Goal: Task Accomplishment & Management: Complete application form

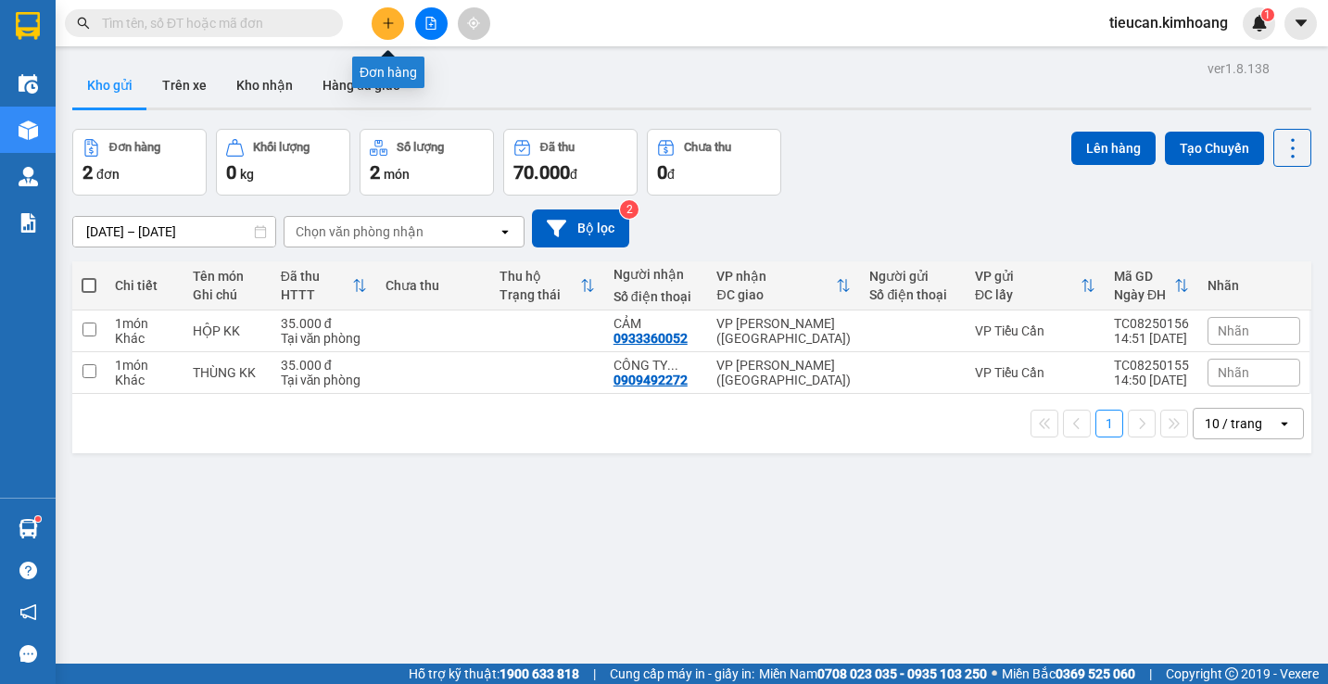
click at [392, 22] on icon "plus" at bounding box center [388, 23] width 13 height 13
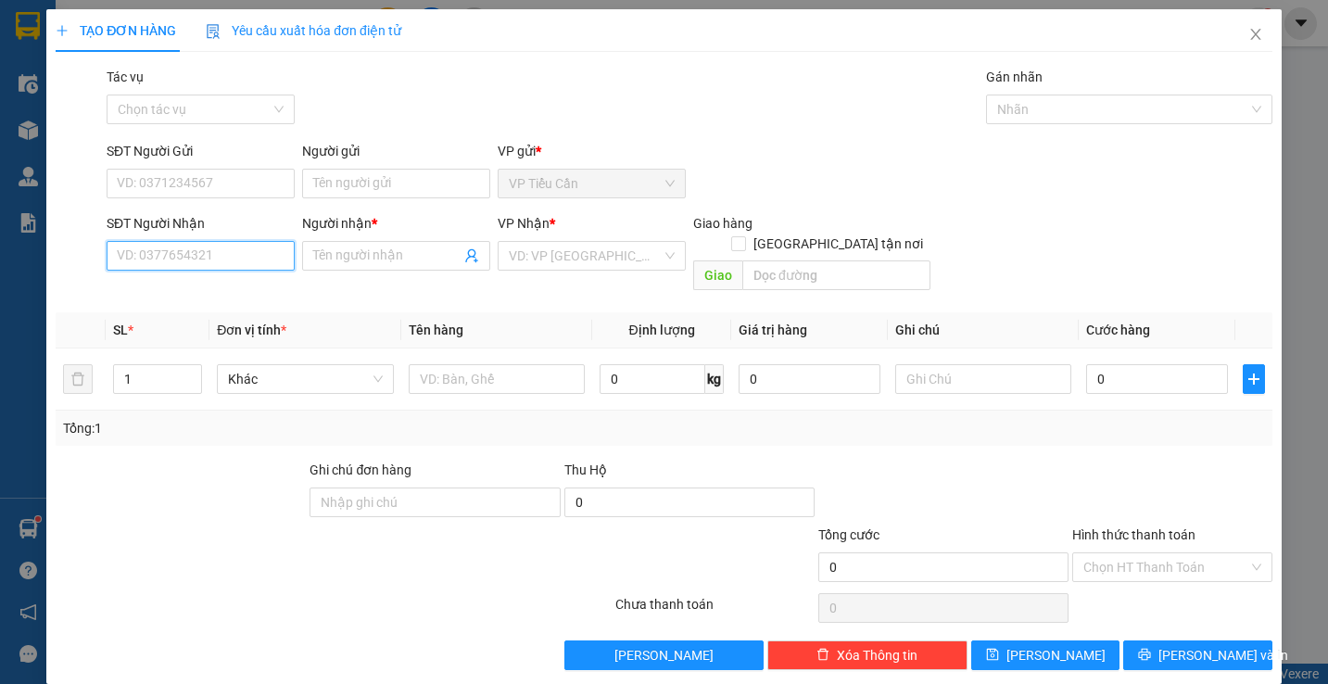
click at [189, 254] on input "SĐT Người Nhận" at bounding box center [201, 256] width 188 height 30
click at [185, 292] on div "0705313101 - TRÂN" at bounding box center [199, 293] width 164 height 20
type input "0705313101"
type input "TRÂN"
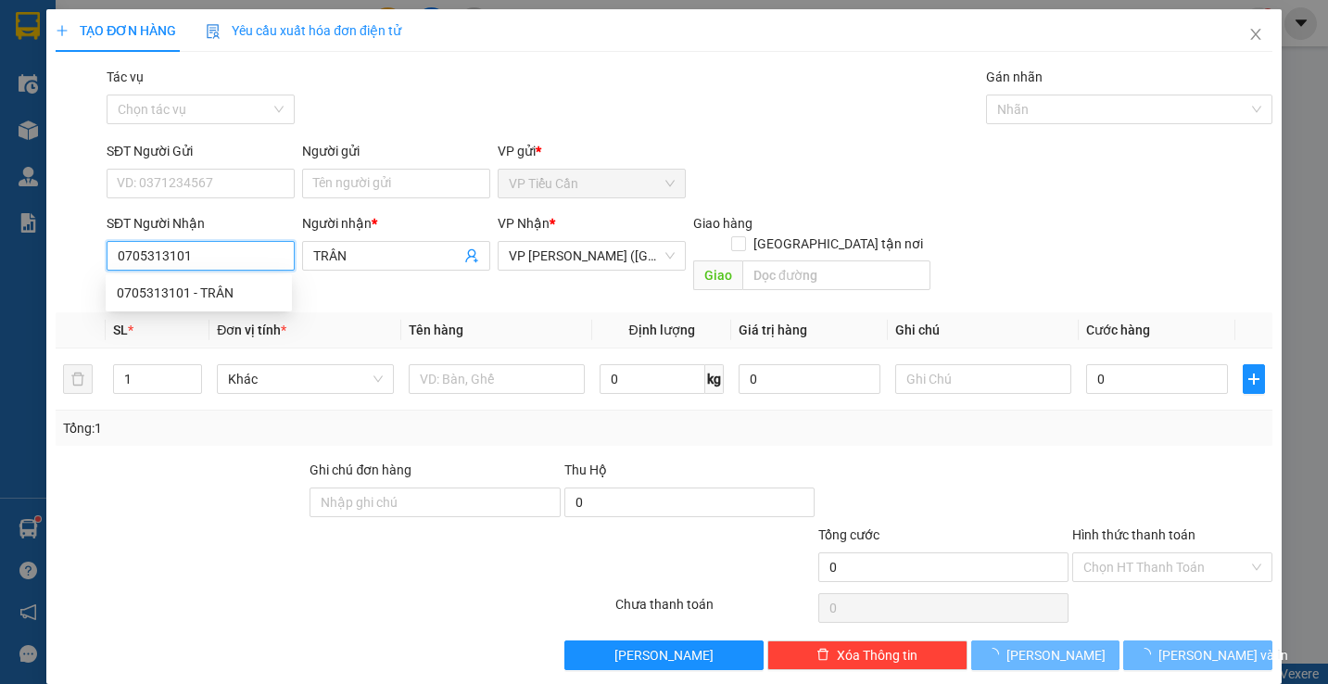
click at [185, 292] on div "0705313101 - TRÂN" at bounding box center [199, 293] width 164 height 20
drag, startPoint x: 185, startPoint y: 292, endPoint x: 197, endPoint y: 295, distance: 12.4
click at [185, 292] on div "0705313101 - TRÂN" at bounding box center [199, 293] width 164 height 20
type input "35.000"
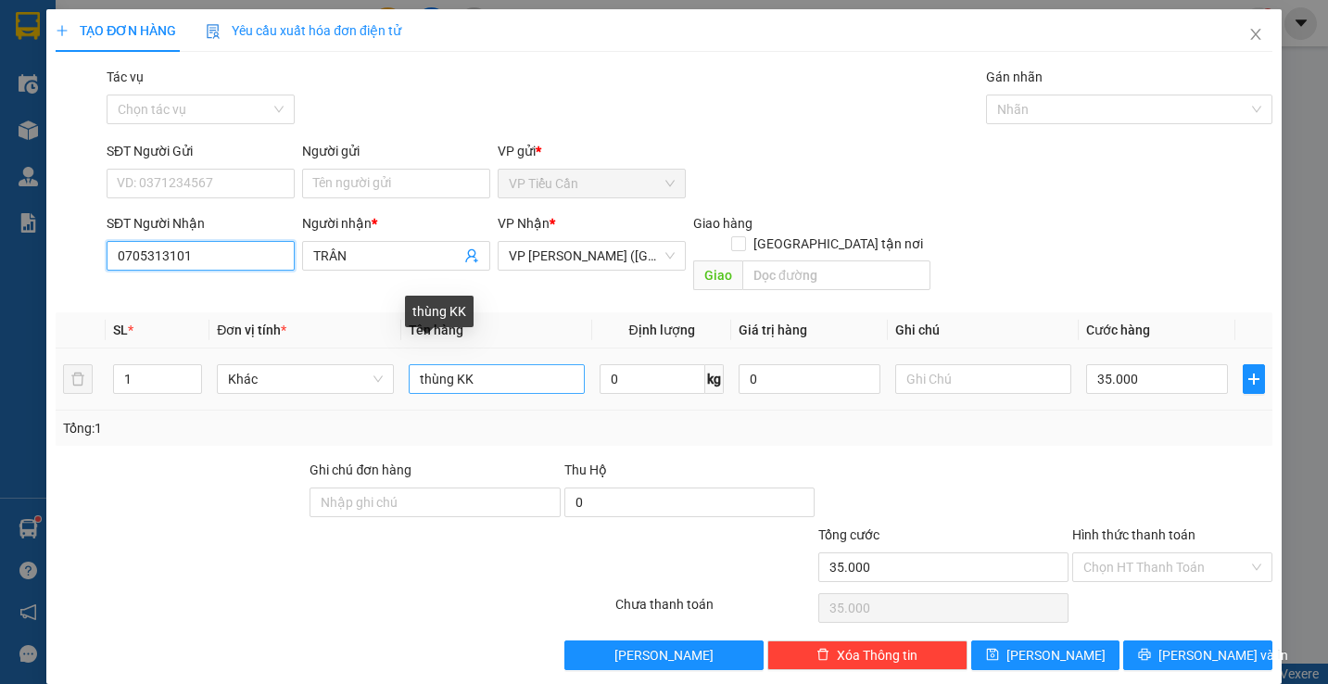
type input "0705313101"
click at [449, 364] on input "thùng KK" at bounding box center [497, 379] width 176 height 30
type input "C"
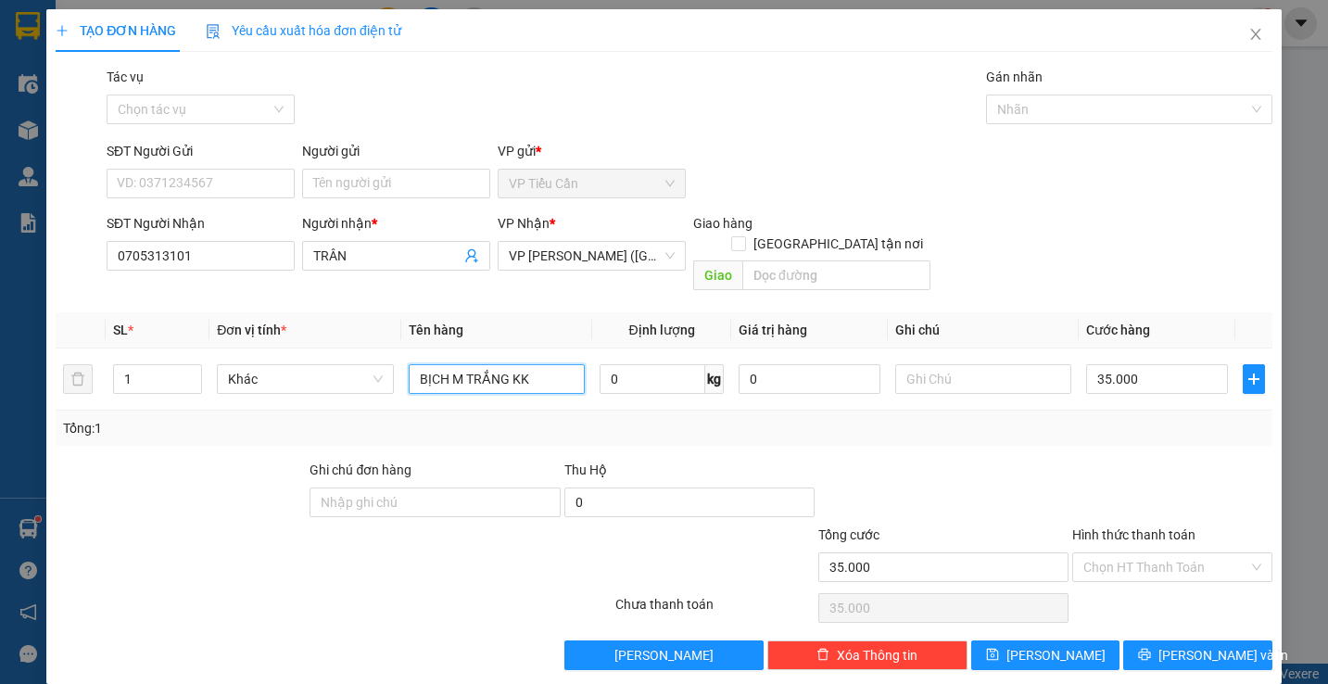
scroll to position [2, 0]
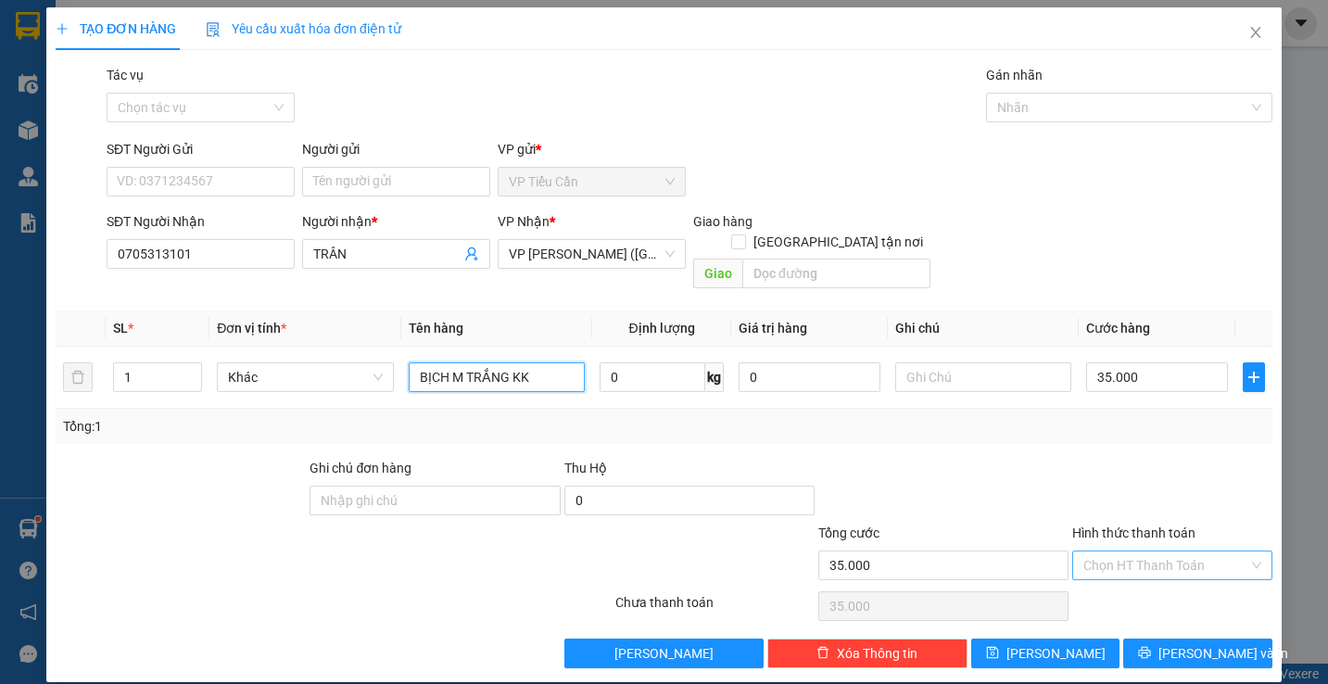
type input "BỊCH M TRẮNG KK"
click at [1139, 551] on input "Hình thức thanh toán" at bounding box center [1165, 565] width 164 height 28
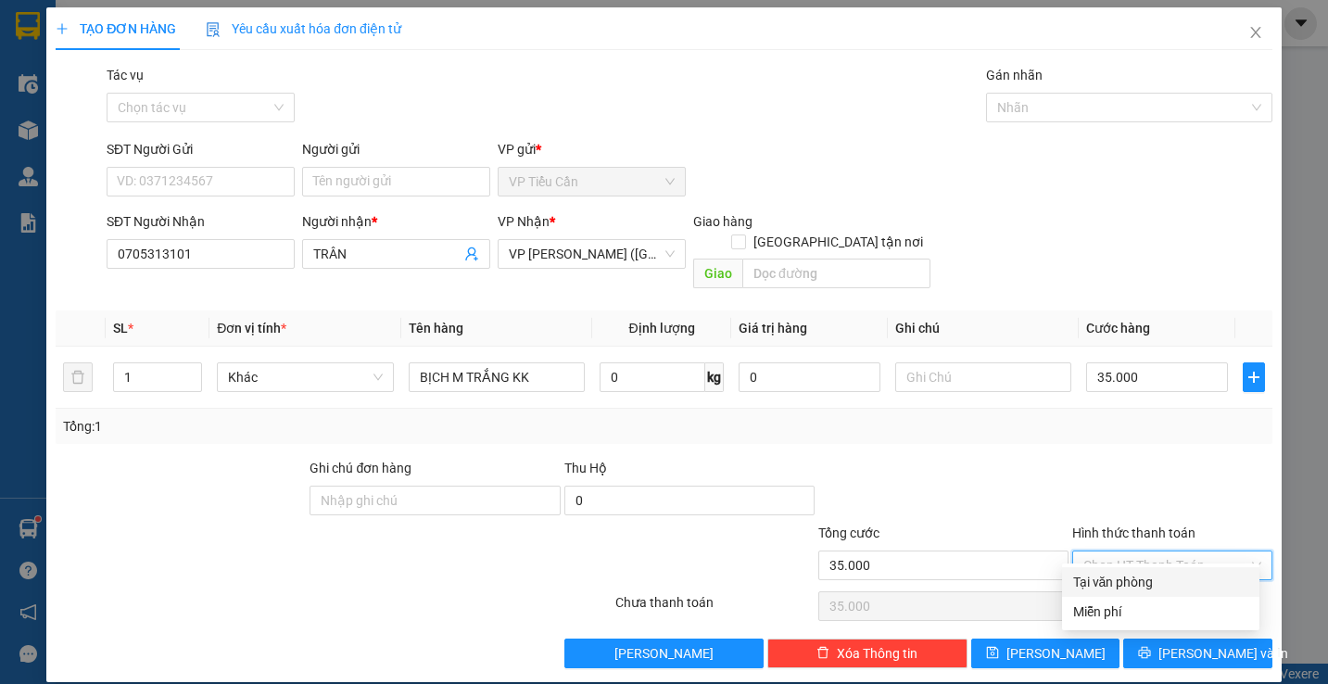
click at [1139, 579] on div "Tại văn phòng" at bounding box center [1160, 582] width 175 height 20
type input "0"
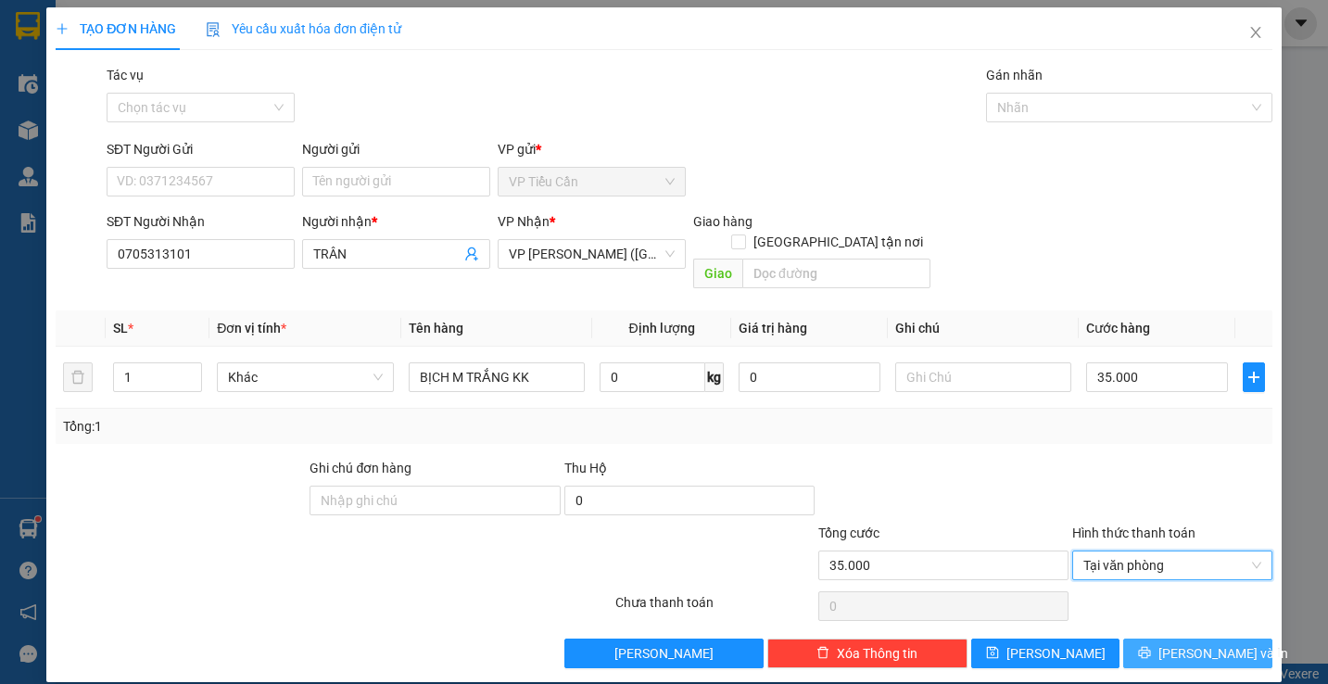
click at [1205, 643] on span "[PERSON_NAME] và In" at bounding box center [1223, 653] width 130 height 20
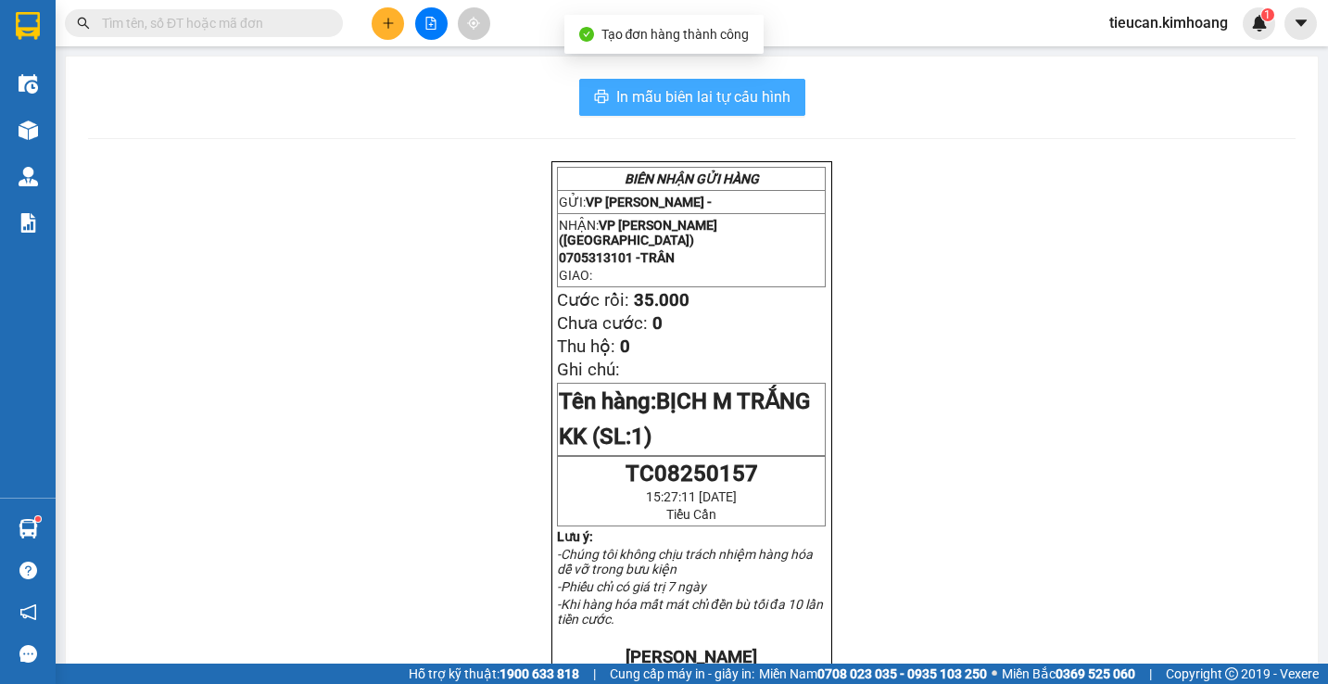
drag, startPoint x: 705, startPoint y: 98, endPoint x: 912, endPoint y: 382, distance: 350.9
click at [707, 100] on span "In mẫu biên lai tự cấu hình" at bounding box center [703, 96] width 174 height 23
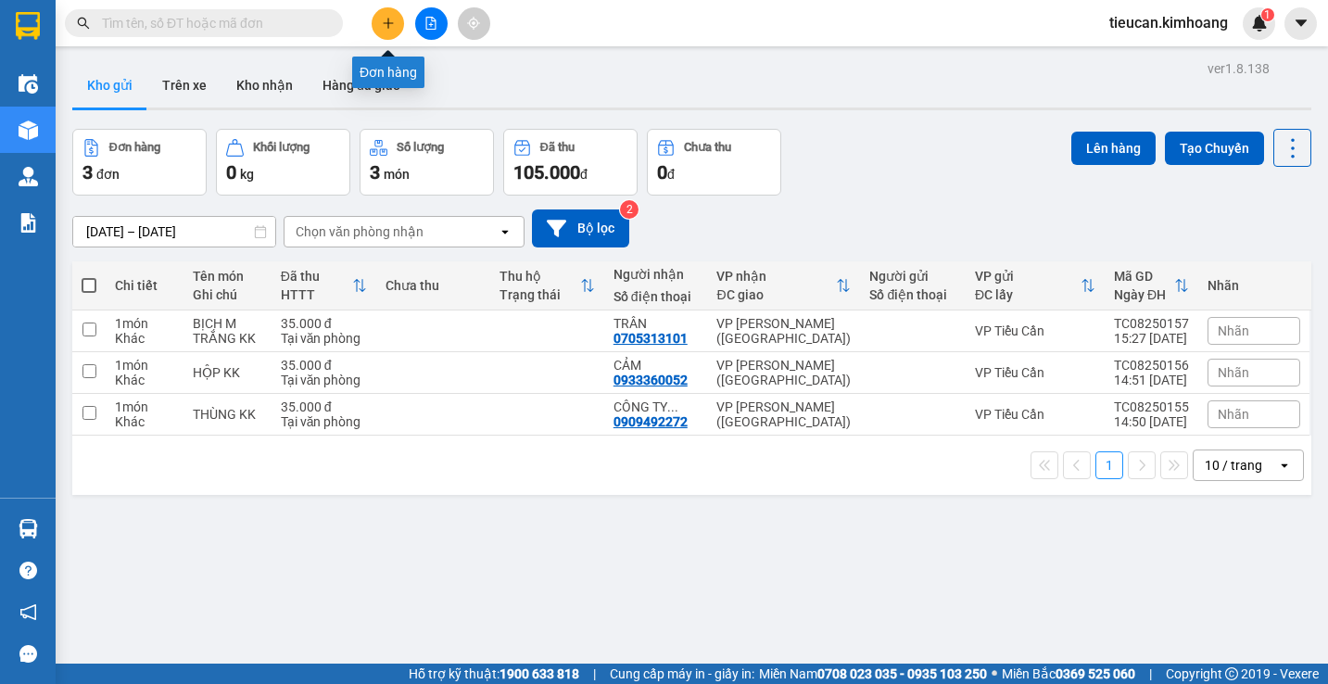
click at [388, 29] on icon "plus" at bounding box center [388, 23] width 13 height 13
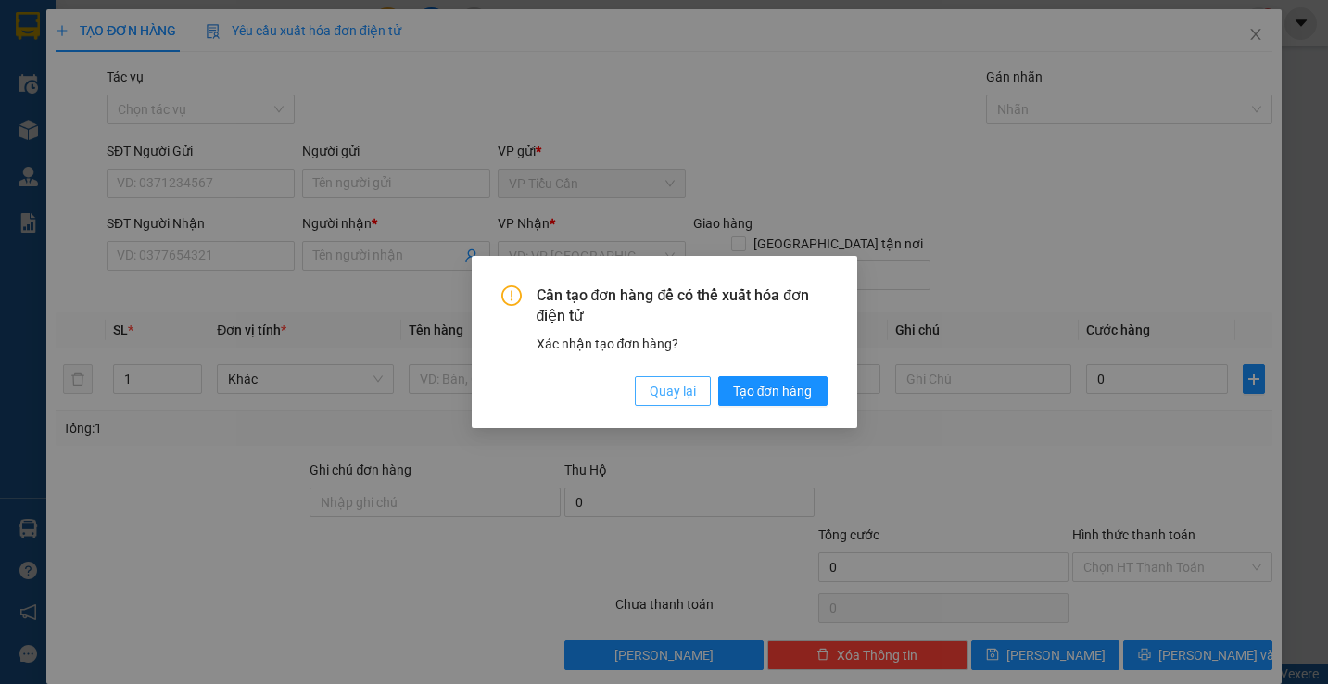
click at [701, 395] on button "Quay lại" at bounding box center [673, 391] width 76 height 30
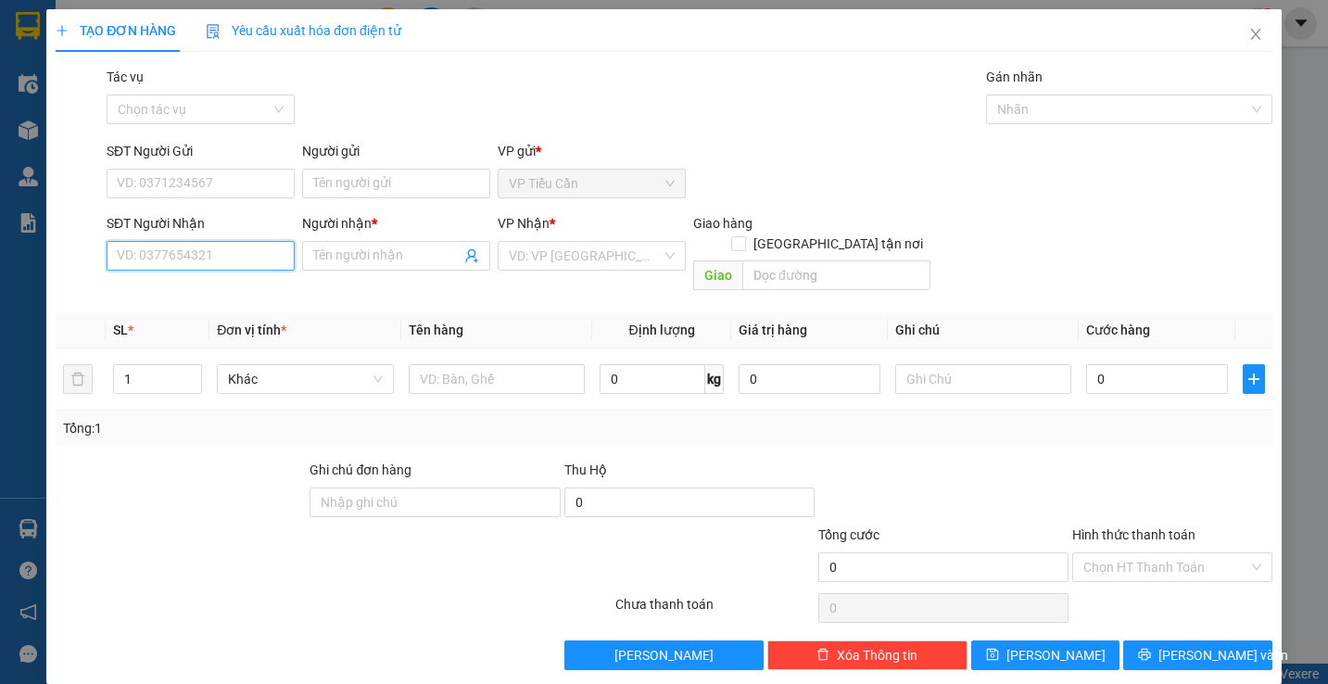
click at [270, 255] on input "SĐT Người Nhận" at bounding box center [201, 256] width 188 height 30
click at [224, 295] on div "0938821796 - thiên ân" at bounding box center [199, 293] width 164 height 20
type input "0938821796"
type input "[DEMOGRAPHIC_DATA]"
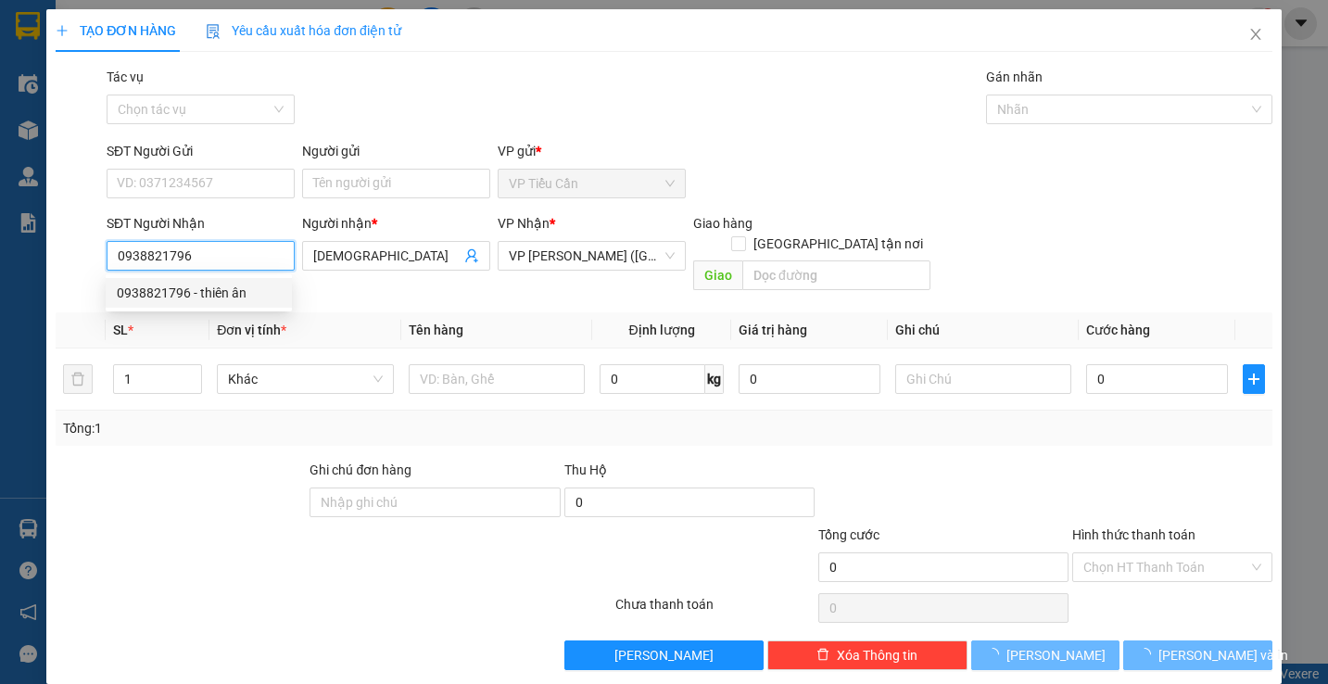
type input "35.000"
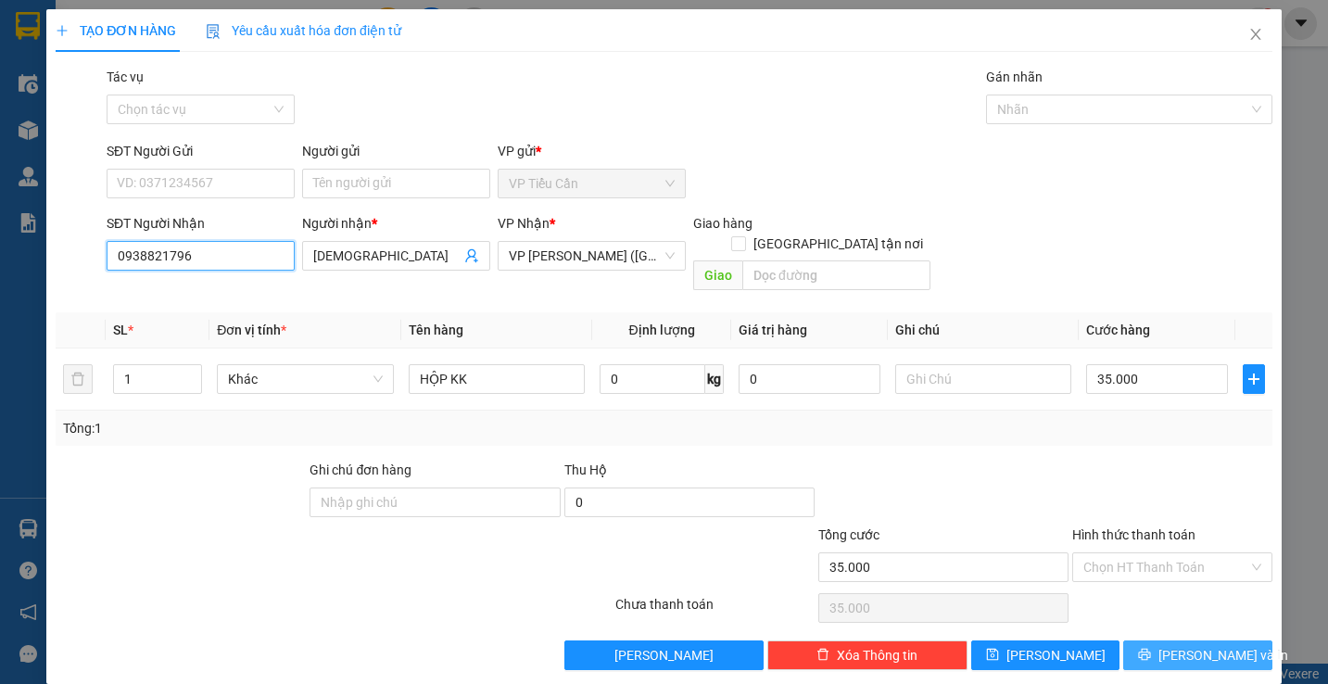
type input "0938821796"
click at [1194, 645] on span "[PERSON_NAME] và In" at bounding box center [1223, 655] width 130 height 20
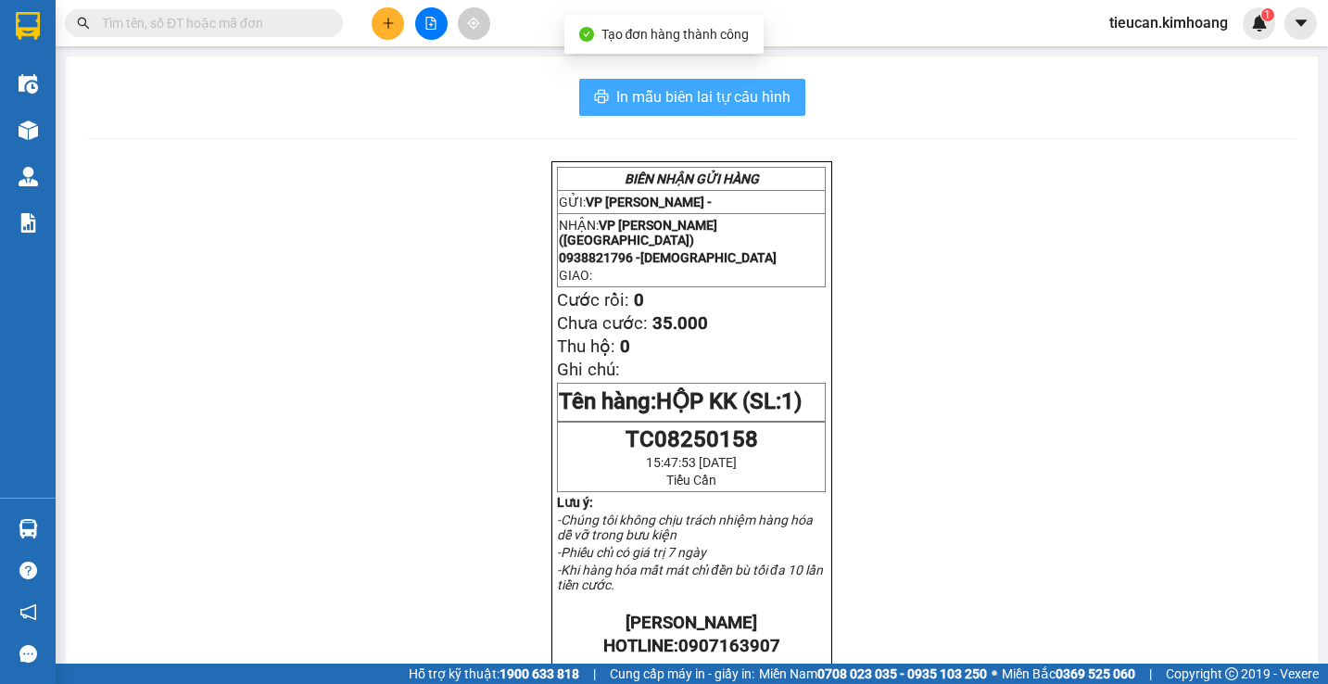
click at [638, 97] on span "In mẫu biên lai tự cấu hình" at bounding box center [703, 96] width 174 height 23
drag, startPoint x: 638, startPoint y: 97, endPoint x: 632, endPoint y: 129, distance: 32.0
click at [638, 97] on span "In mẫu biên lai tự cấu hình" at bounding box center [703, 96] width 174 height 23
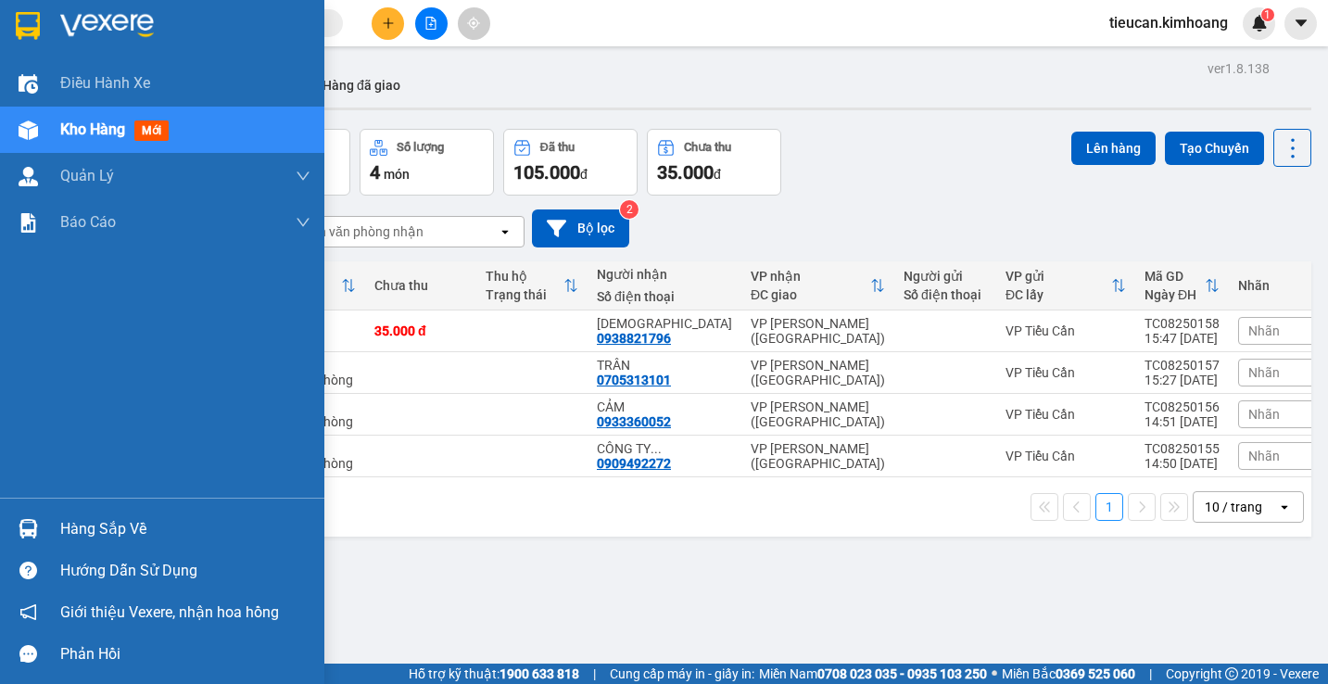
click at [72, 515] on div "Hàng sắp về" at bounding box center [185, 529] width 250 height 28
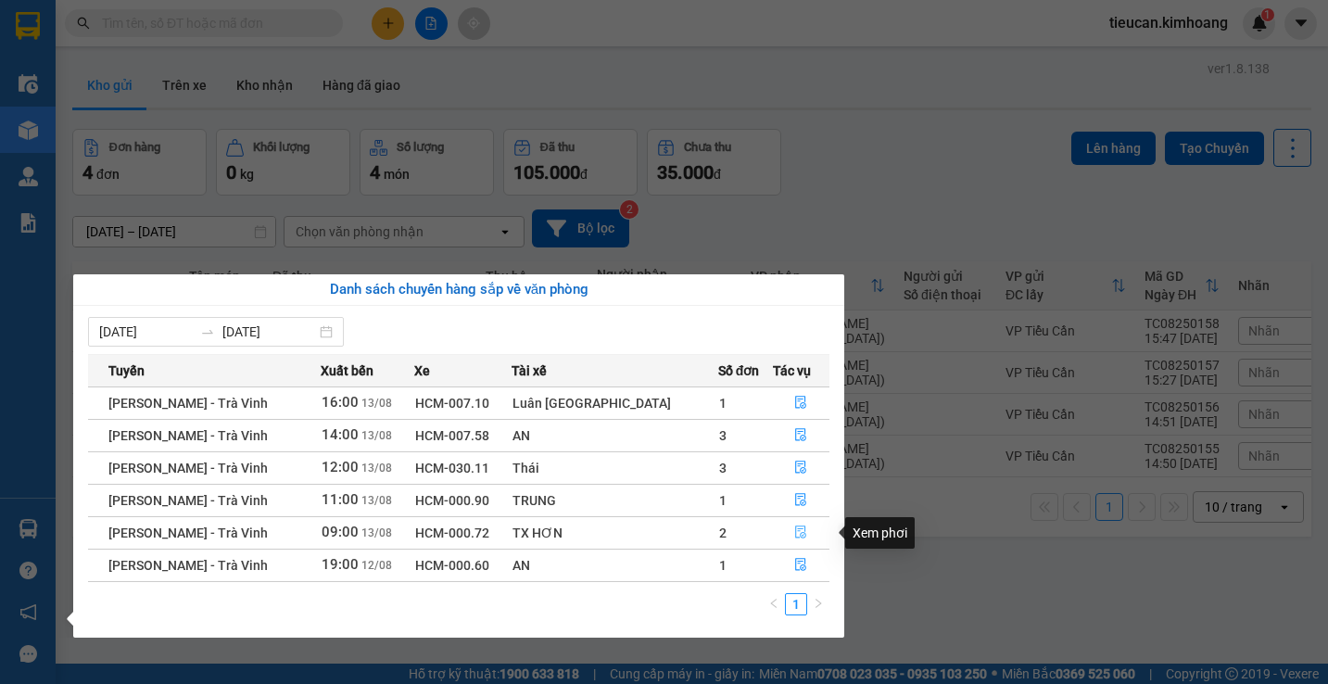
click at [794, 527] on icon "file-done" at bounding box center [800, 531] width 13 height 13
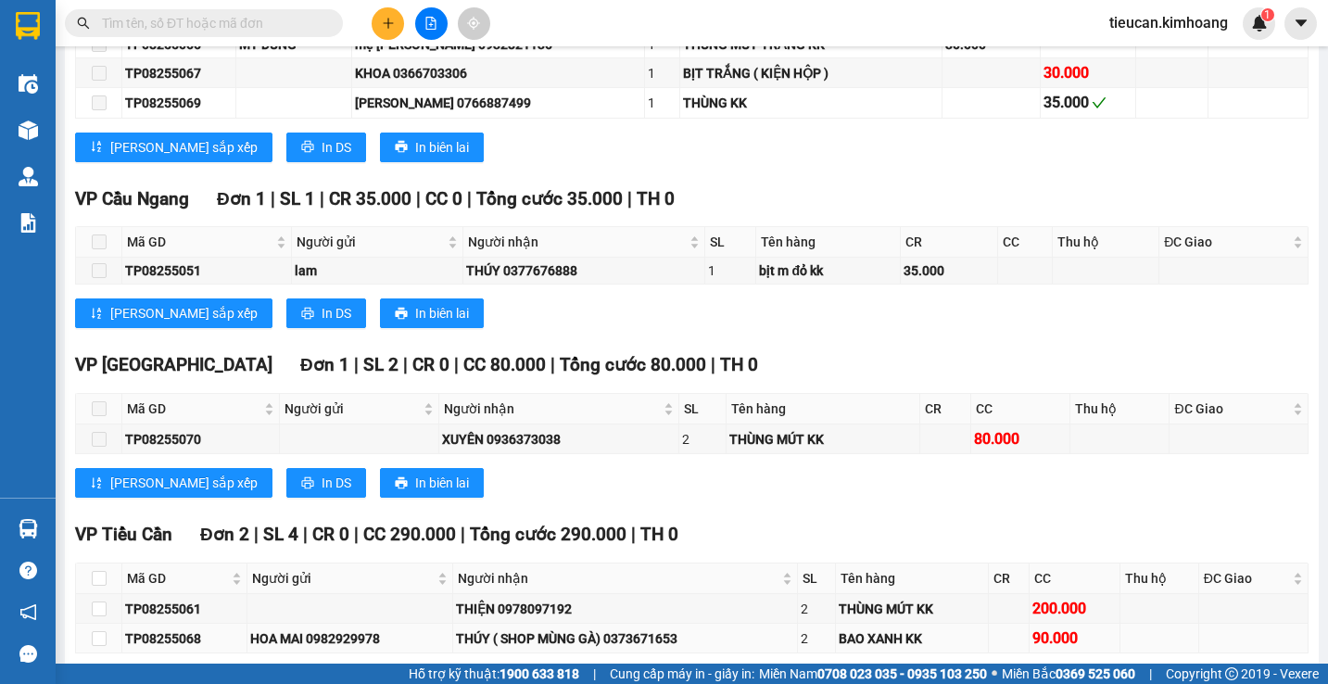
scroll to position [1012, 0]
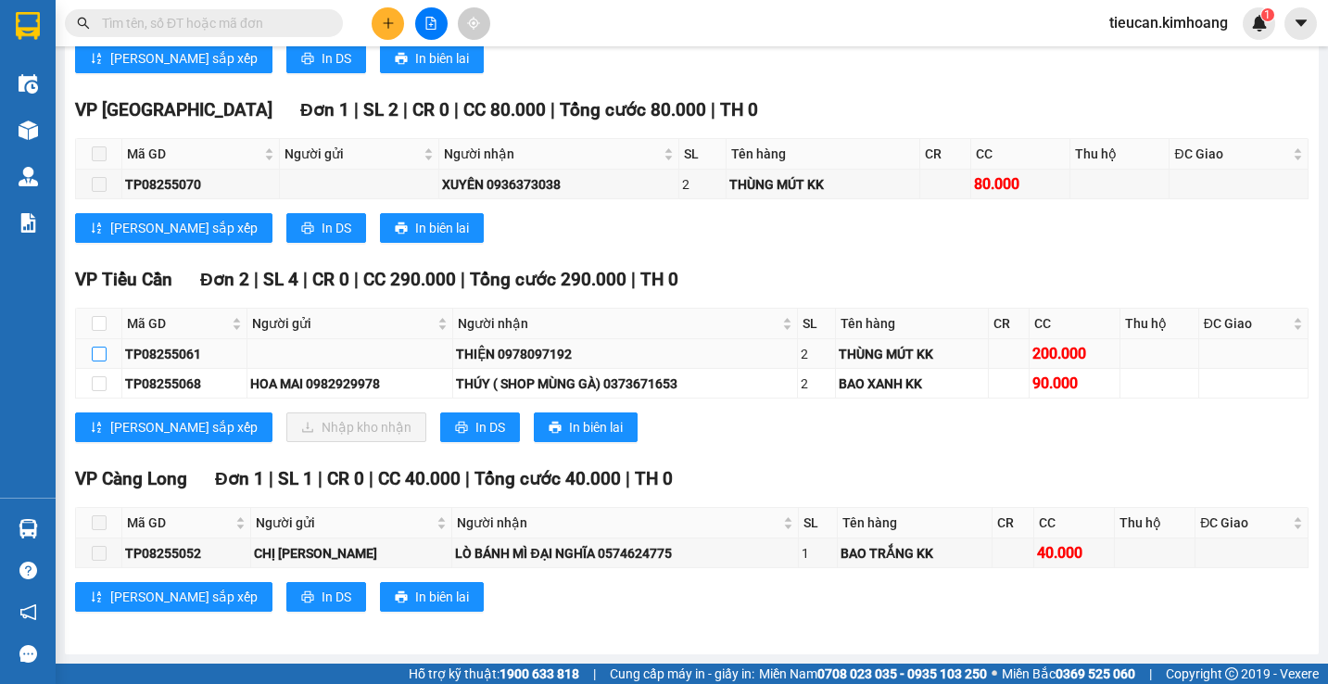
click at [99, 347] on input "checkbox" at bounding box center [99, 354] width 15 height 15
checkbox input "true"
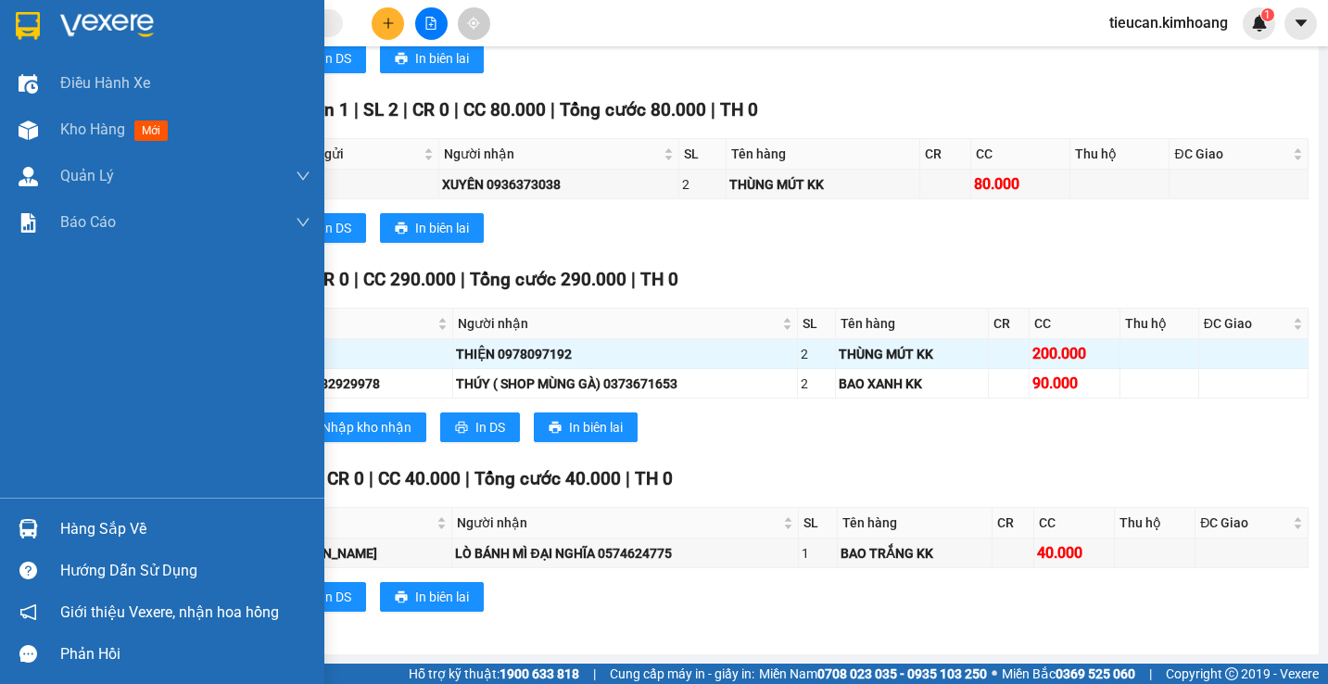
click at [36, 537] on img at bounding box center [28, 528] width 19 height 19
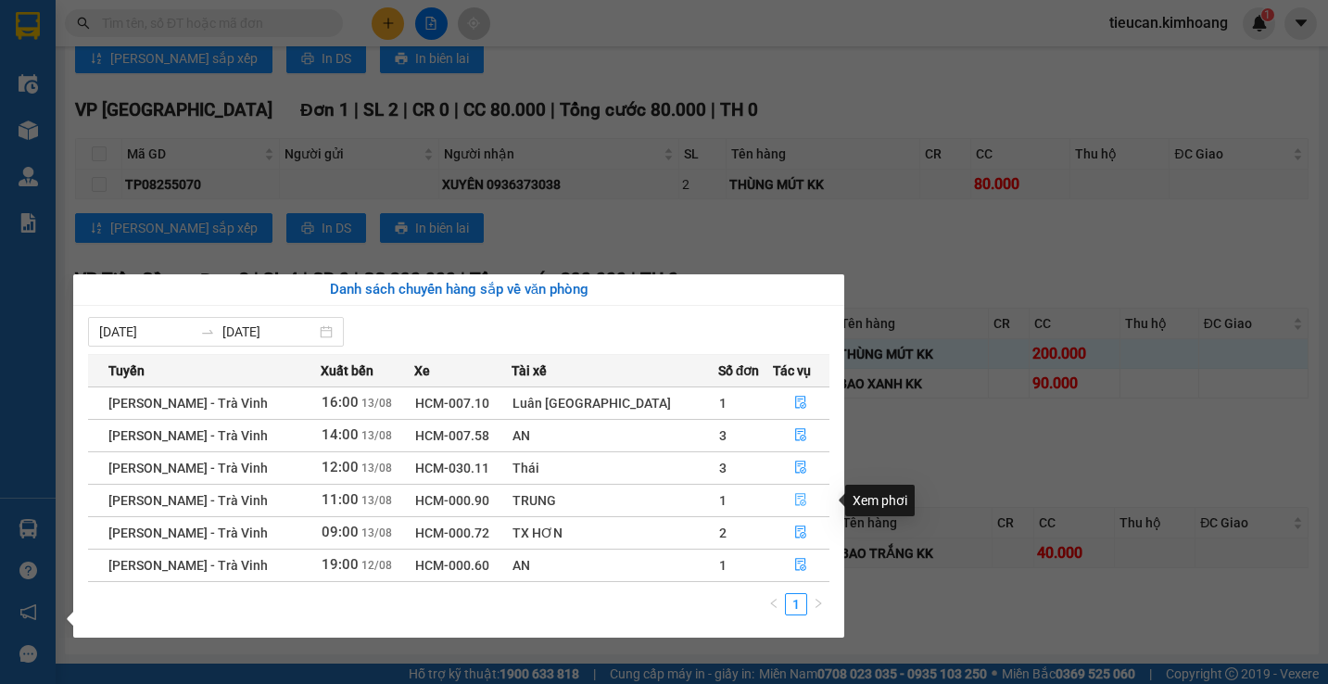
click at [796, 495] on icon "file-done" at bounding box center [801, 500] width 11 height 13
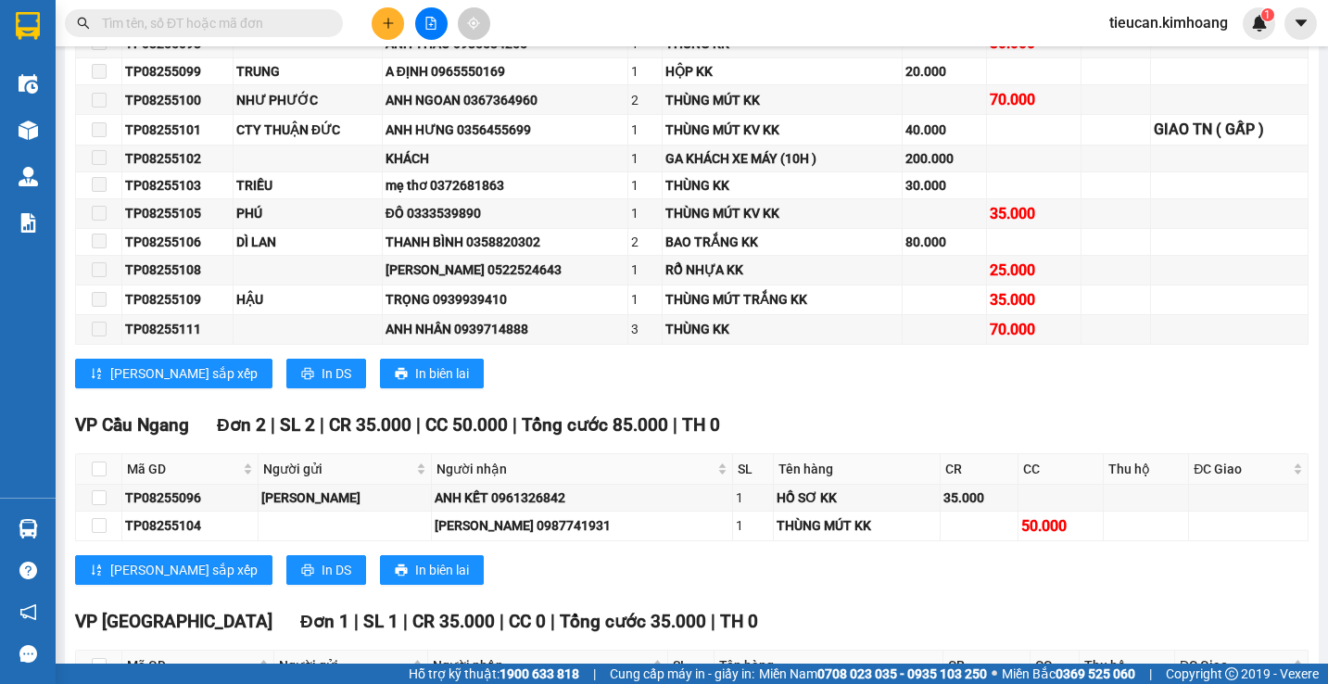
scroll to position [1510, 0]
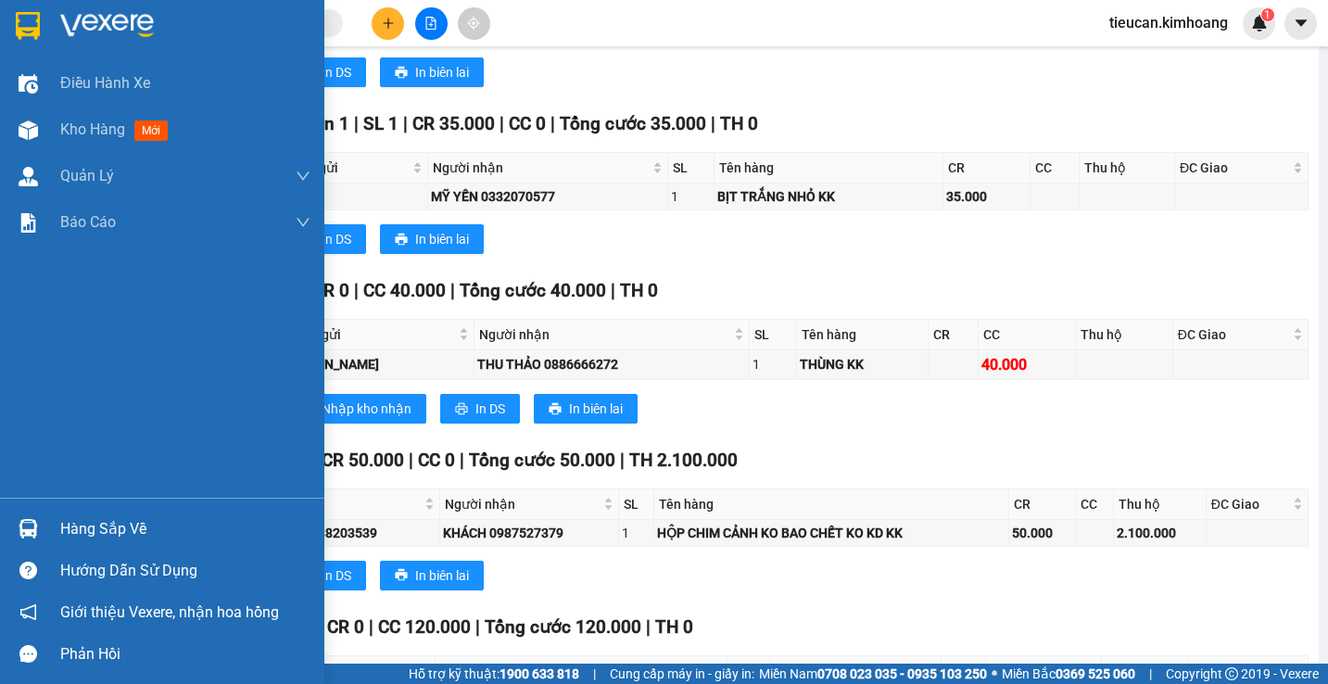
click at [45, 514] on div "Hàng sắp về" at bounding box center [162, 529] width 324 height 42
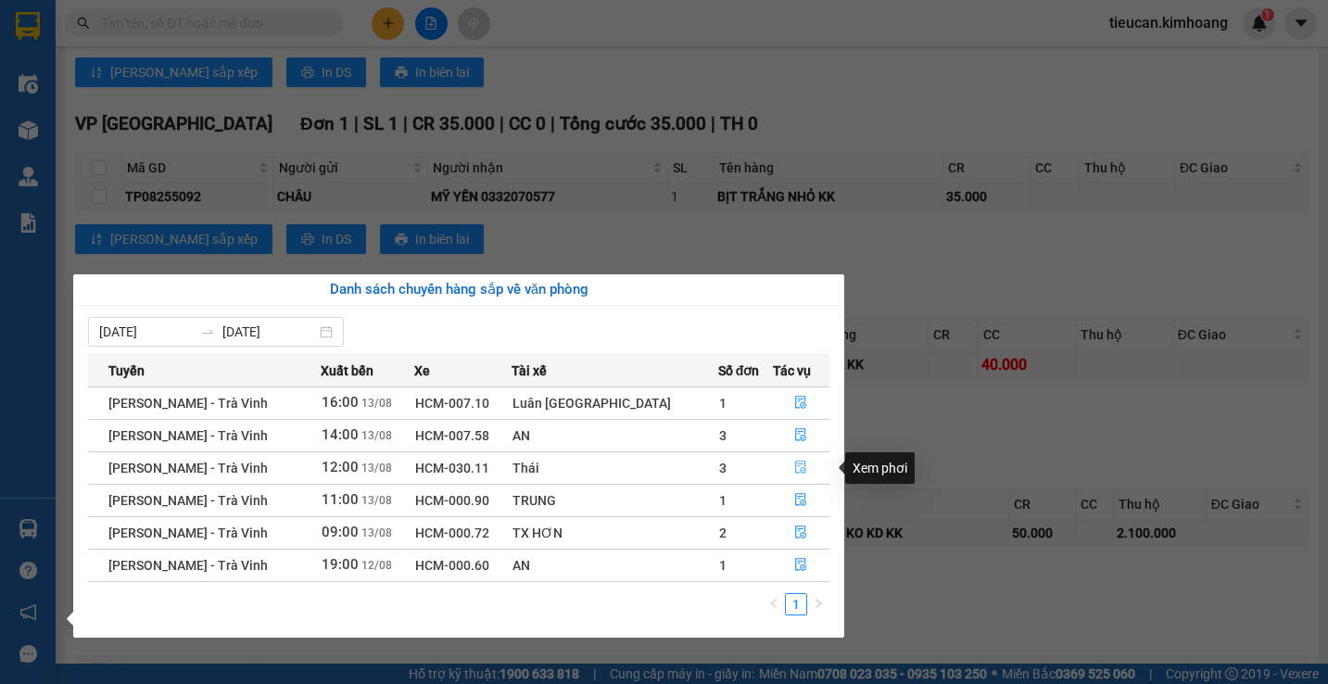
click at [797, 459] on button "button" at bounding box center [802, 468] width 56 height 30
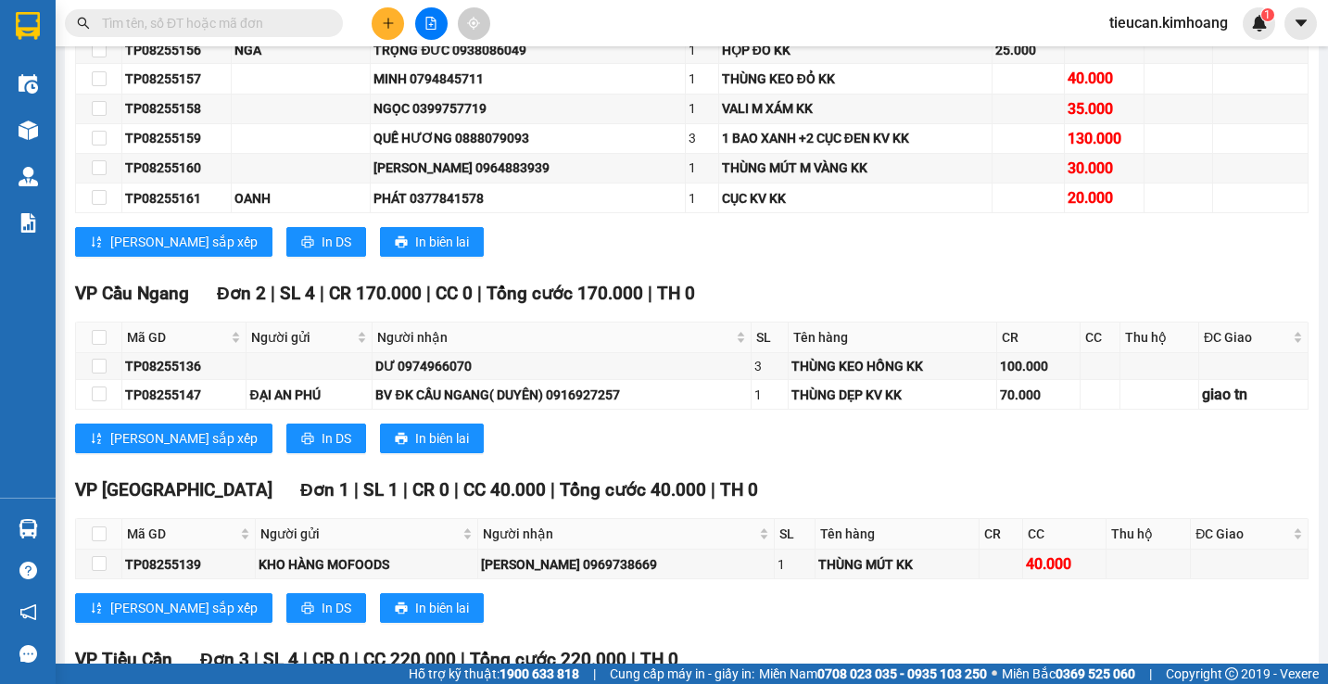
scroll to position [1876, 0]
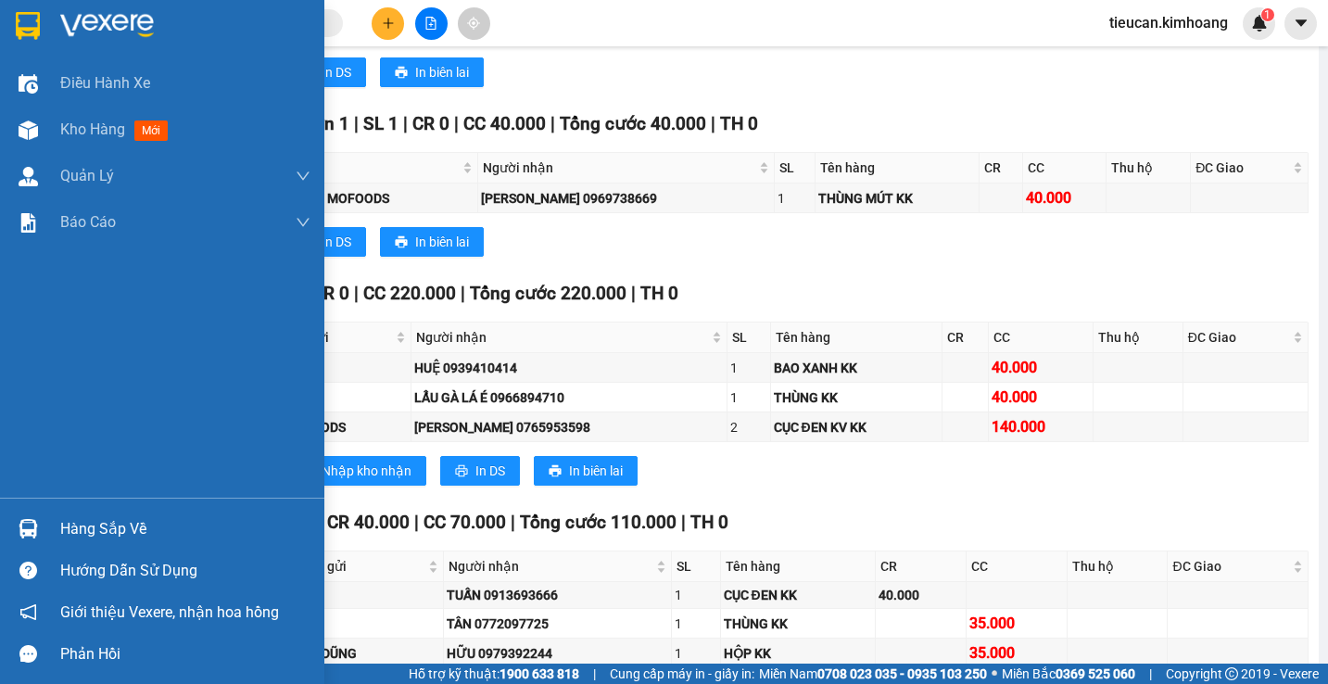
click at [59, 518] on div "Hàng sắp về" at bounding box center [162, 529] width 324 height 42
click at [59, 518] on div "Điều hành xe Kho hàng mới Quản Lý Quản lý chuyến Quản lý khách hàng mới Báo cáo…" at bounding box center [162, 342] width 324 height 684
click at [99, 523] on div "Hàng sắp về" at bounding box center [185, 529] width 250 height 28
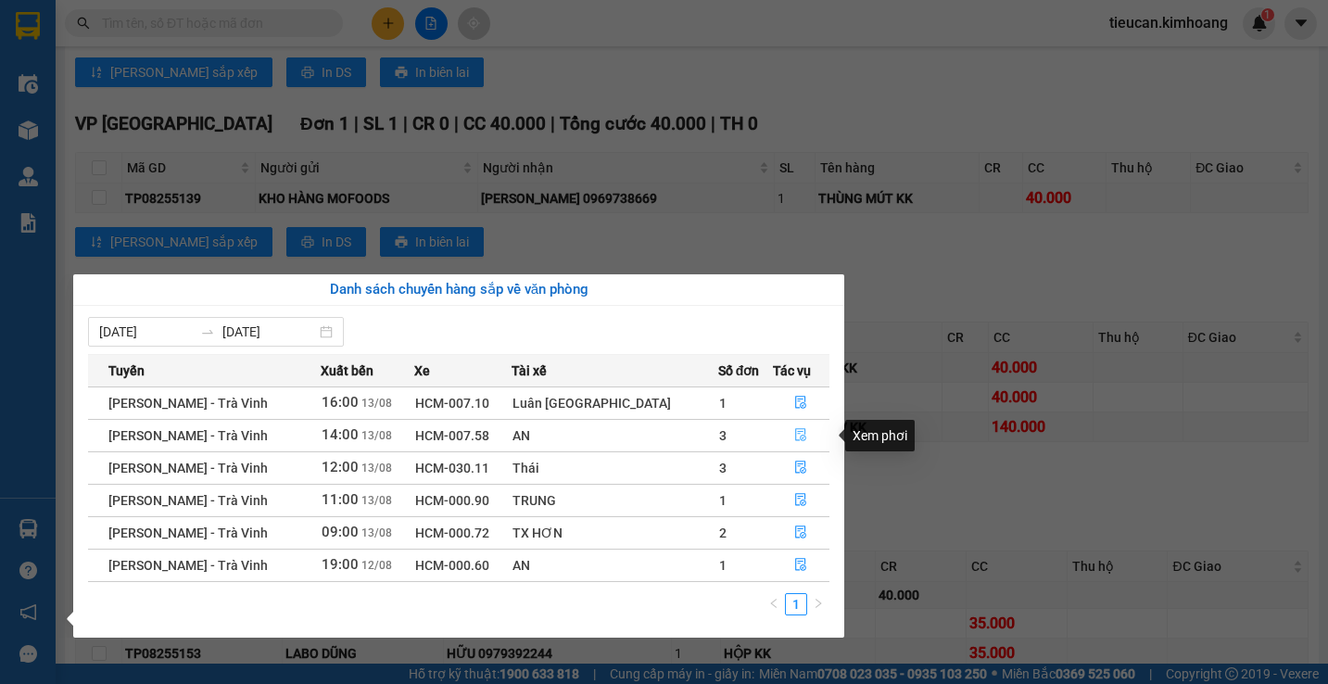
click at [794, 431] on icon "file-done" at bounding box center [800, 434] width 13 height 13
click at [788, 431] on td "CỤC ĐEN KV KK" at bounding box center [856, 427] width 171 height 30
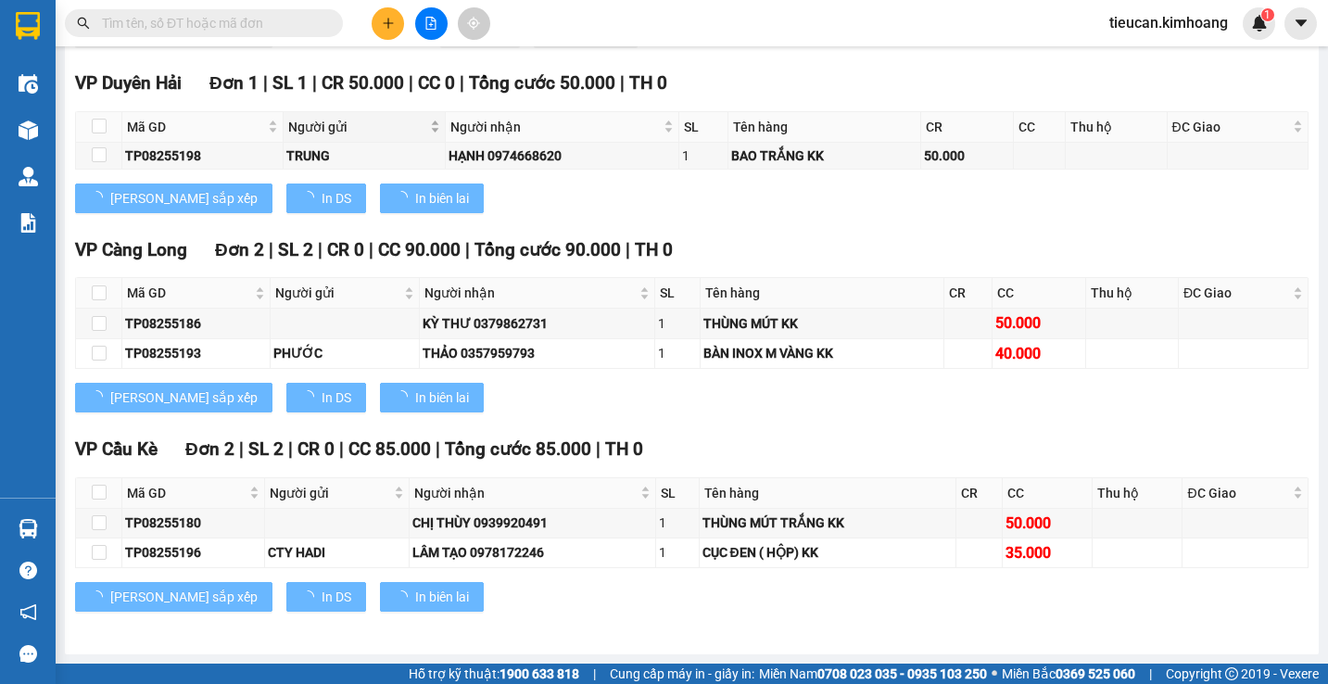
scroll to position [1281, 0]
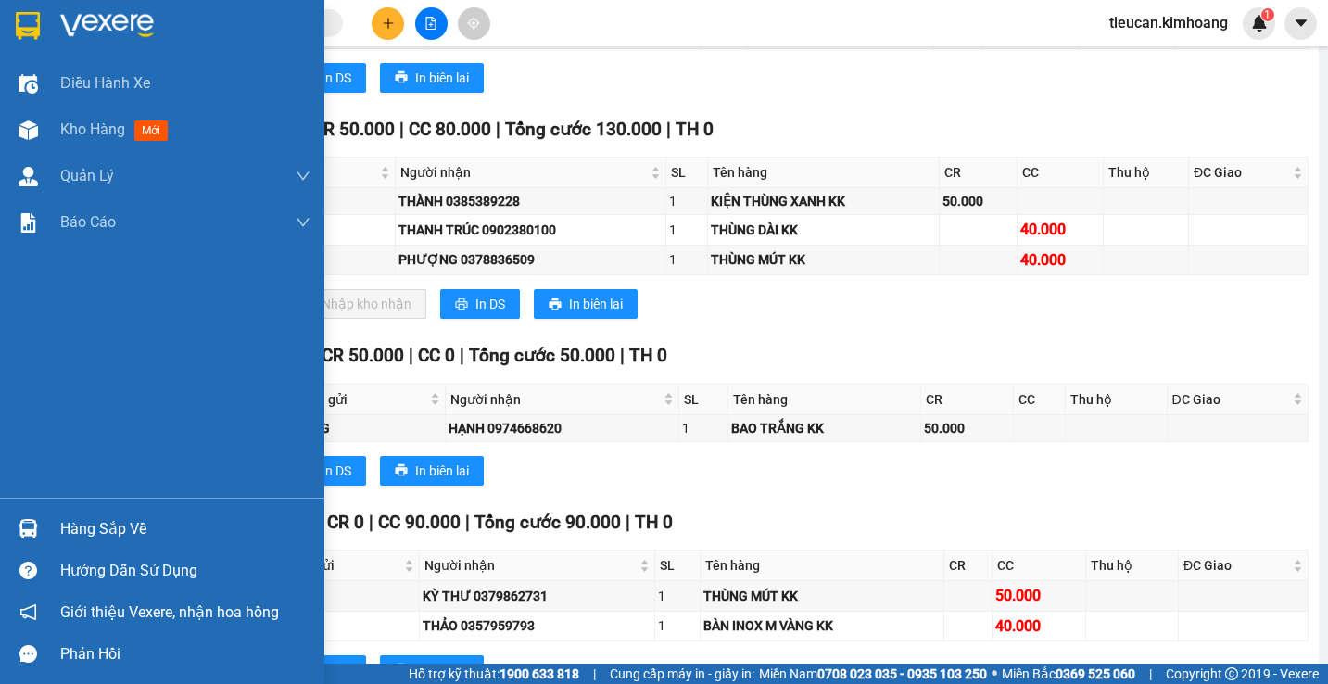
click at [94, 528] on div "Hàng sắp về" at bounding box center [185, 529] width 250 height 28
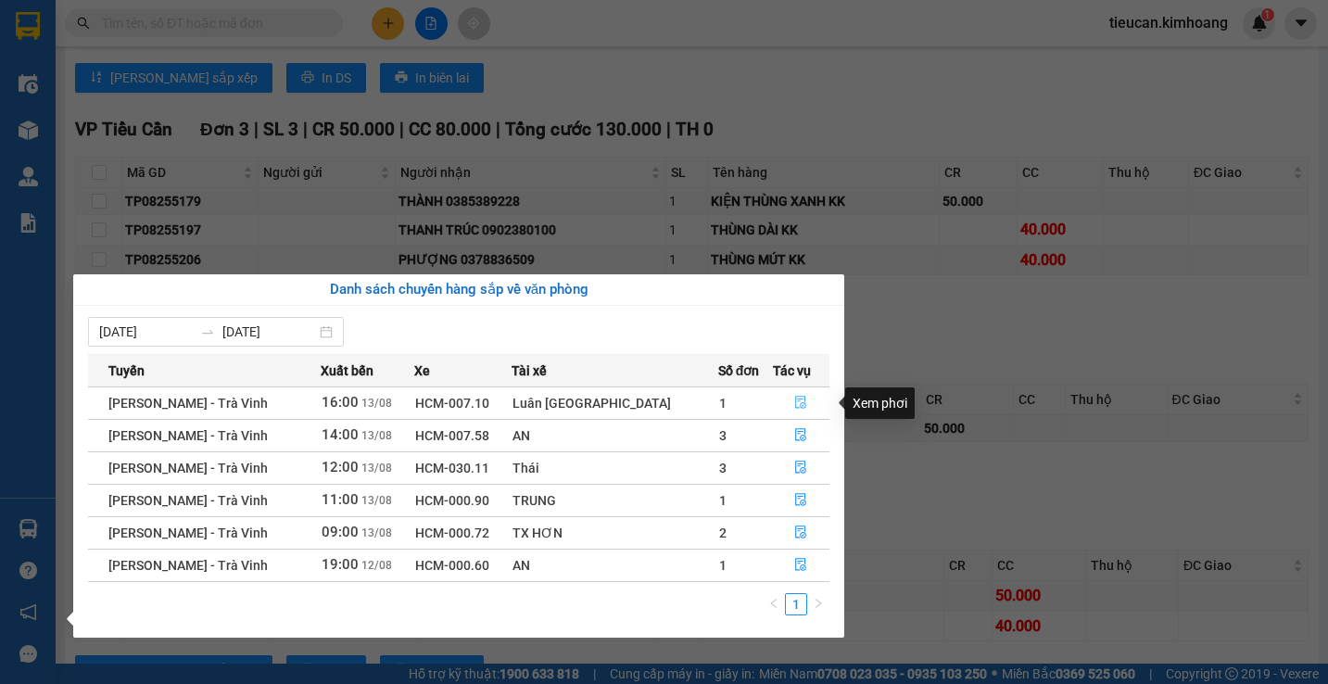
click at [796, 397] on icon "file-done" at bounding box center [801, 403] width 11 height 13
click at [789, 397] on div "VP Duyên Hải Đơn 1 | SL 1 | CR 50.000 | CC 0 | Tổng cước 50.000 | TH 0 Mã GD Ng…" at bounding box center [691, 421] width 1233 height 158
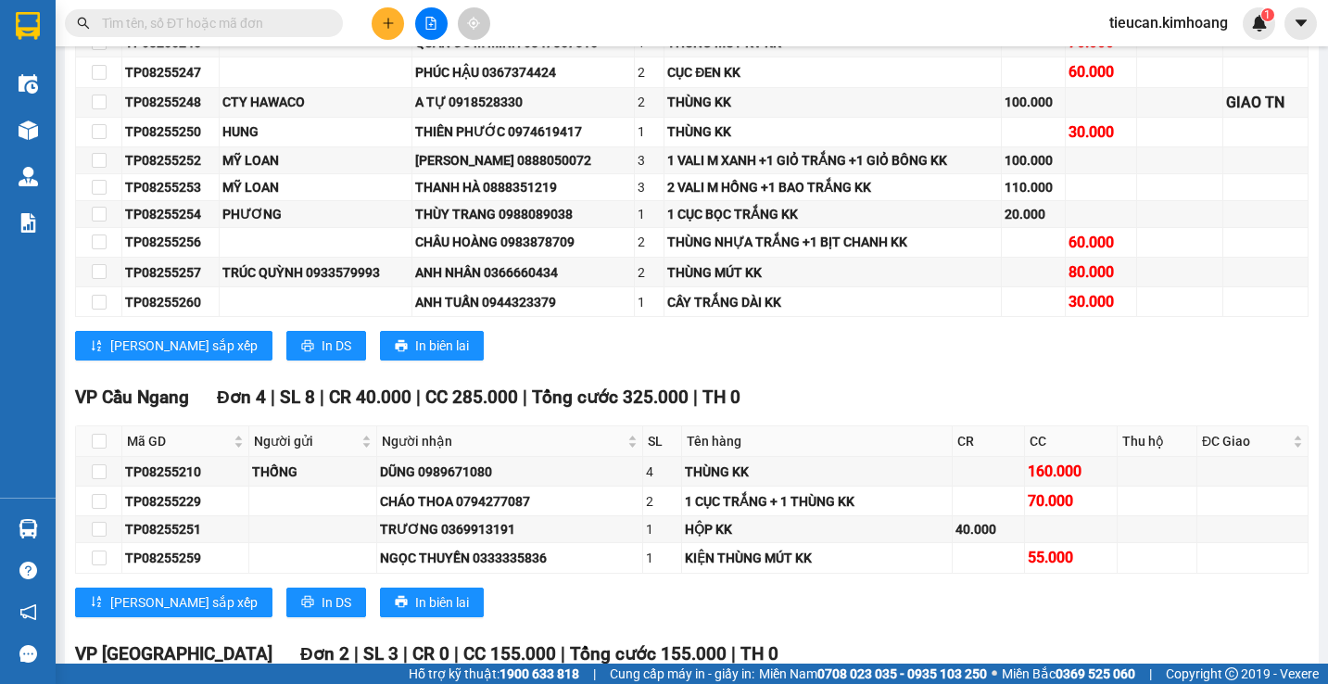
scroll to position [1781, 0]
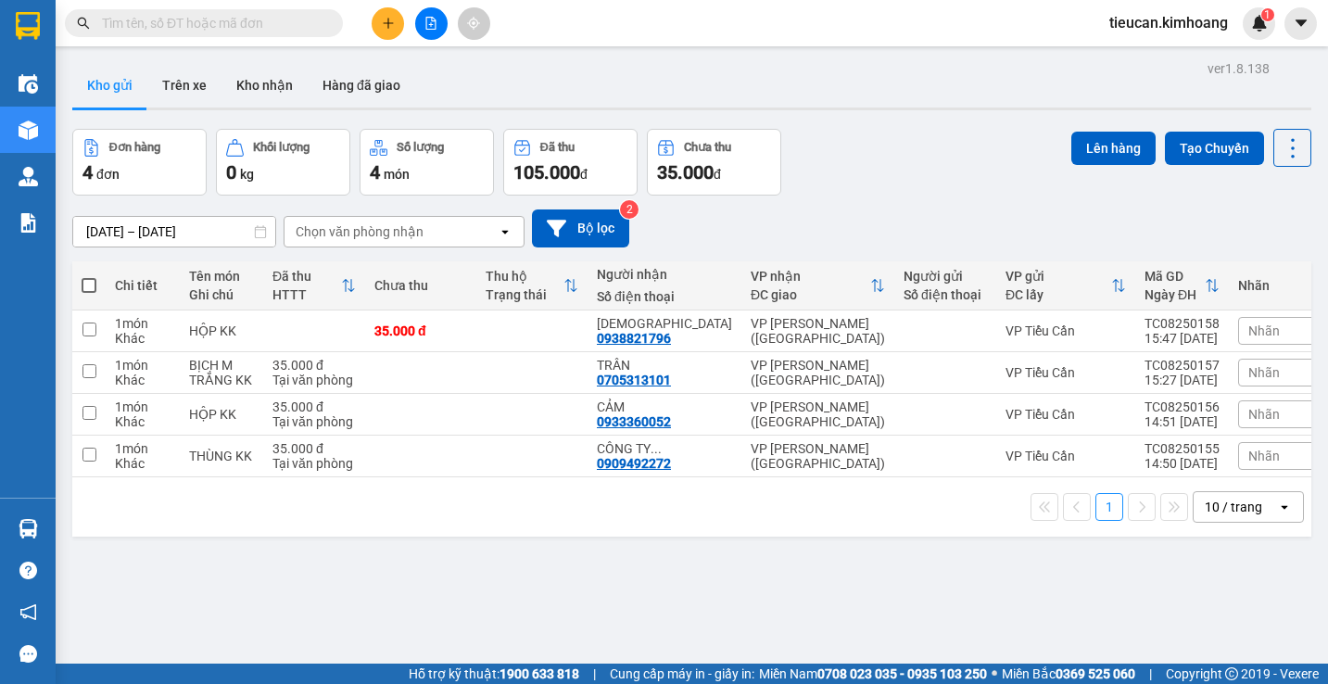
click at [82, 283] on span at bounding box center [89, 285] width 15 height 15
click at [89, 276] on input "checkbox" at bounding box center [89, 276] width 0 height 0
checkbox input "true"
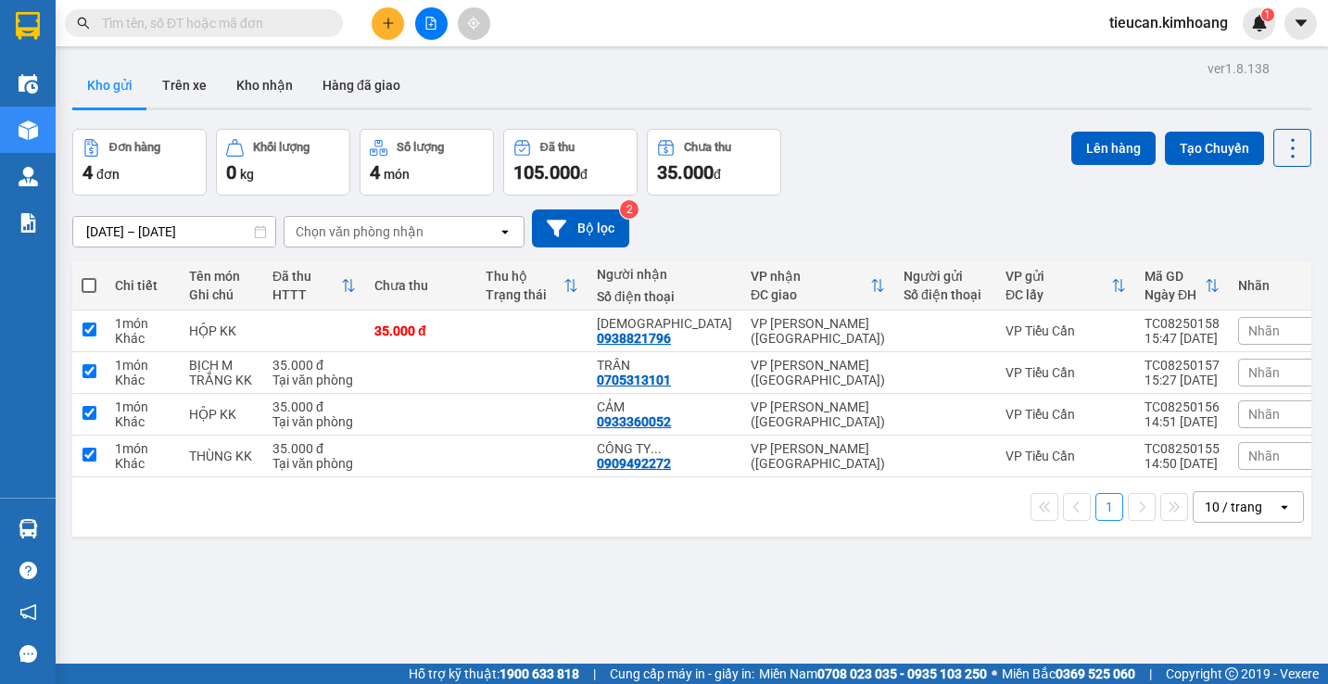
checkbox input "true"
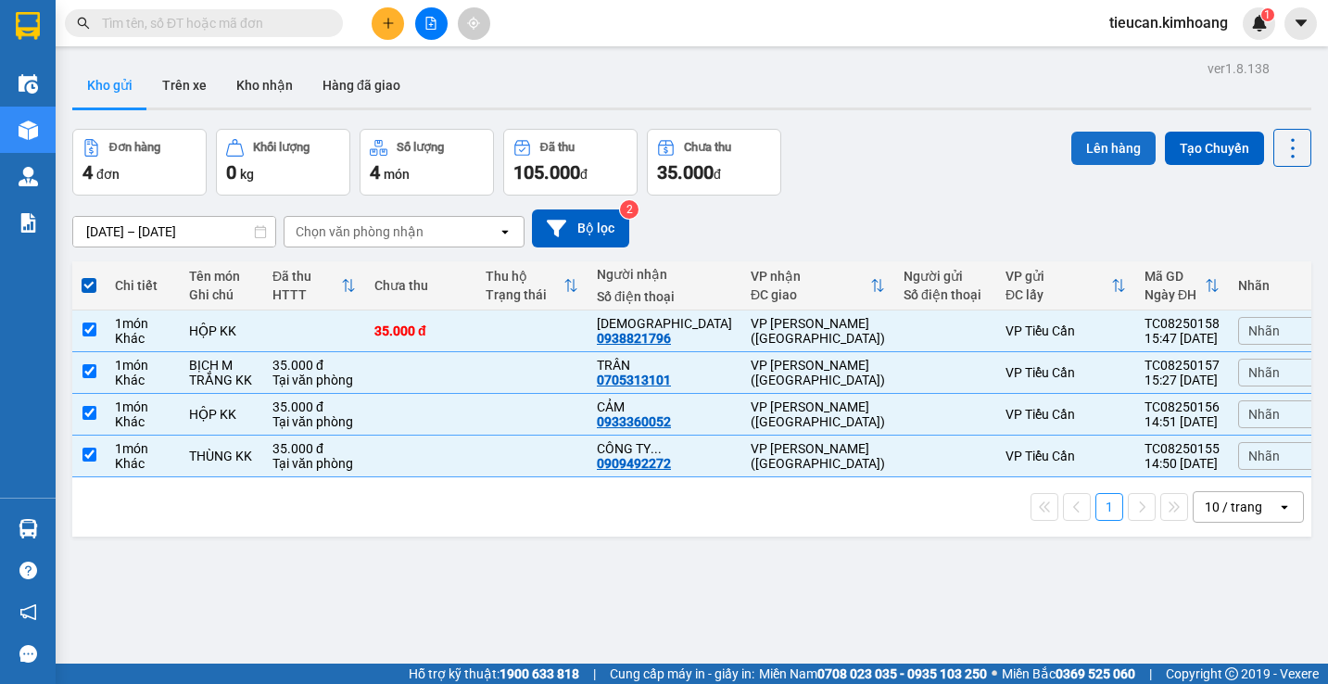
click at [1117, 147] on button "Lên hàng" at bounding box center [1113, 148] width 84 height 33
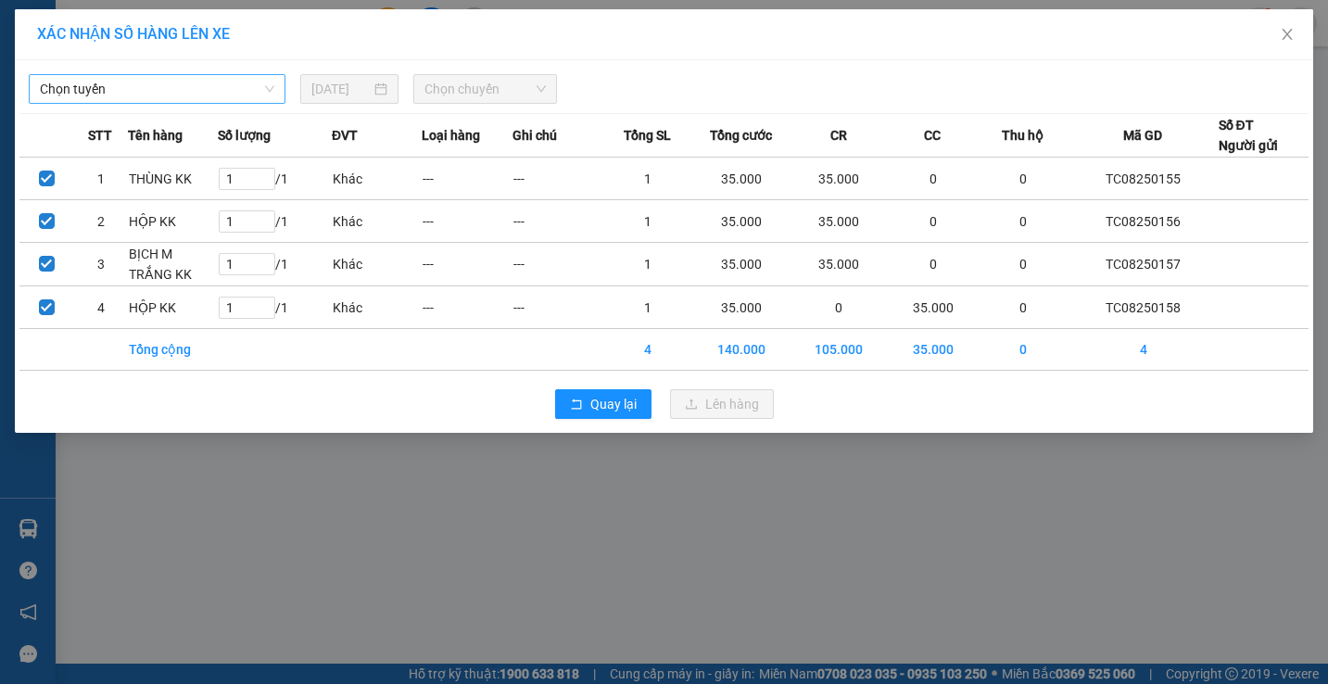
click at [252, 89] on span "Chọn tuyến" at bounding box center [157, 89] width 234 height 28
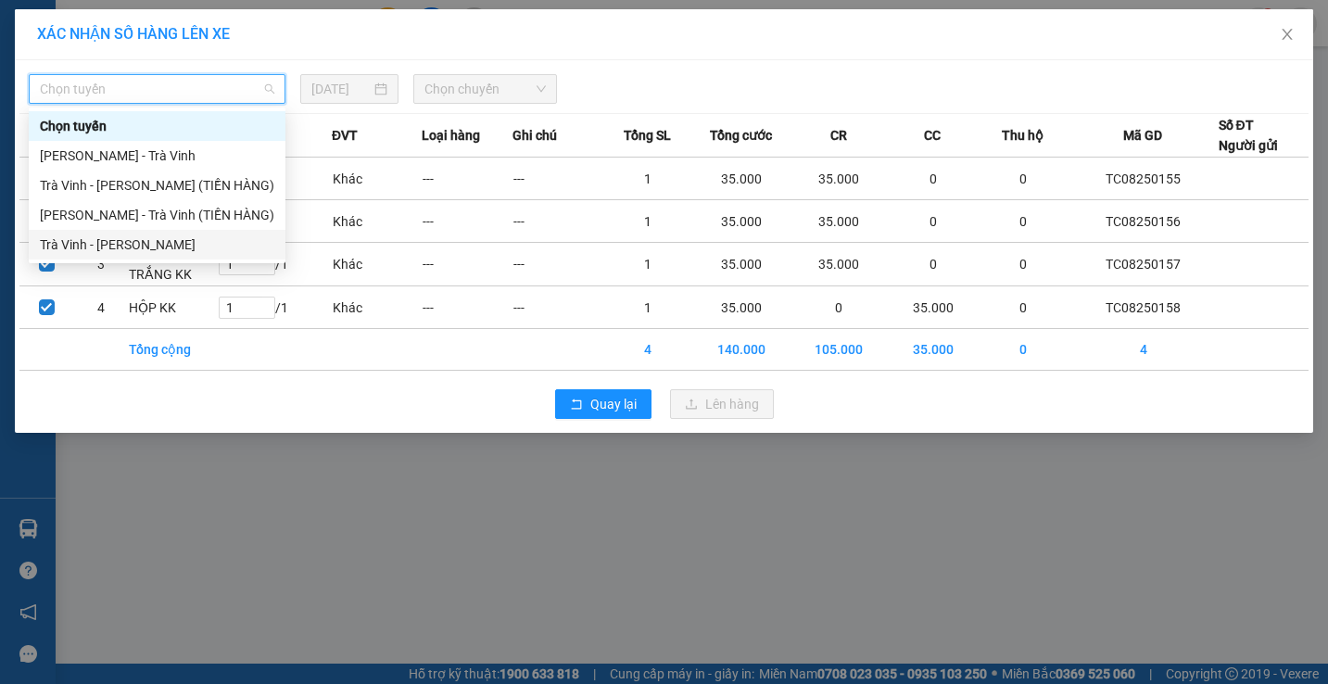
click at [202, 246] on div "Trà Vinh - Hồ Chí Minh" at bounding box center [157, 244] width 234 height 20
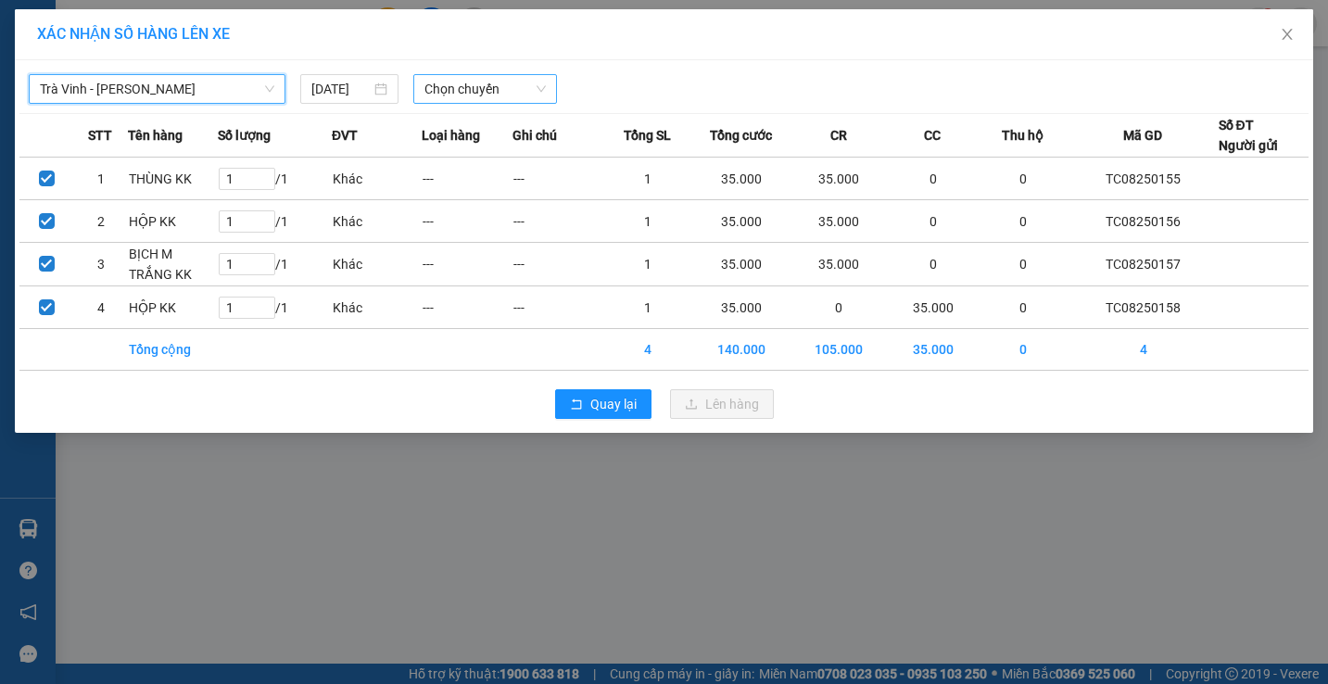
click at [462, 92] on span "Chọn chuyến" at bounding box center [484, 89] width 121 height 28
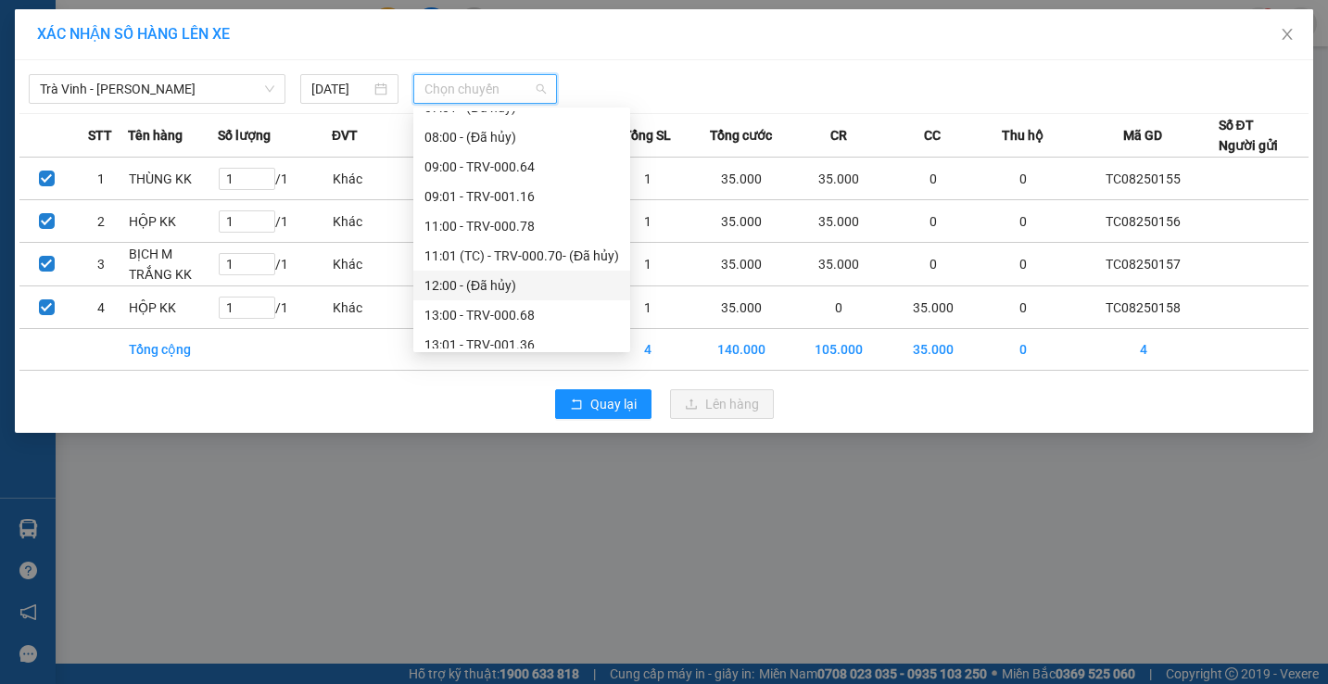
scroll to position [623, 0]
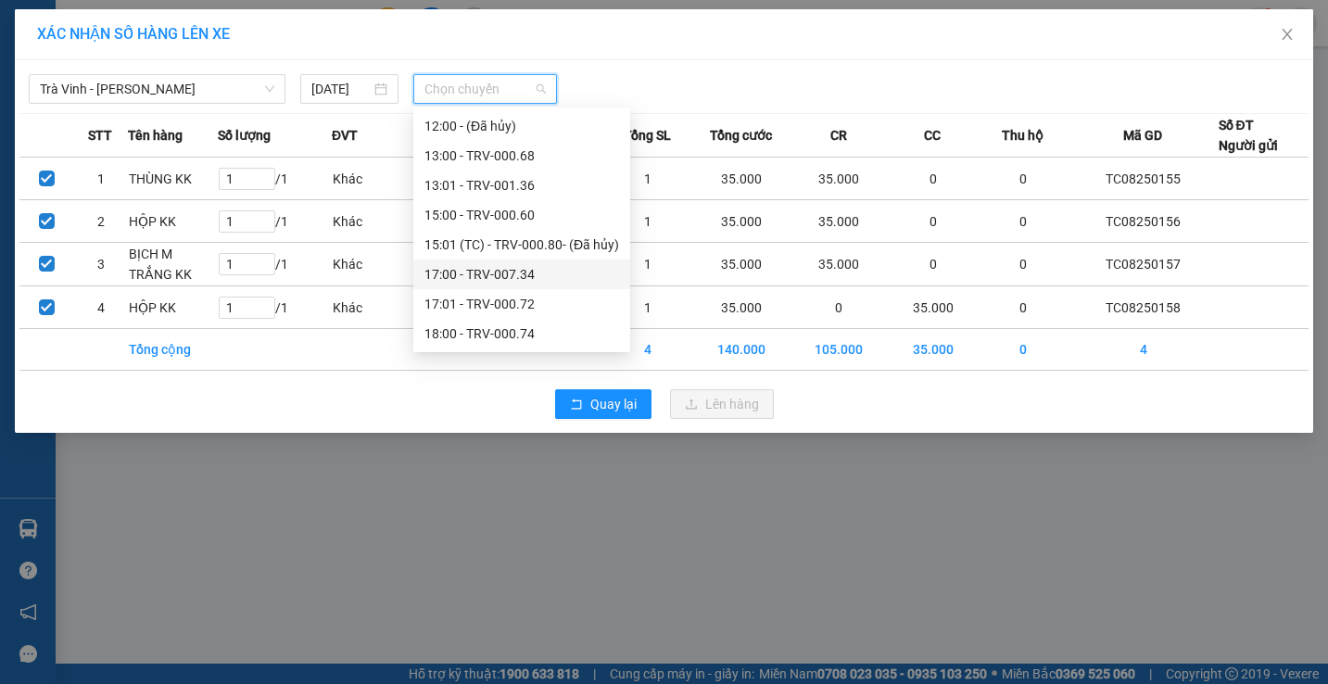
click at [487, 265] on div "17:00 - TRV-007.34" at bounding box center [521, 274] width 195 height 20
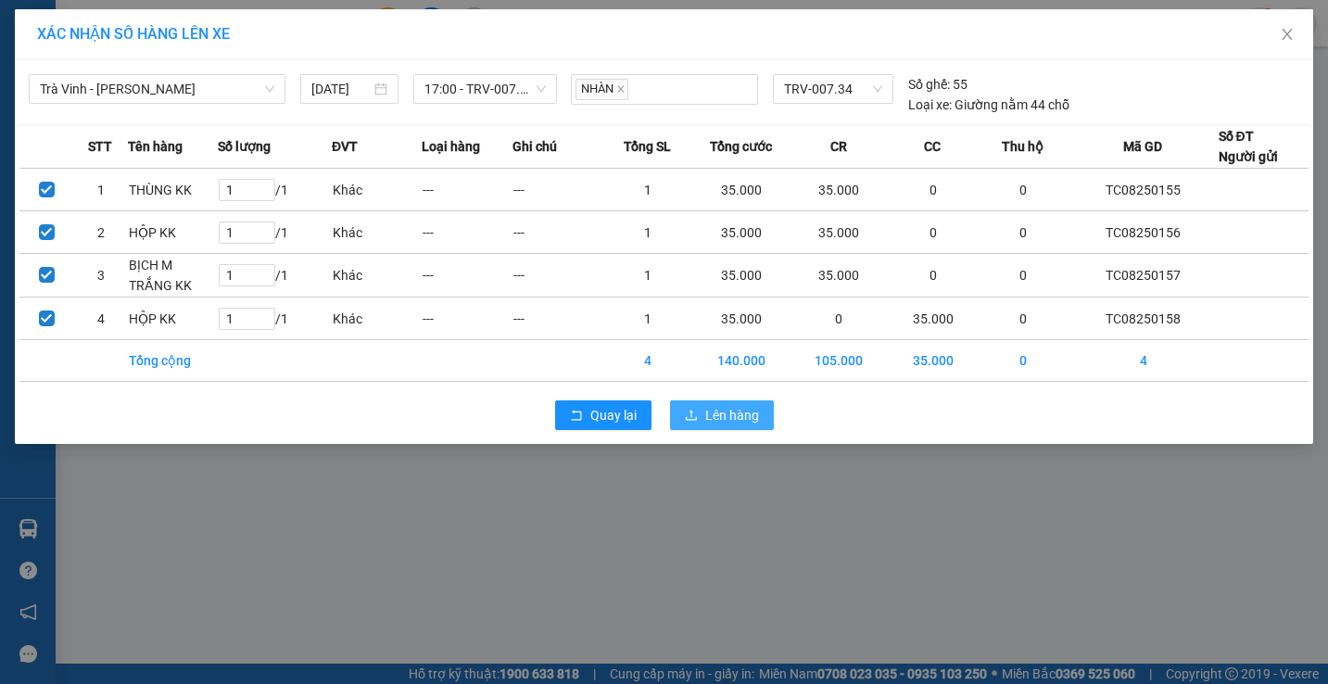
click at [724, 423] on span "Lên hàng" at bounding box center [732, 415] width 54 height 20
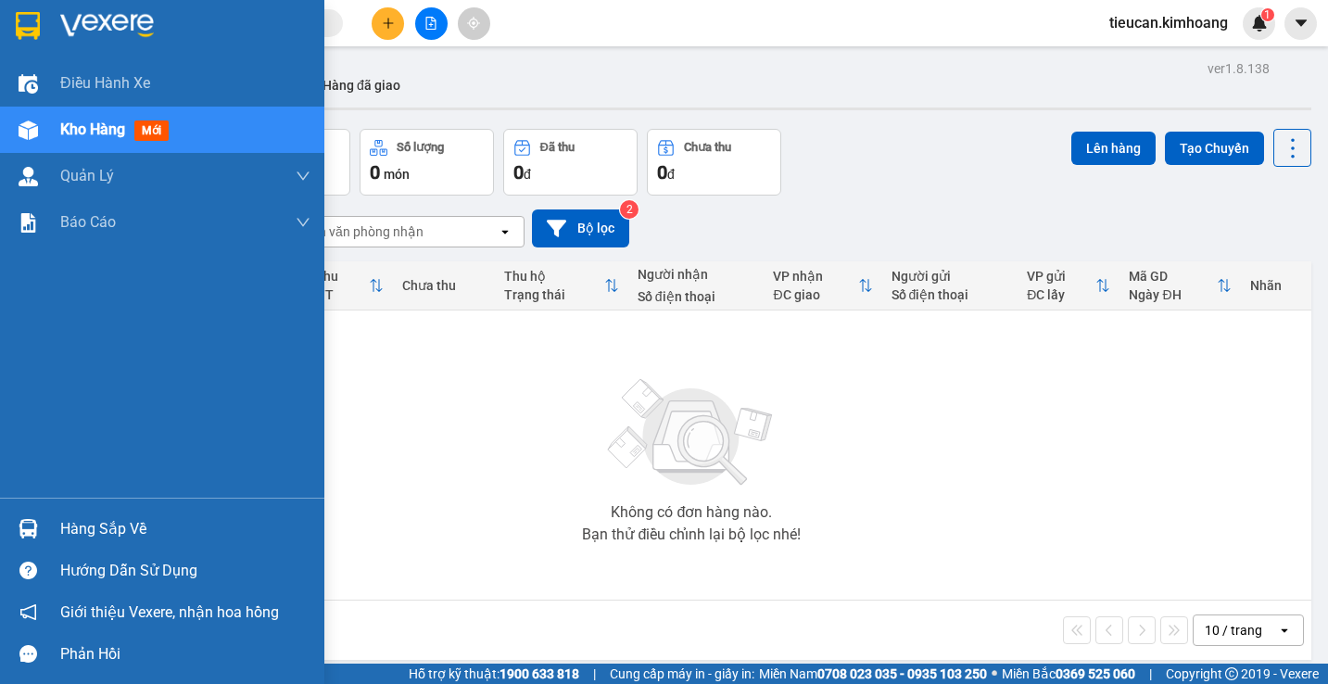
click at [60, 527] on div "Hàng sắp về" at bounding box center [185, 529] width 250 height 28
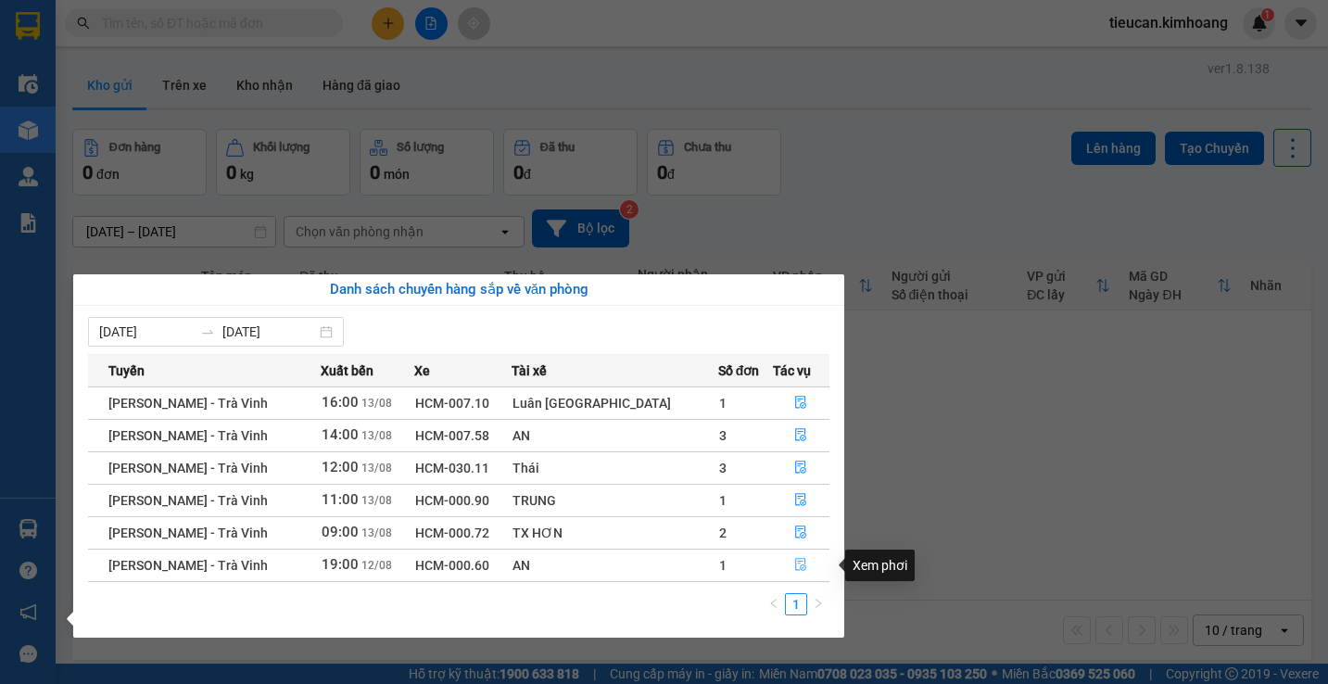
click at [796, 563] on icon "file-done" at bounding box center [801, 565] width 11 height 13
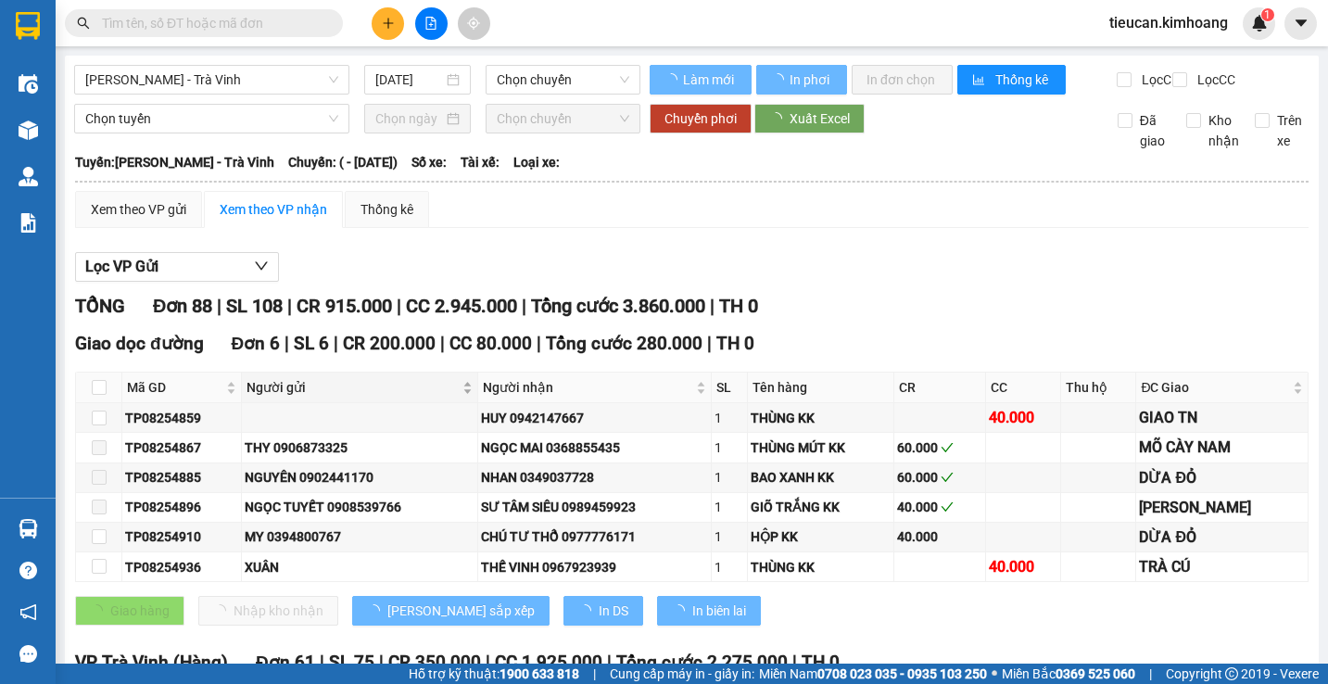
type input "12/08/2025"
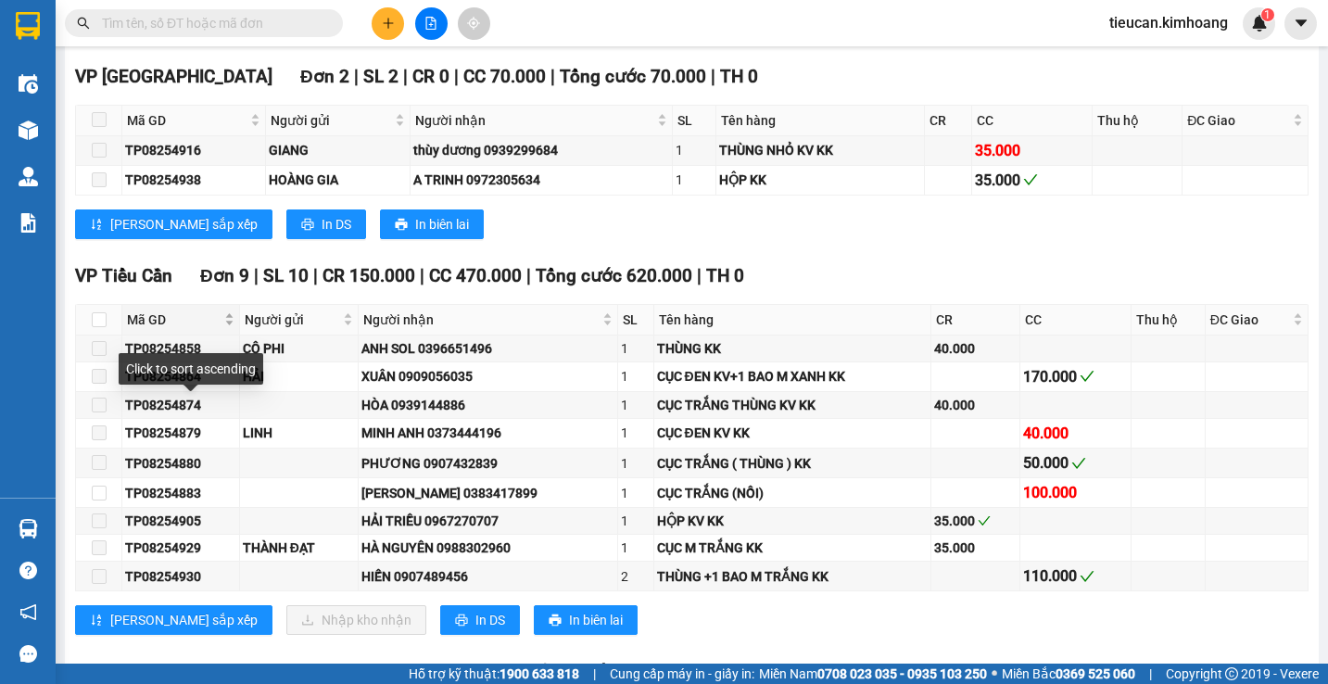
scroll to position [2873, 0]
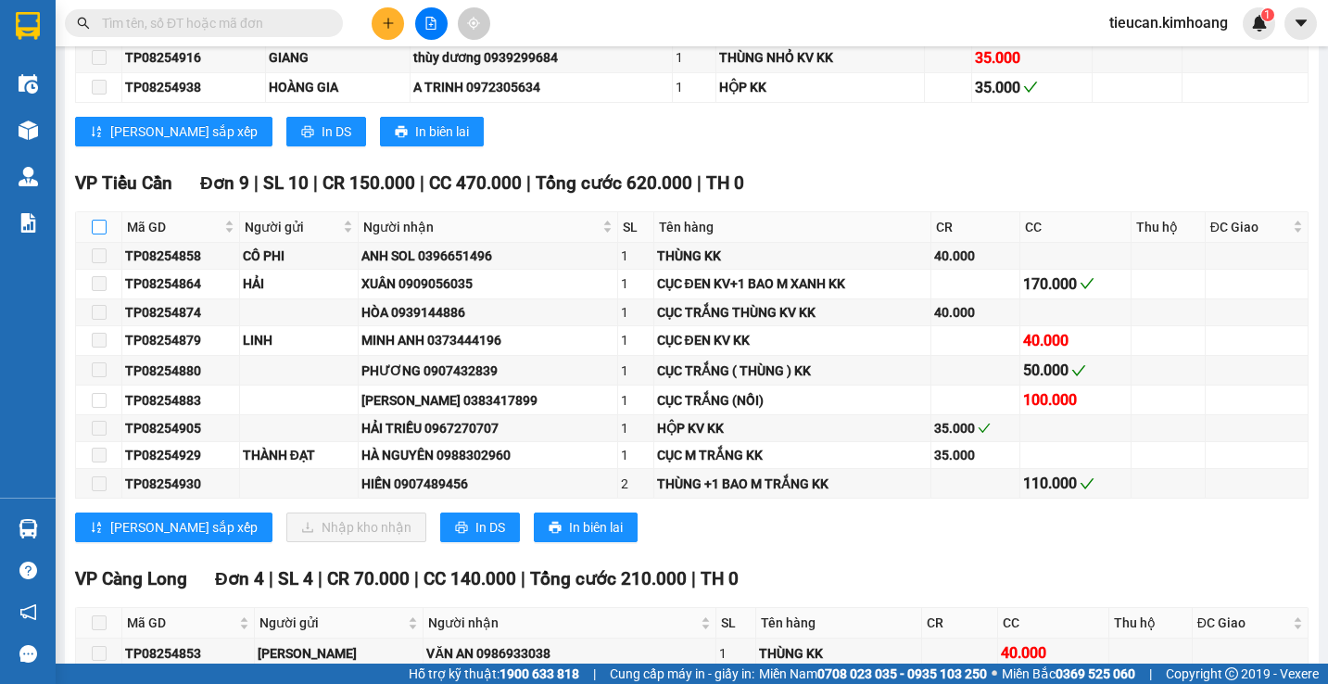
click at [100, 234] on input "checkbox" at bounding box center [99, 227] width 15 height 15
checkbox input "true"
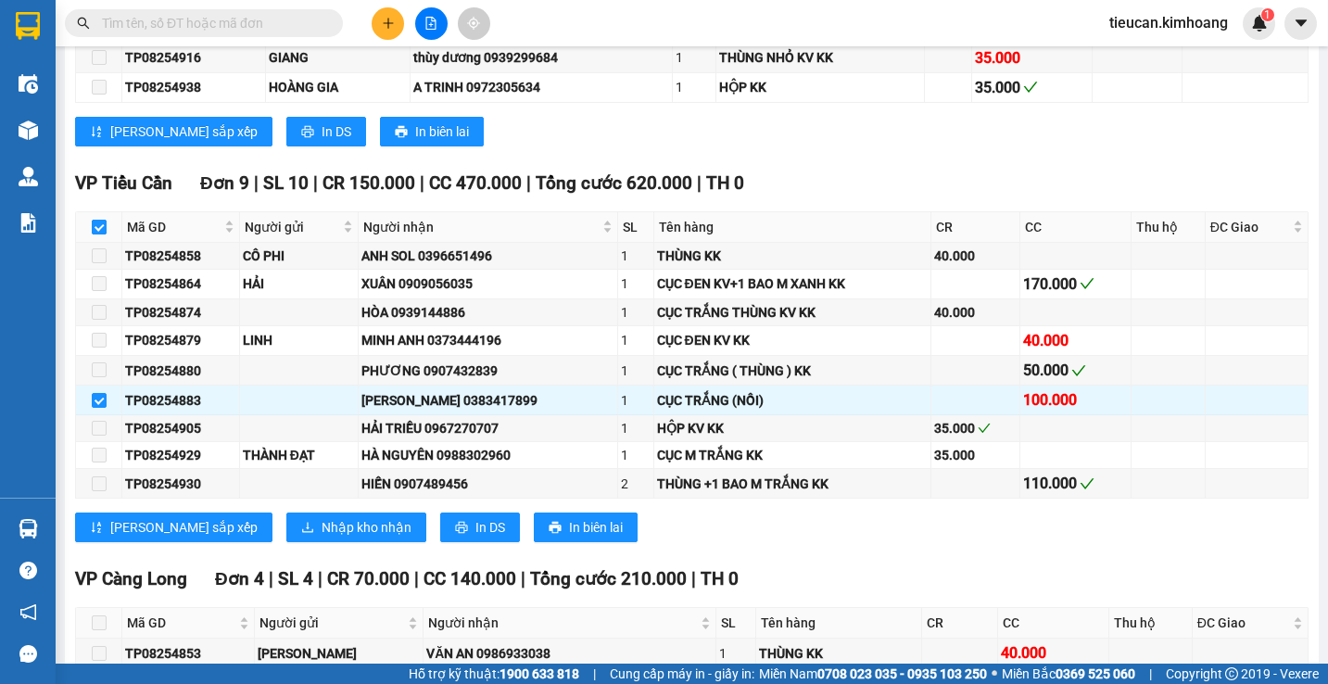
click at [100, 234] on input "checkbox" at bounding box center [99, 227] width 15 height 15
checkbox input "false"
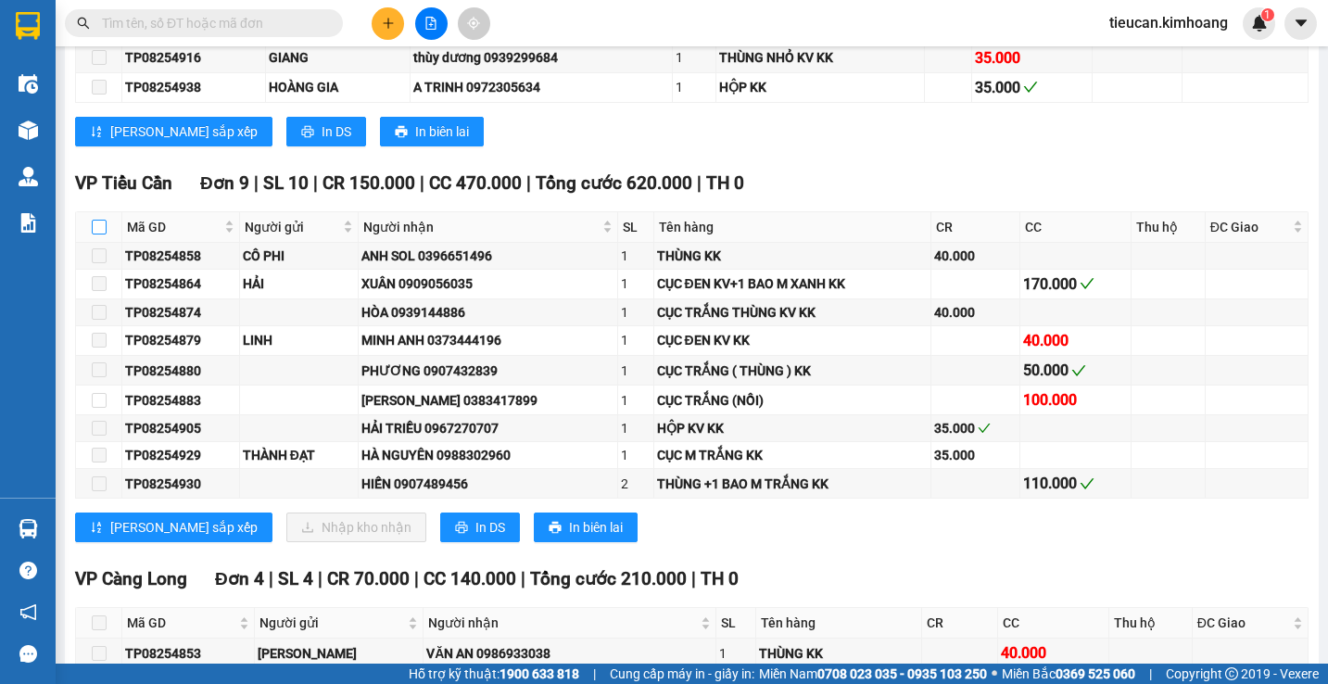
click at [100, 234] on input "checkbox" at bounding box center [99, 227] width 15 height 15
checkbox input "true"
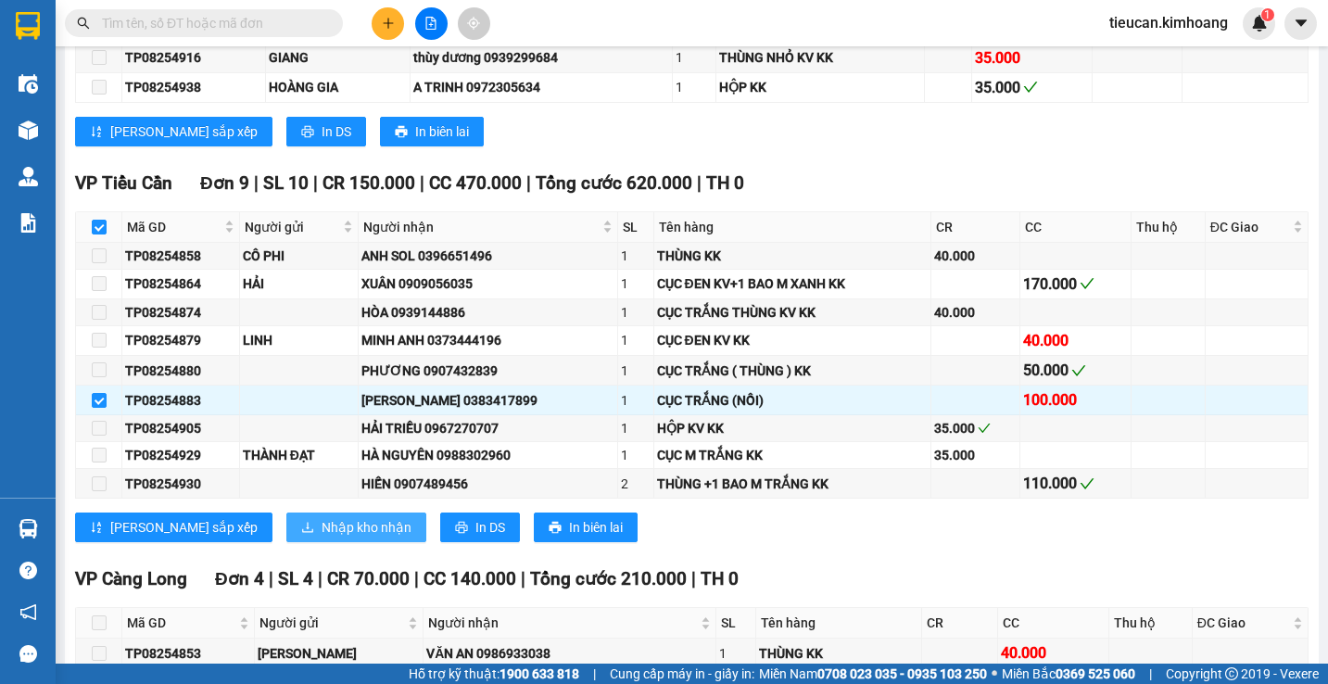
click at [322, 537] on span "Nhập kho nhận" at bounding box center [367, 527] width 90 height 20
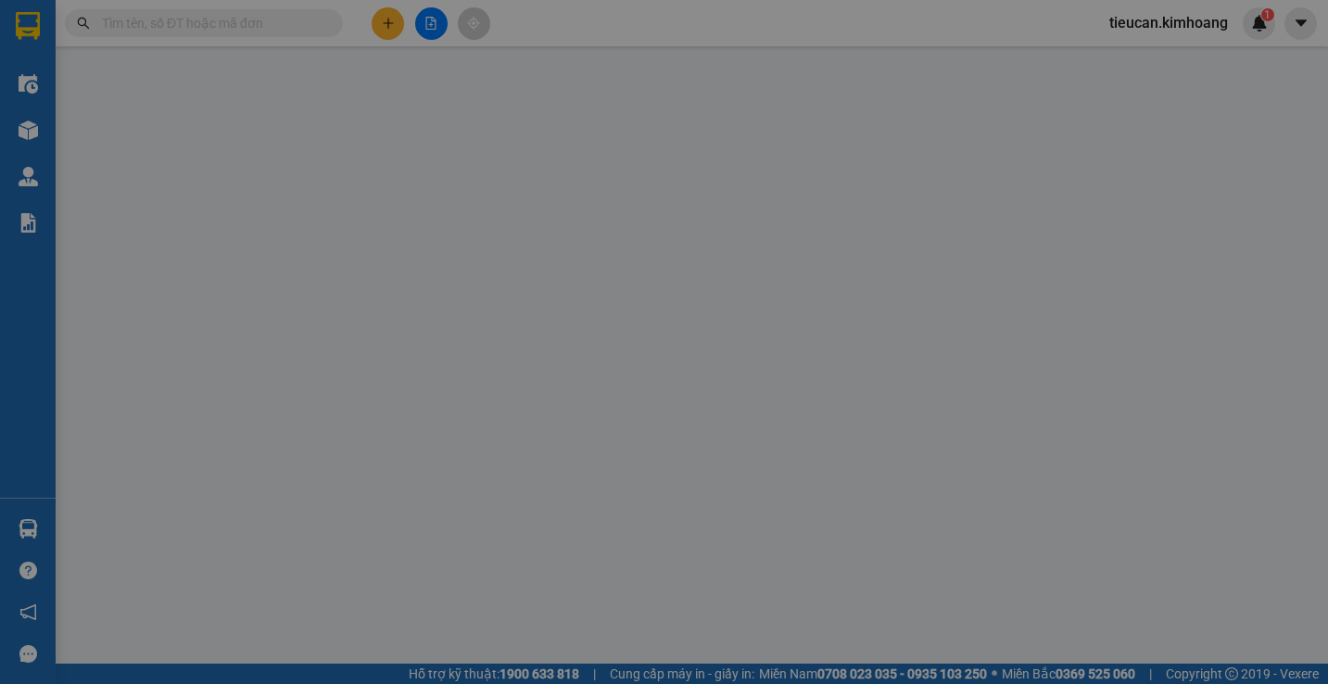
click at [263, 537] on div "XÁC NHẬN SỐ HÀNG NHẬP VÀO KHO NHẬN STT Tên hàng SL ĐVT Loại hàng Ghi chú Tổng S…" at bounding box center [664, 342] width 1328 height 684
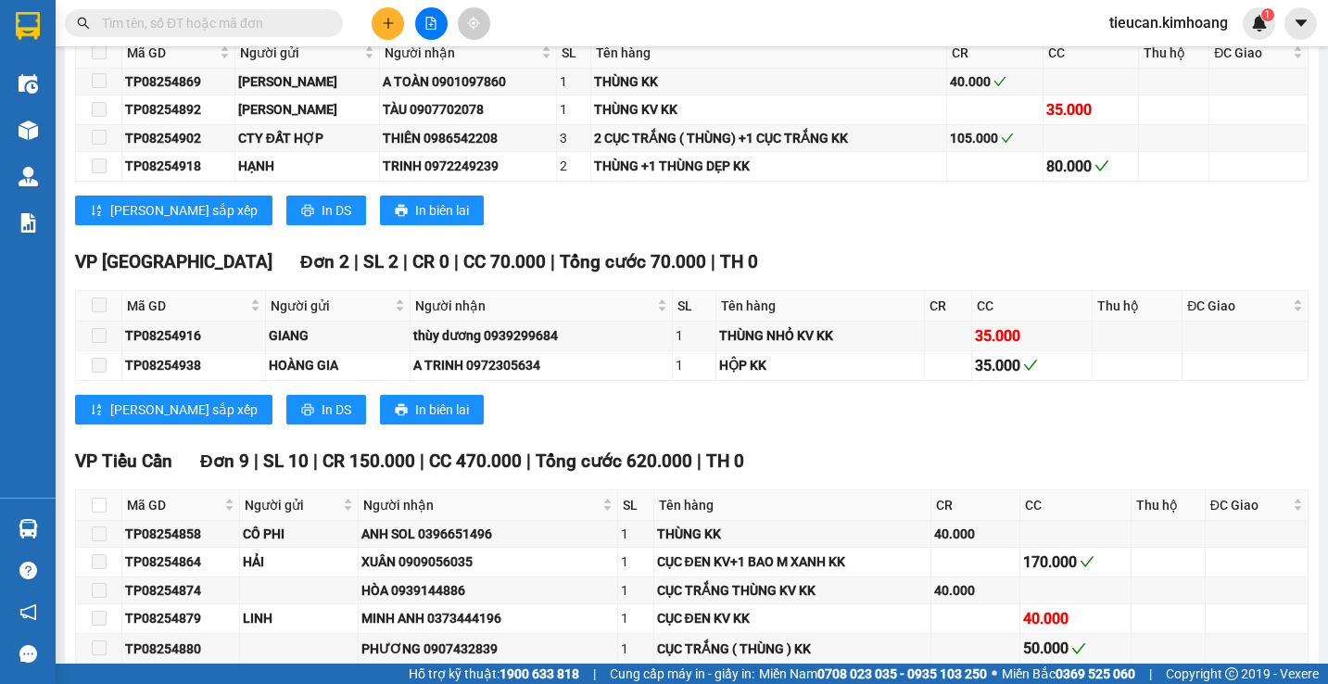
scroll to position [2780, 0]
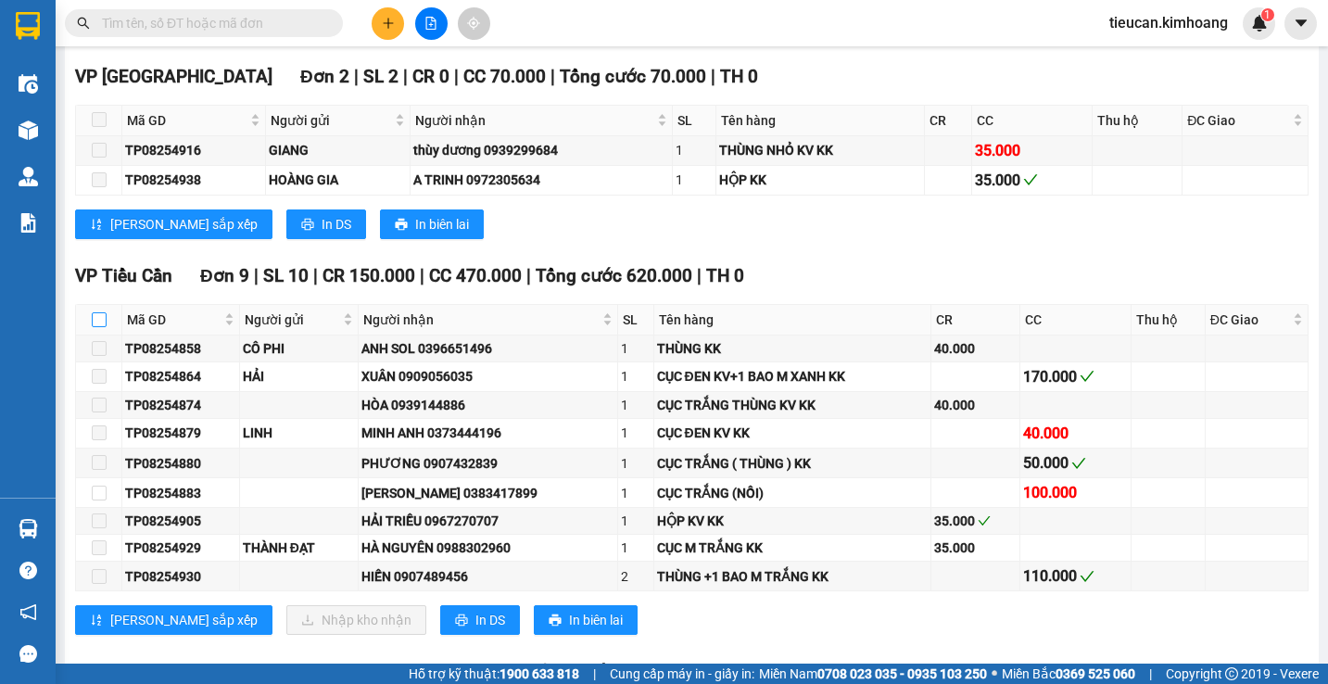
click at [98, 327] on input "checkbox" at bounding box center [99, 319] width 15 height 15
checkbox input "true"
click at [98, 327] on input "checkbox" at bounding box center [99, 319] width 15 height 15
checkbox input "false"
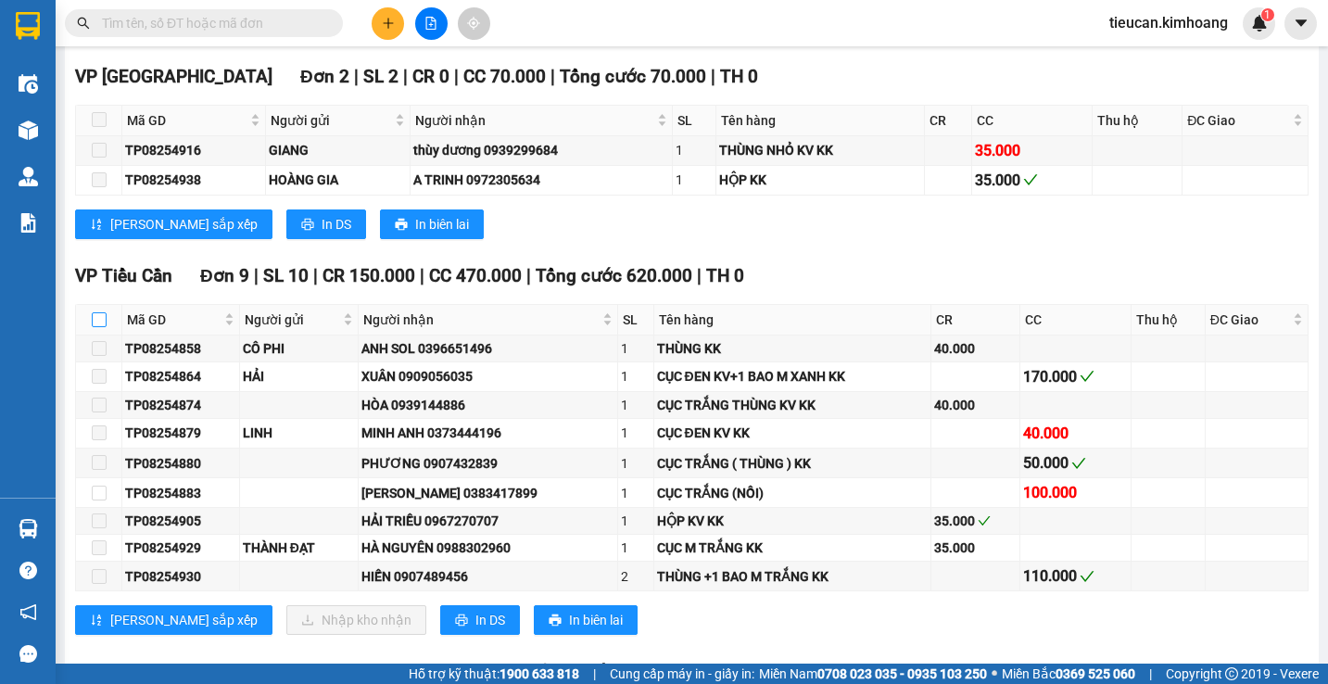
checkbox input "false"
click at [98, 327] on input "checkbox" at bounding box center [99, 319] width 15 height 15
checkbox input "true"
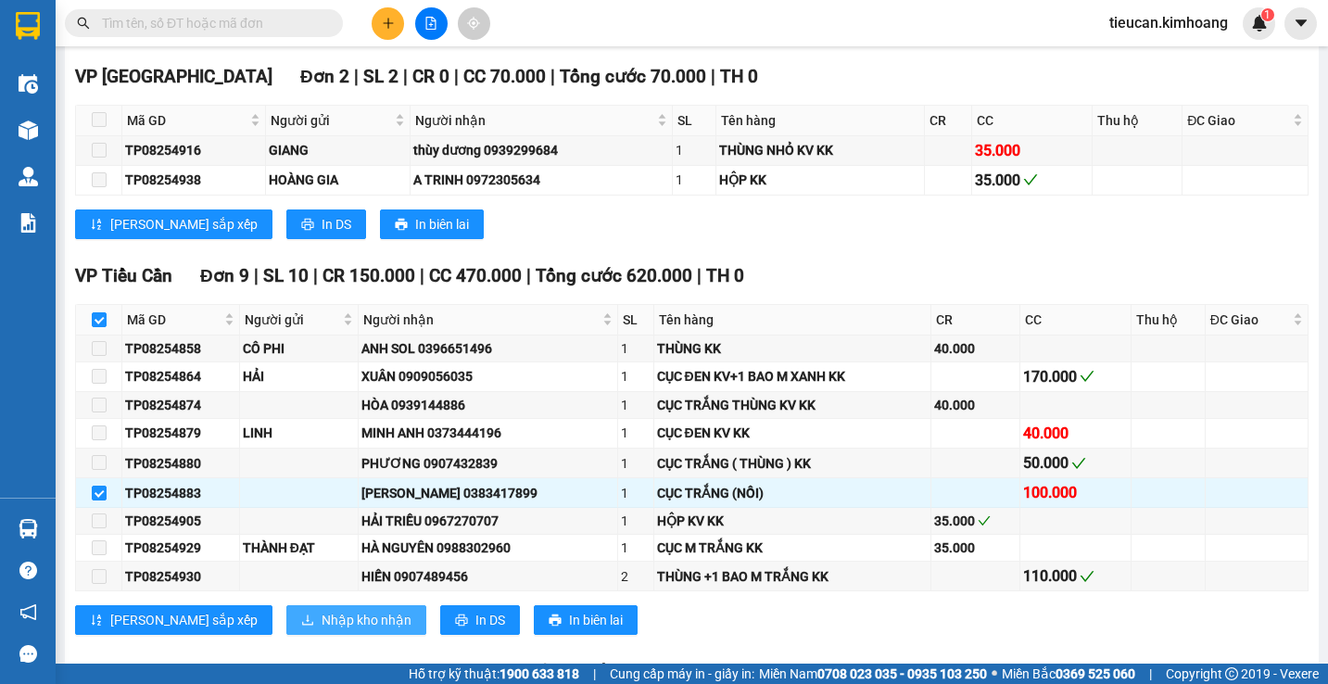
click at [322, 630] on span "Nhập kho nhận" at bounding box center [367, 620] width 90 height 20
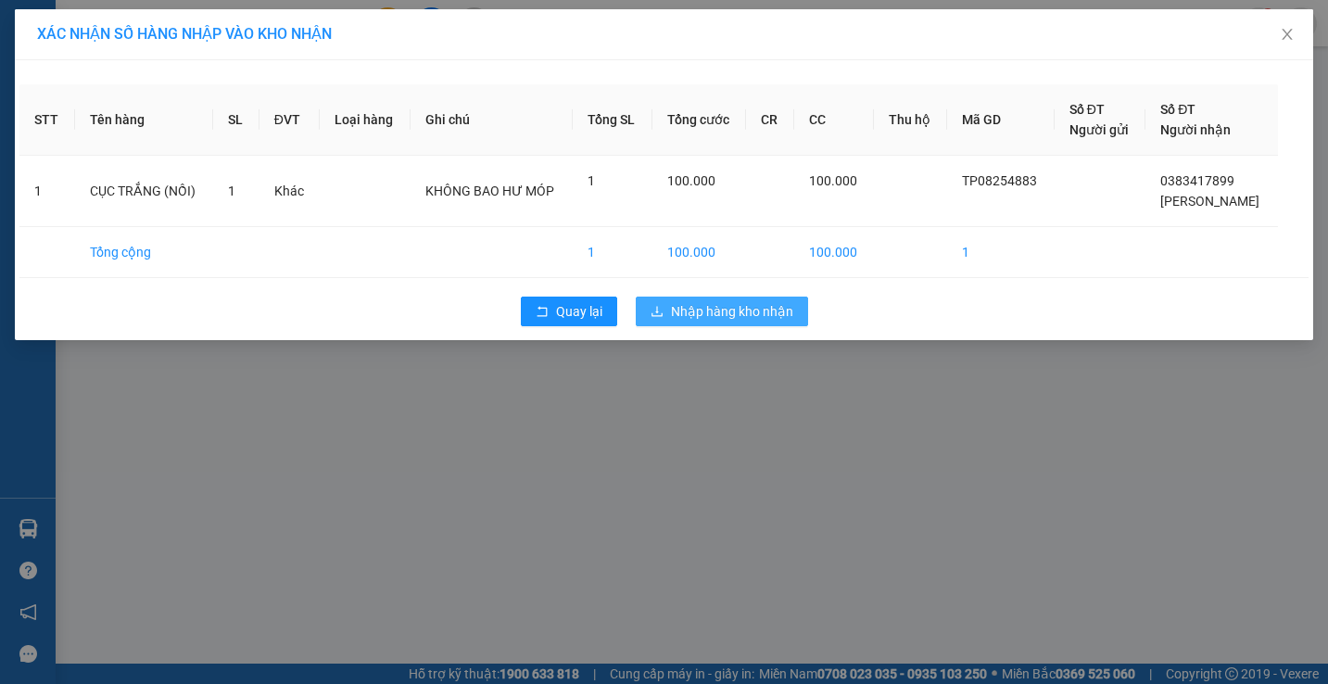
click at [668, 314] on button "Nhập hàng kho nhận" at bounding box center [722, 312] width 172 height 30
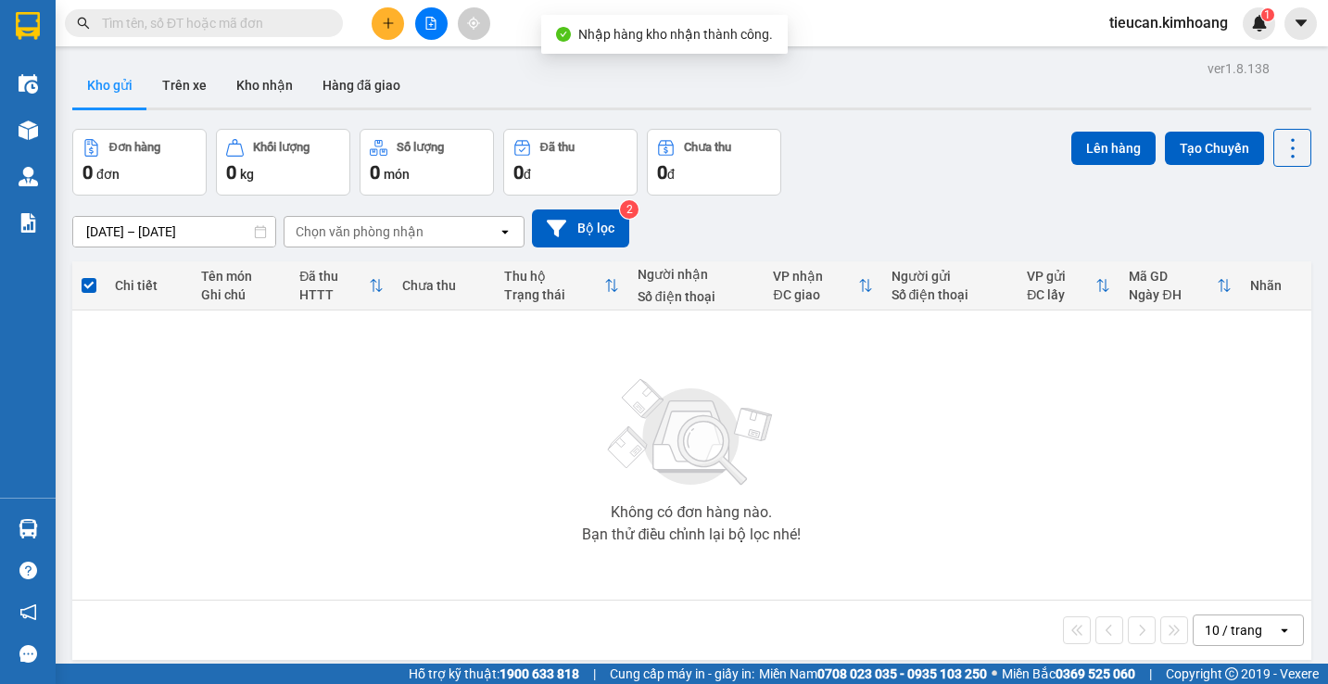
click at [76, 517] on td "Không có đơn hàng nào. Bạn thử điều chỉnh lại bộ lọc nhé!" at bounding box center [691, 455] width 1239 height 290
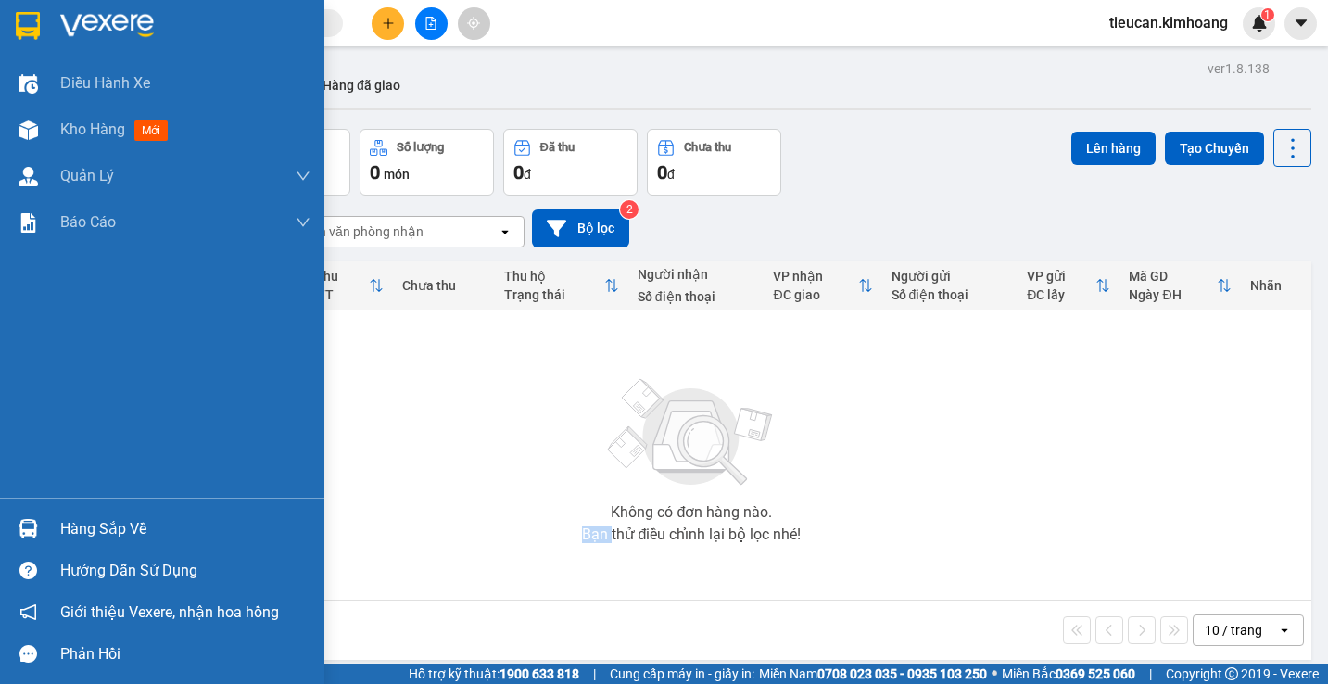
click at [48, 521] on div "Hàng sắp về" at bounding box center [162, 529] width 324 height 42
click at [48, 521] on div "Điều hành xe Kho hàng mới Quản Lý Quản lý chuyến Quản lý khách hàng mới Báo cáo…" at bounding box center [162, 342] width 324 height 684
click at [48, 521] on div "Hàng sắp về" at bounding box center [162, 529] width 324 height 42
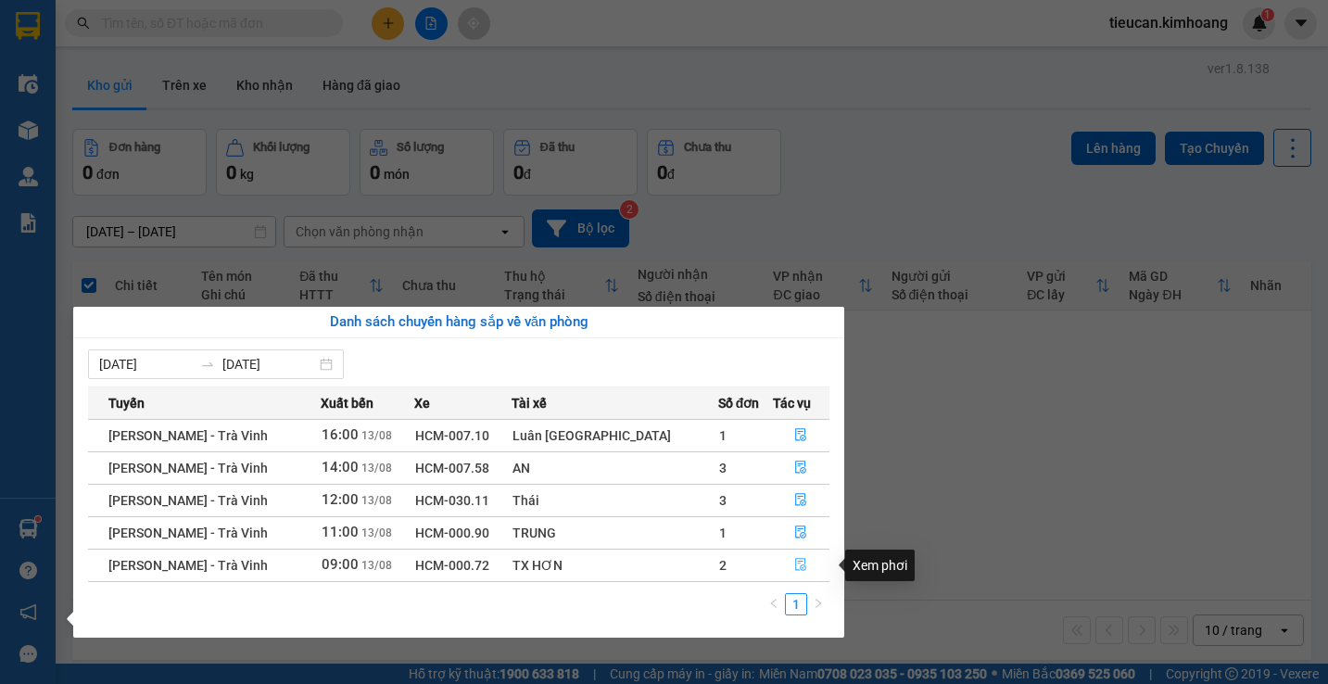
click at [794, 564] on icon "file-done" at bounding box center [800, 564] width 13 height 13
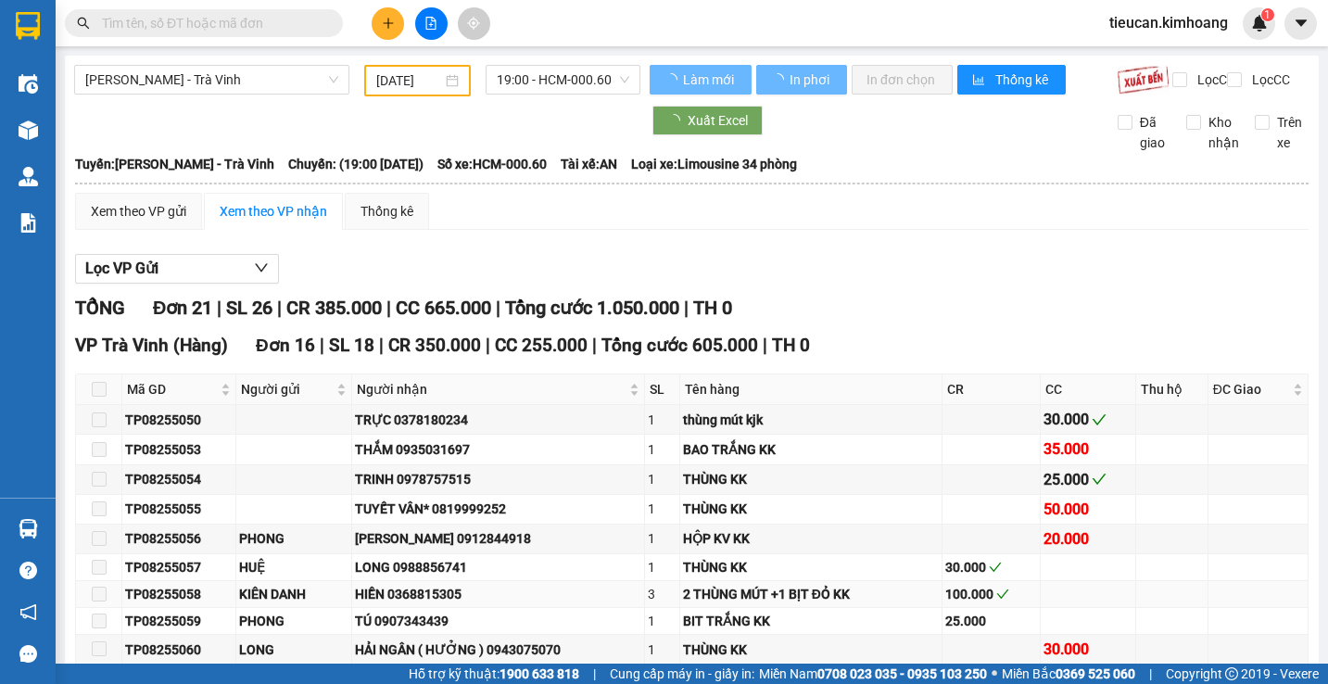
type input "13/08/2025"
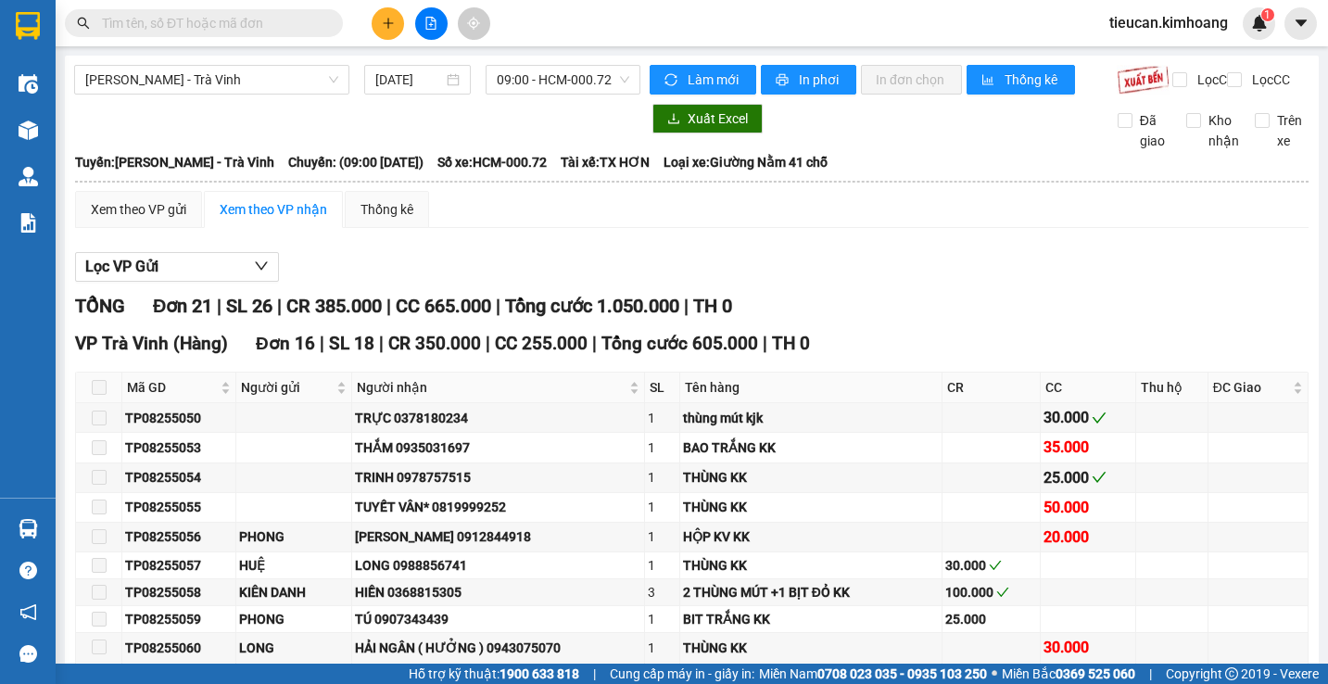
scroll to position [371, 0]
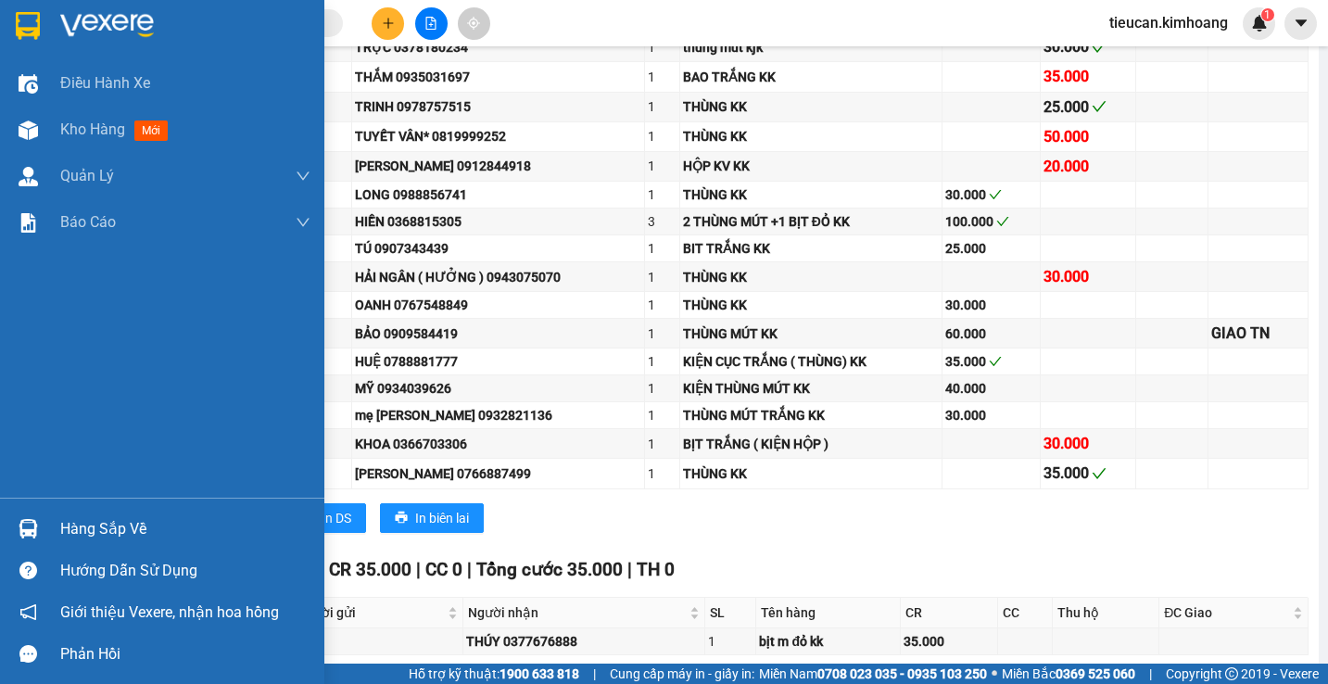
click at [109, 534] on div "Hàng sắp về" at bounding box center [185, 529] width 250 height 28
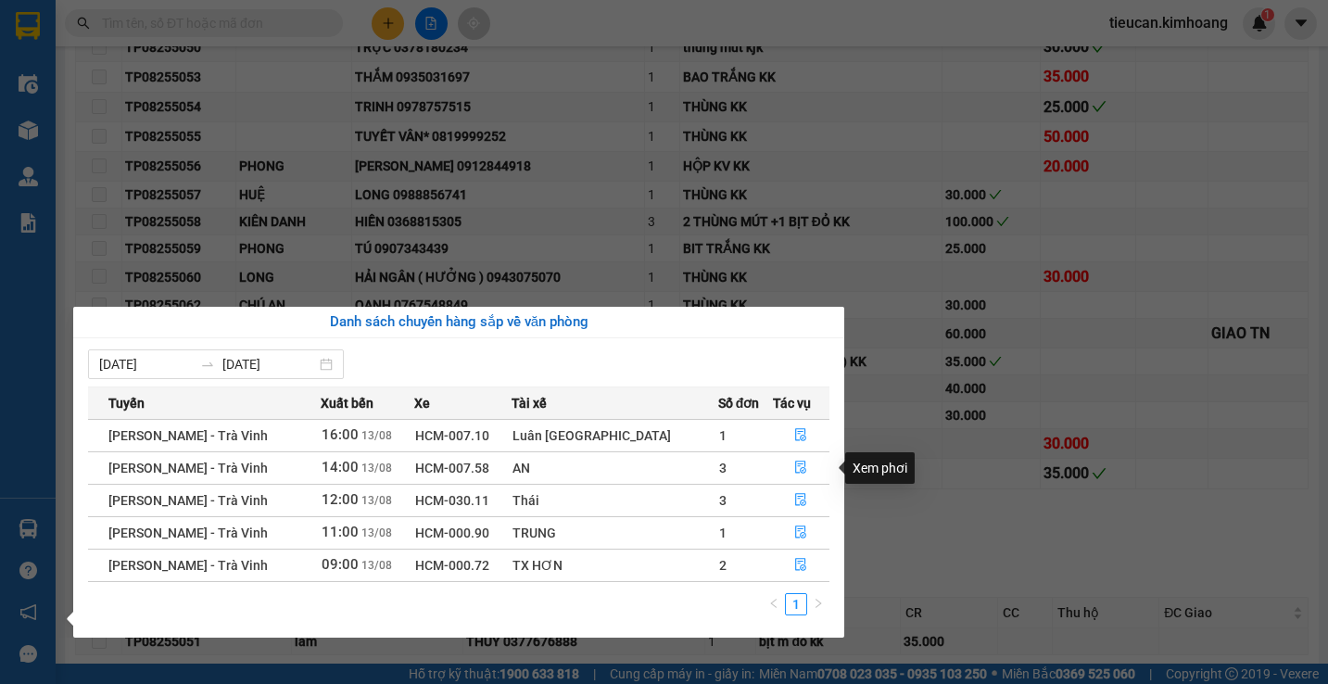
click at [860, 487] on section "Kết quả tìm kiếm ( 0 ) Bộ lọc No Data tieucan.kimhoang 1 Điều hành xe Kho hàng …" at bounding box center [664, 342] width 1328 height 684
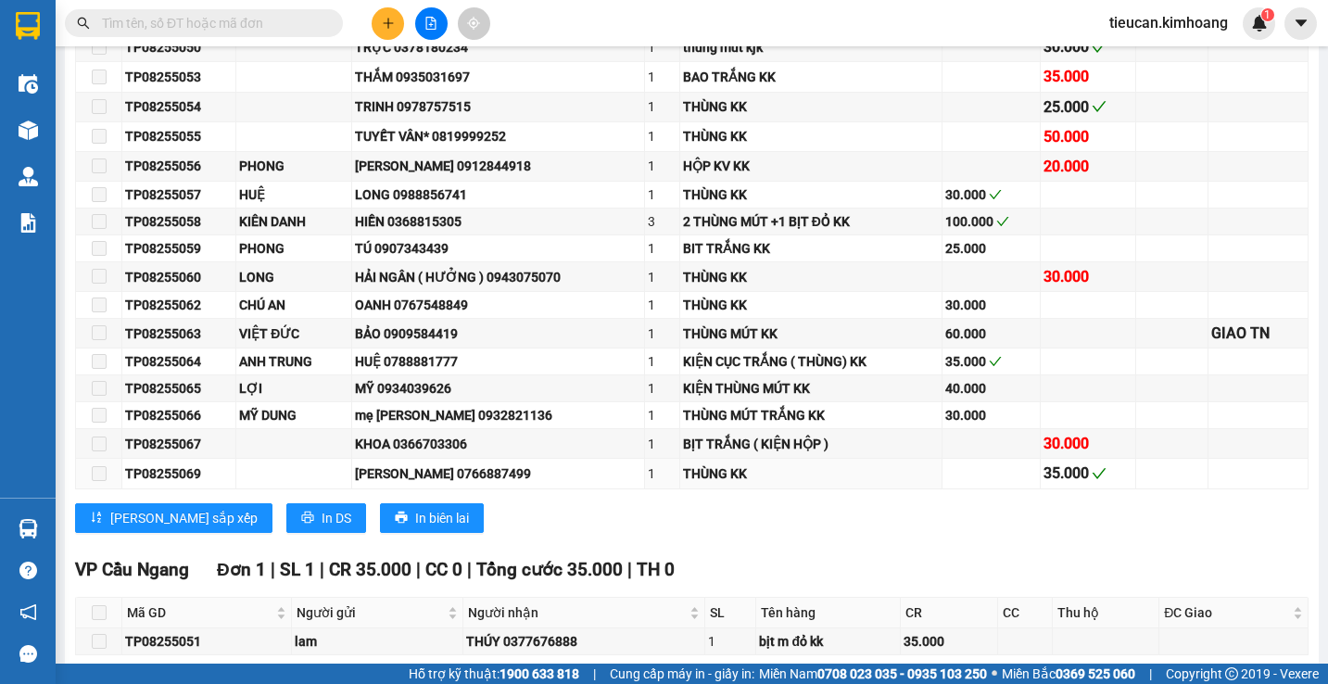
click at [860, 484] on div "THÙNG KK" at bounding box center [811, 473] width 257 height 20
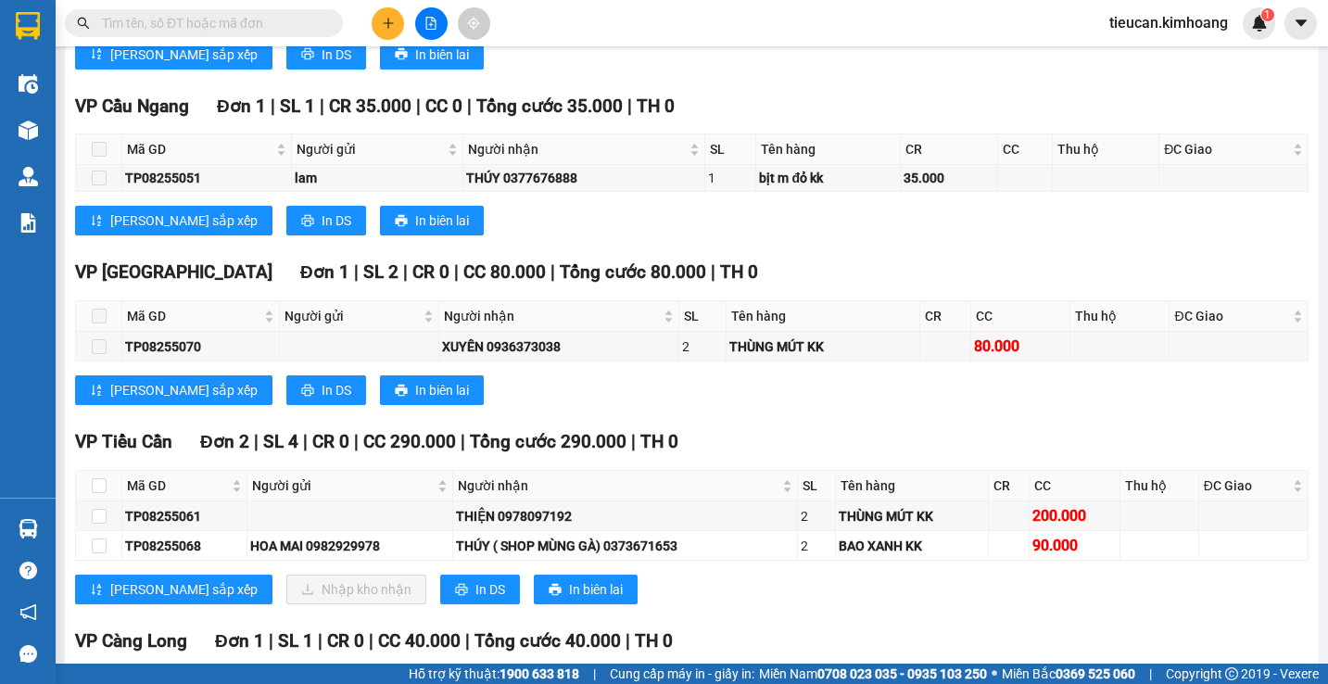
scroll to position [1012, 0]
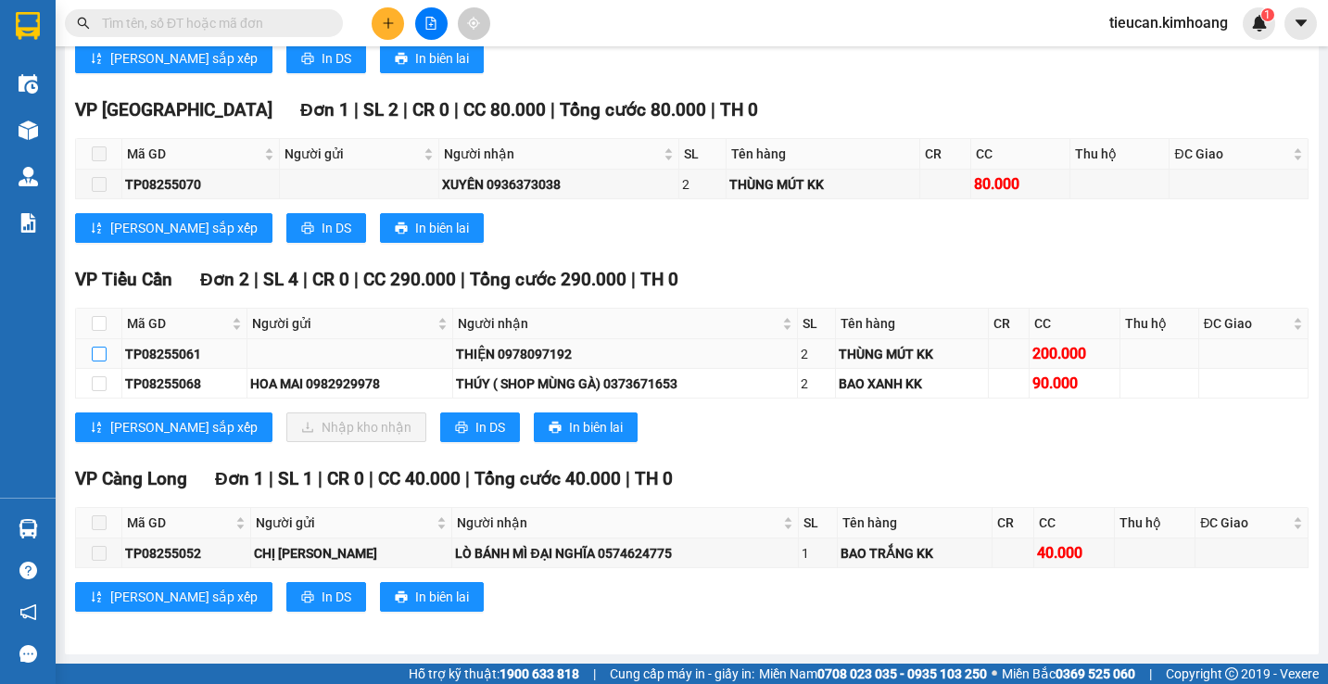
click at [97, 352] on input "checkbox" at bounding box center [99, 354] width 15 height 15
checkbox input "true"
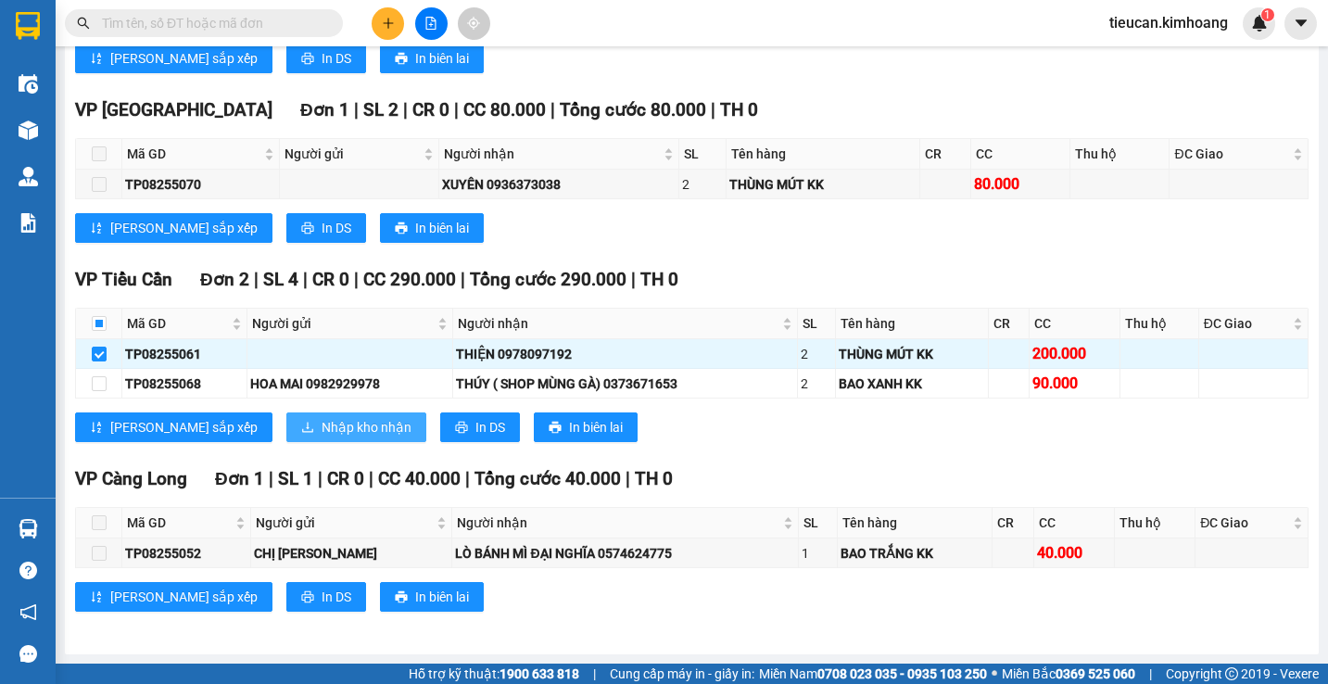
click at [286, 417] on button "Nhập kho nhận" at bounding box center [356, 427] width 140 height 30
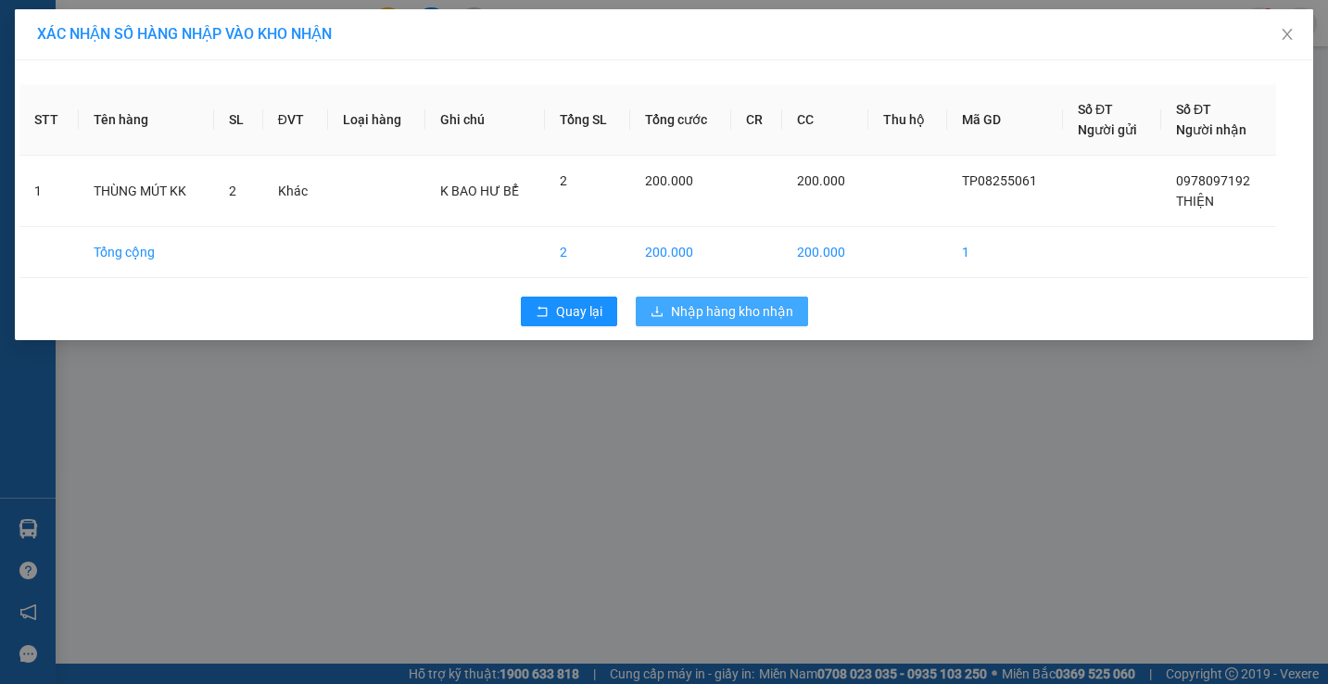
click at [771, 317] on span "Nhập hàng kho nhận" at bounding box center [732, 311] width 122 height 20
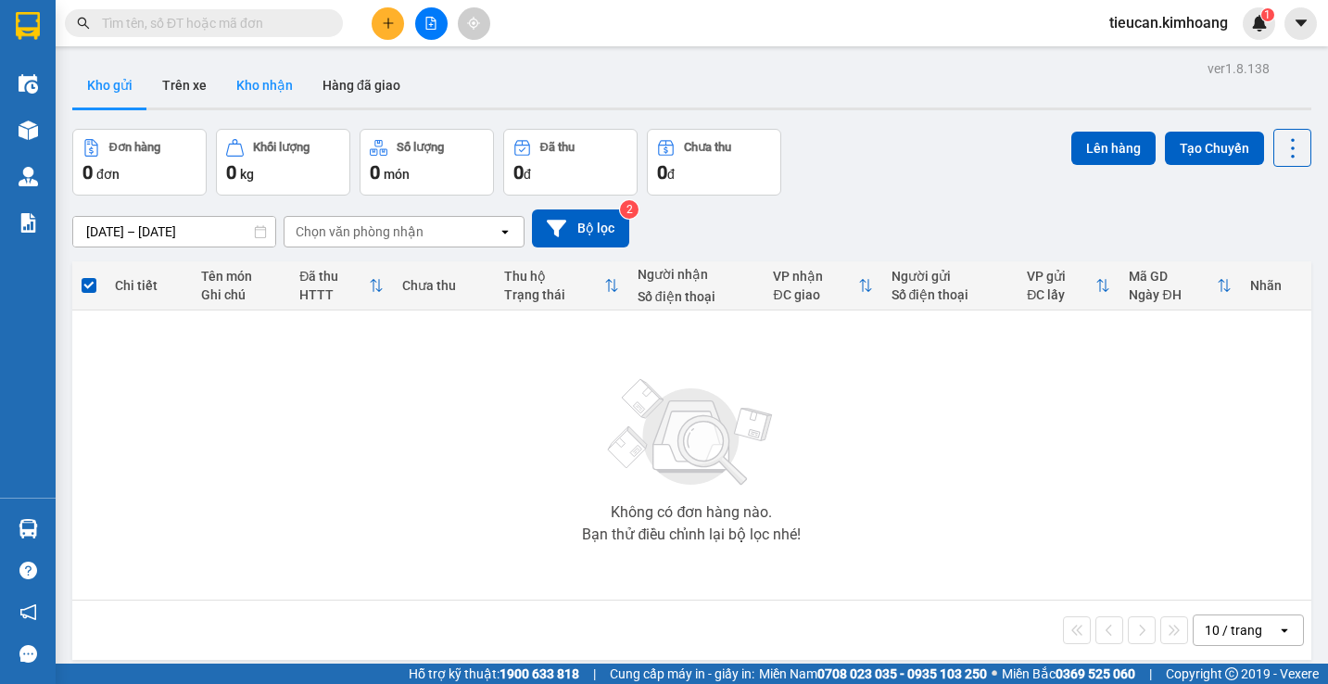
click at [278, 79] on button "Kho nhận" at bounding box center [264, 85] width 86 height 44
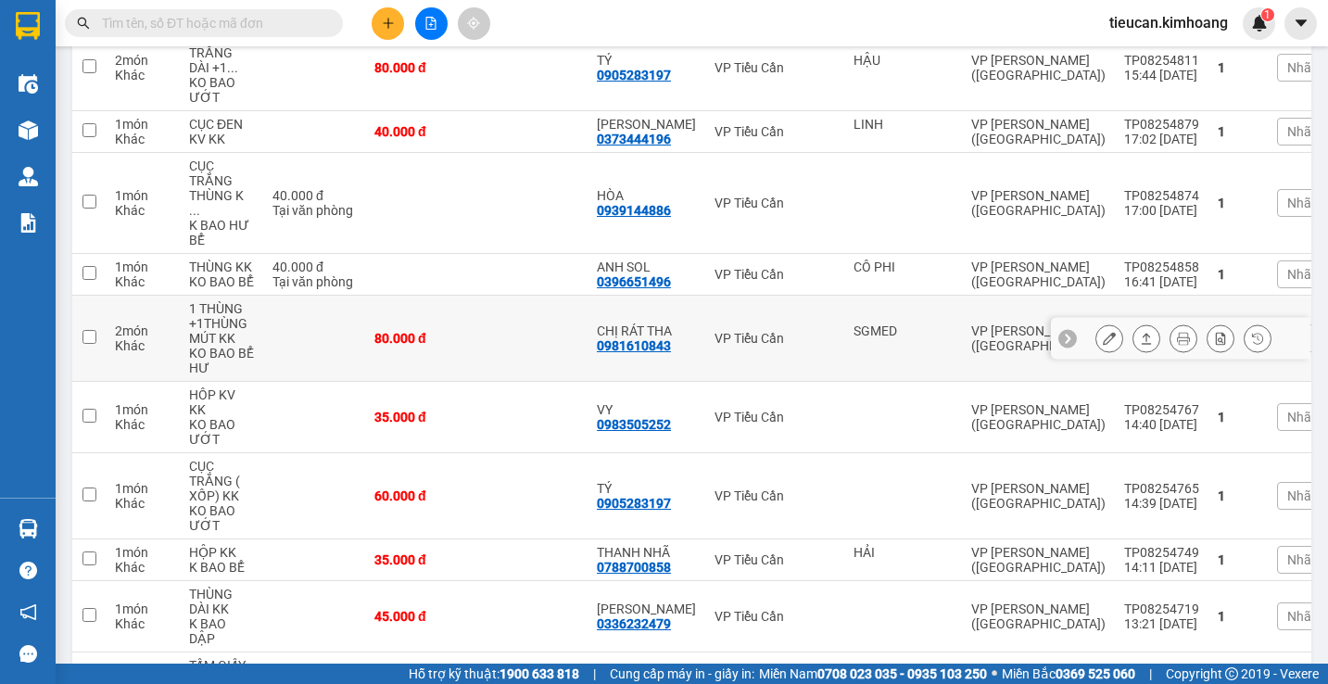
scroll to position [741, 0]
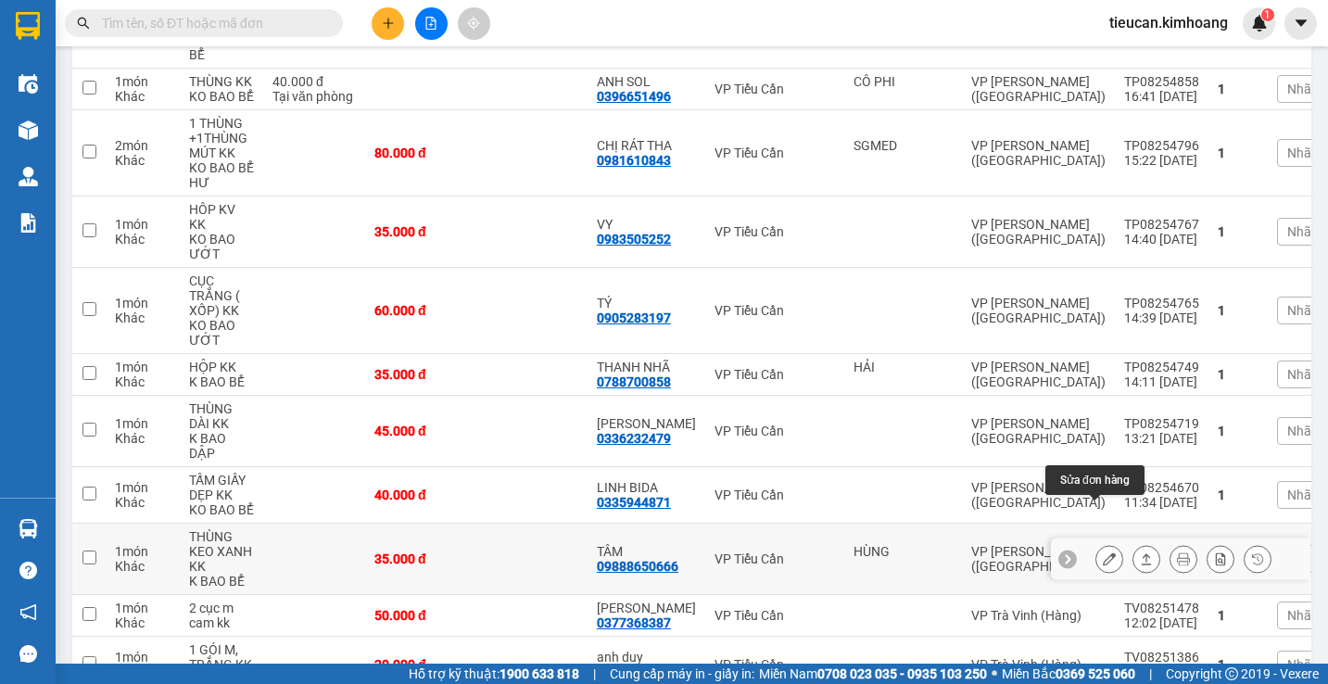
click at [1103, 552] on icon at bounding box center [1109, 558] width 13 height 13
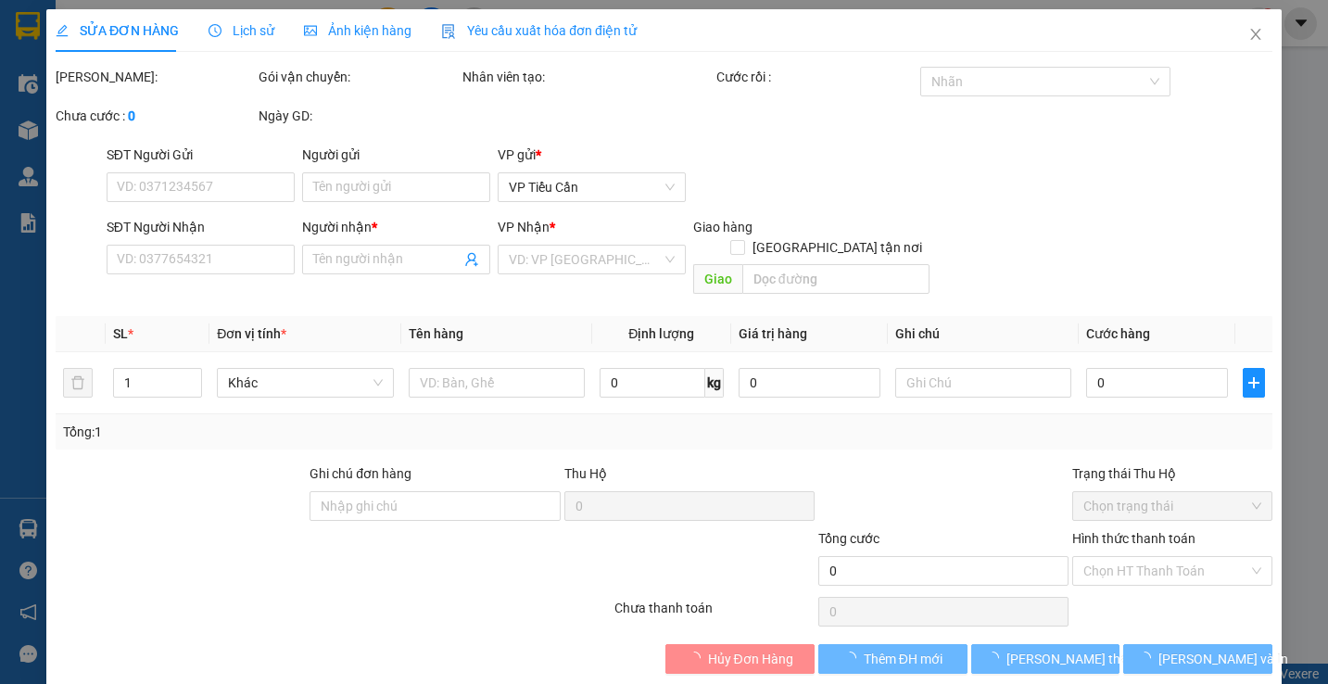
type input "HÙNG"
type input "09888650666"
type input "TÂM"
type input "35.000"
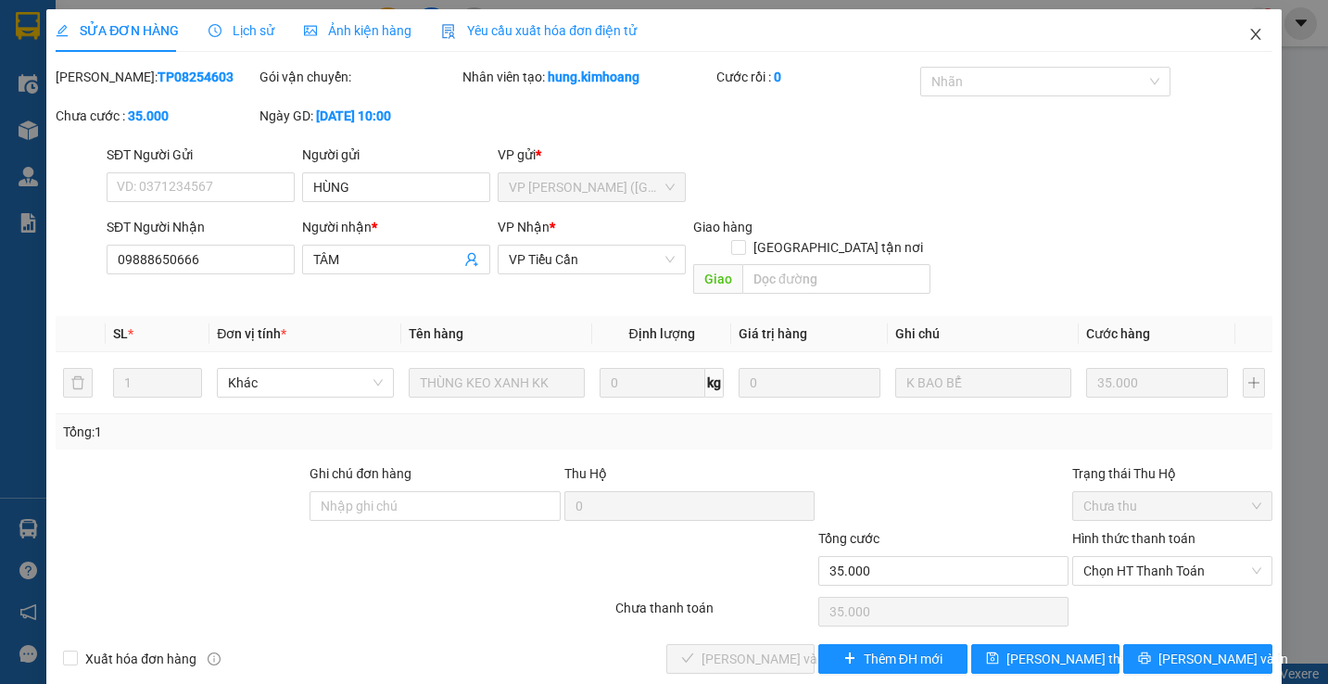
click at [1248, 34] on icon "close" at bounding box center [1255, 34] width 15 height 15
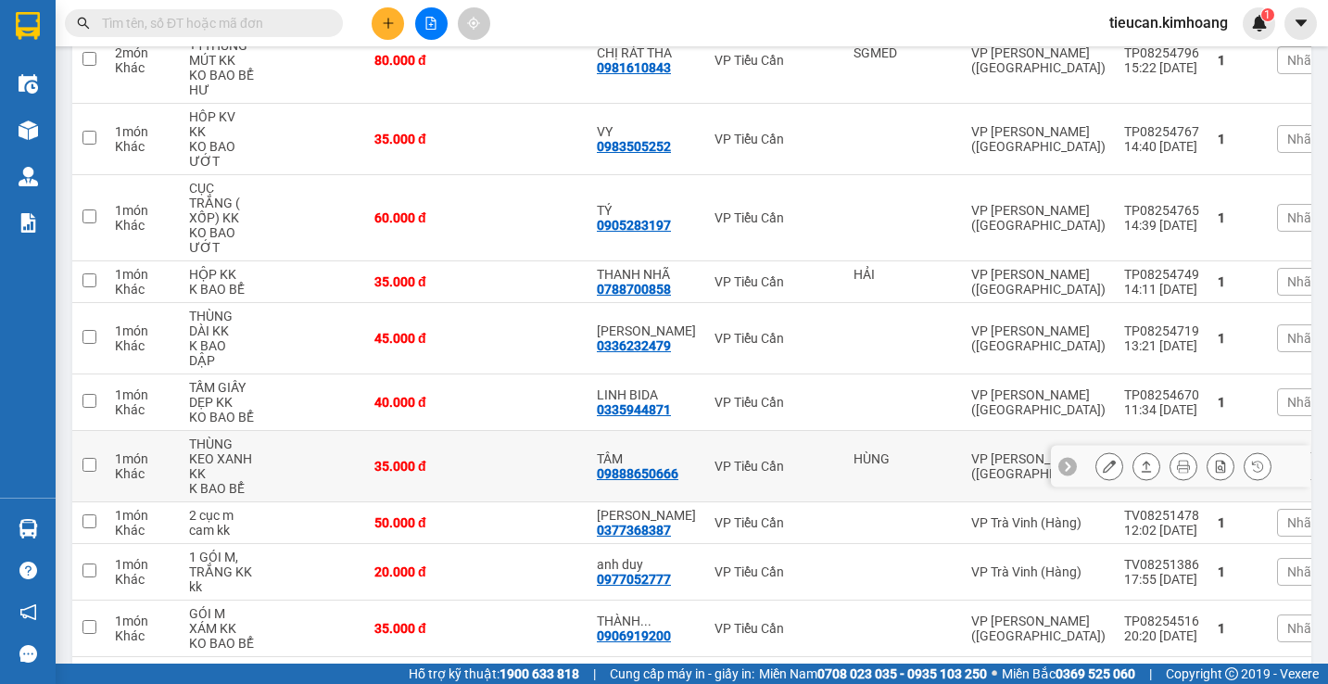
scroll to position [1051, 0]
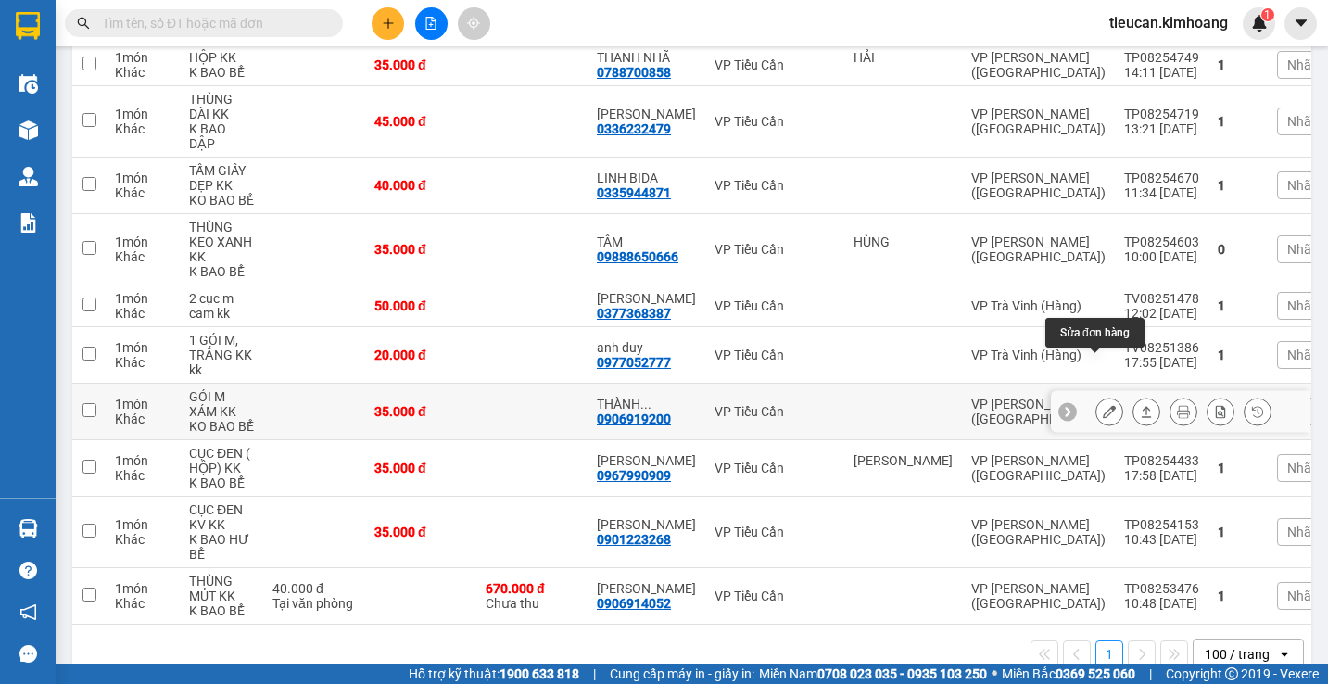
click at [1096, 396] on button at bounding box center [1109, 412] width 26 height 32
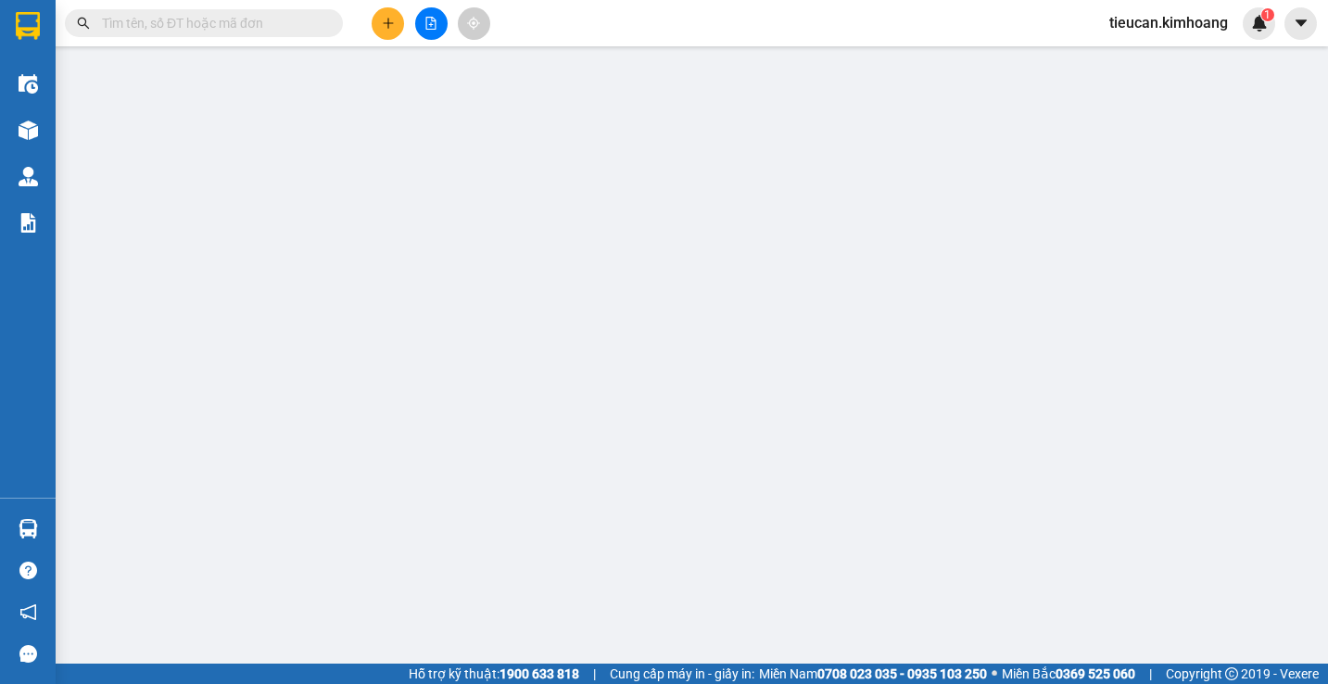
type input "0906919200"
type input "THÀNH TRUNG"
type input "35.000"
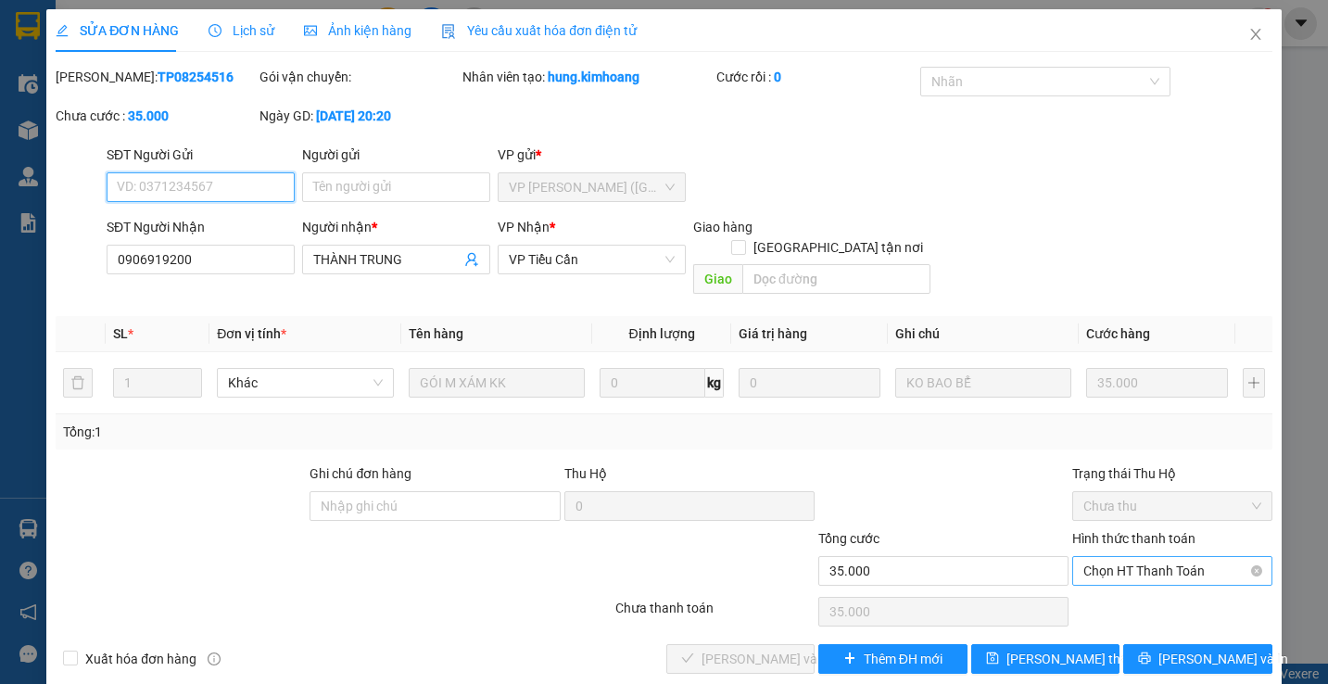
click at [1101, 557] on span "Chọn HT Thanh Toán" at bounding box center [1171, 571] width 177 height 28
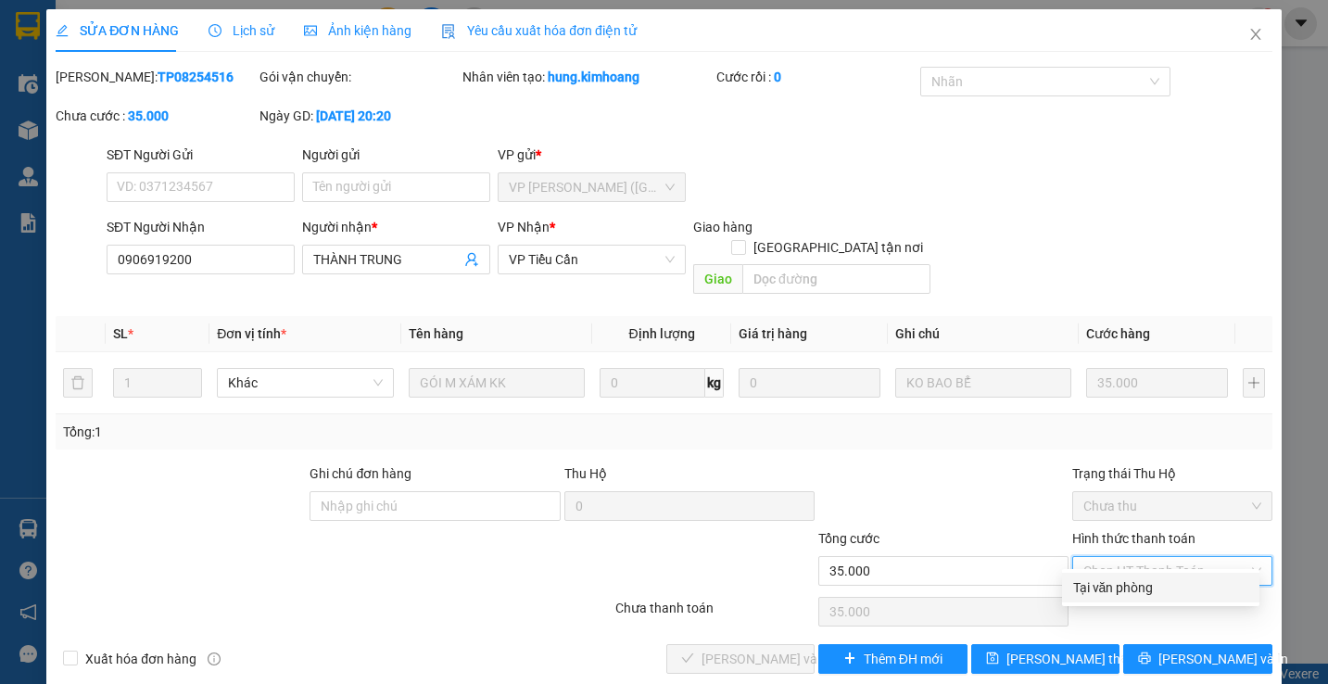
click at [1094, 575] on div "Tại văn phòng" at bounding box center [1160, 588] width 197 height 30
type input "0"
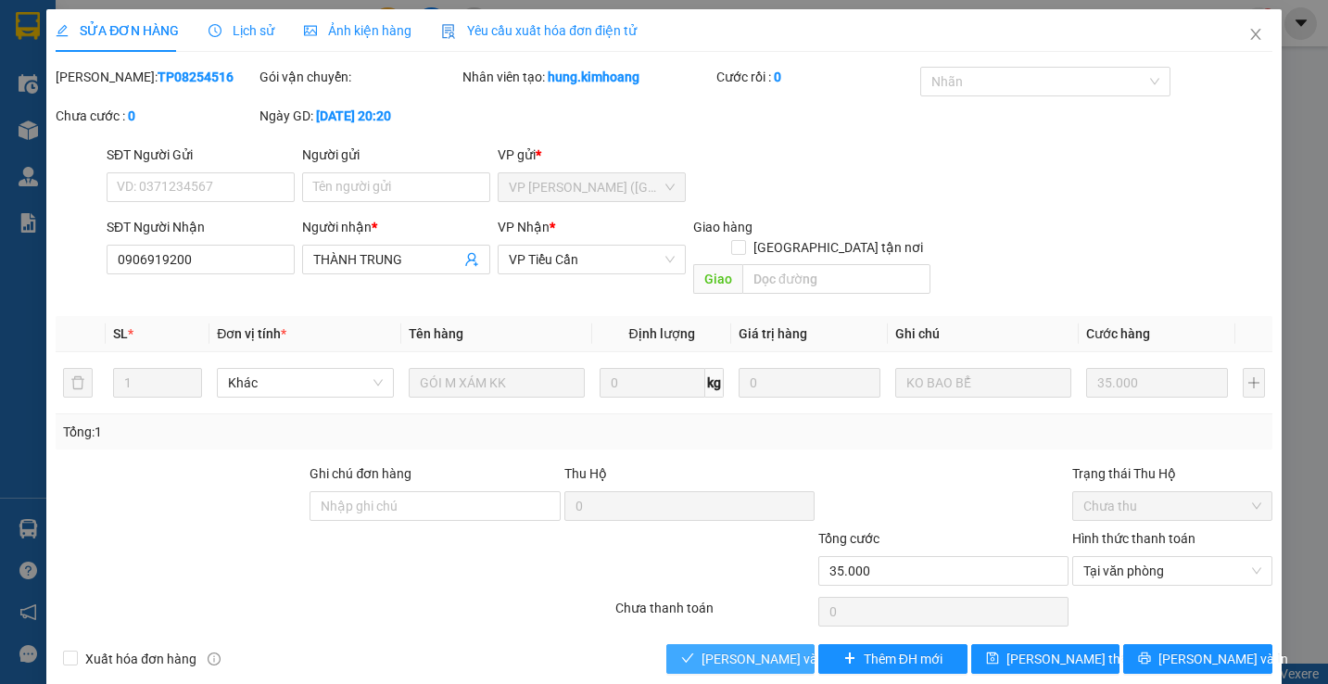
click at [767, 649] on span "Lưu và Giao hàng" at bounding box center [790, 659] width 178 height 20
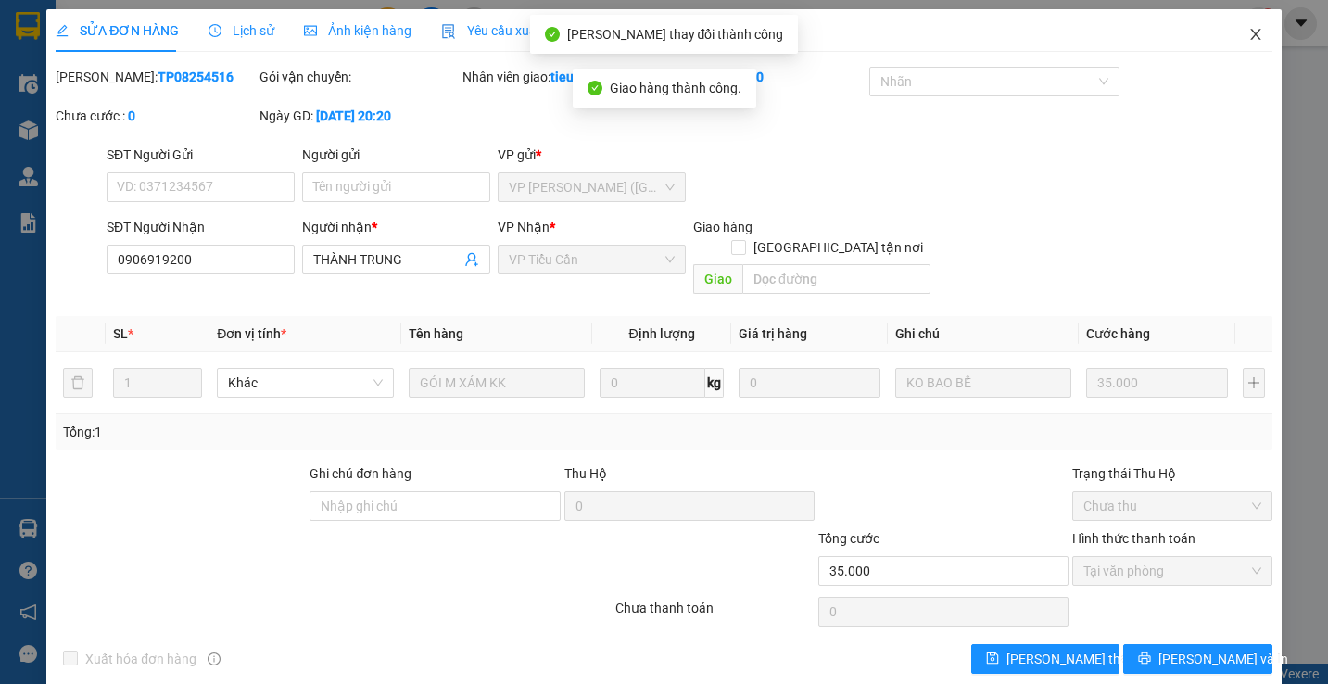
click at [1248, 34] on icon "close" at bounding box center [1255, 34] width 15 height 15
click at [1235, 34] on span "tieucan.kimhoang" at bounding box center [1168, 22] width 148 height 23
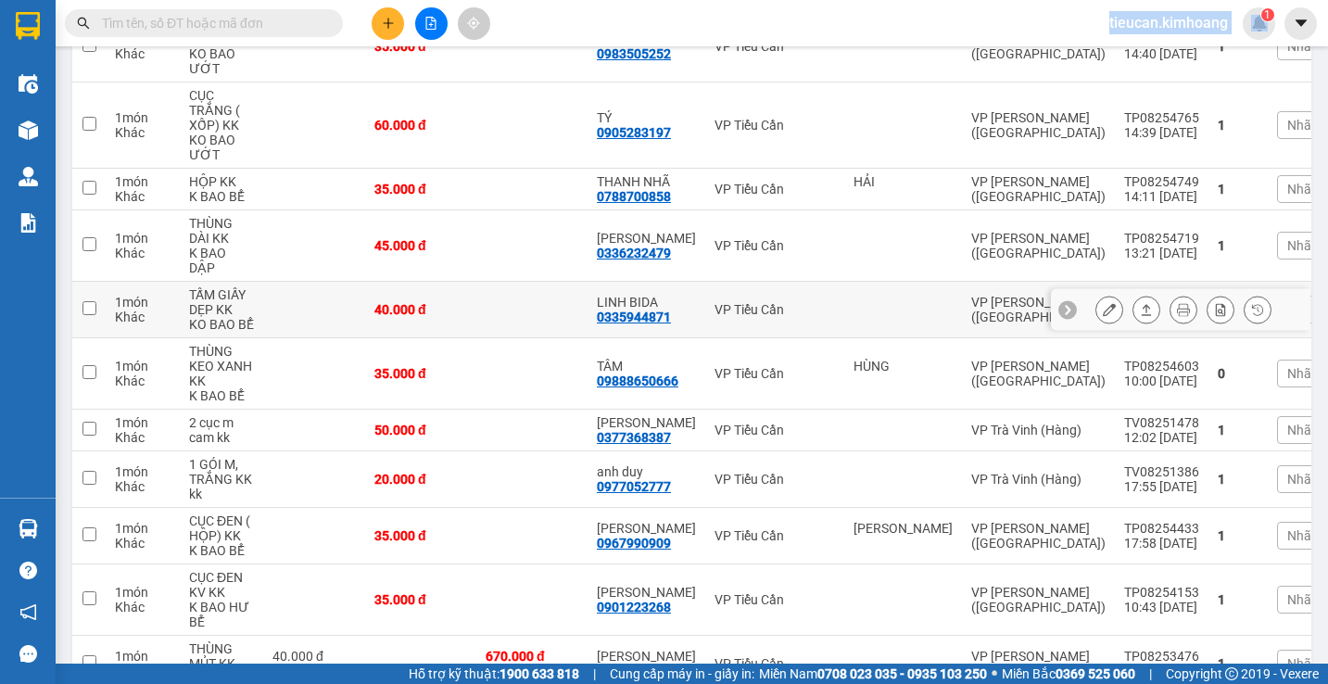
scroll to position [994, 0]
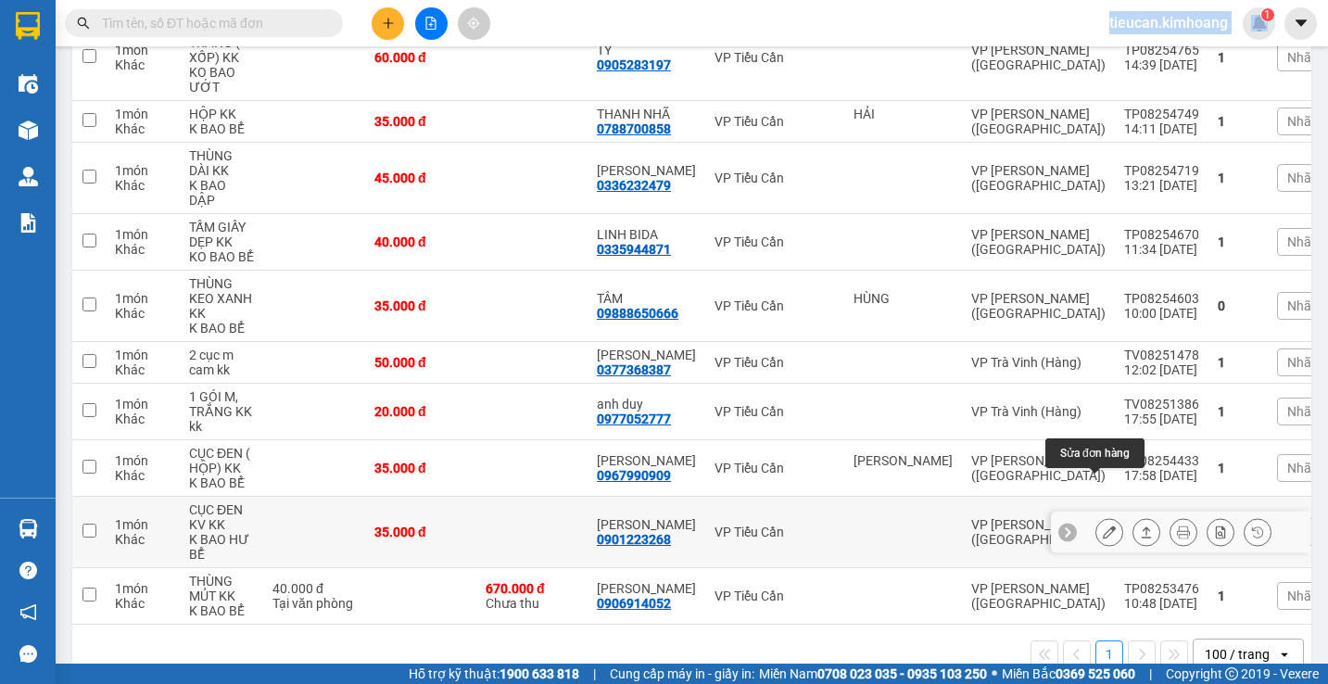
click at [1103, 525] on icon at bounding box center [1109, 531] width 13 height 13
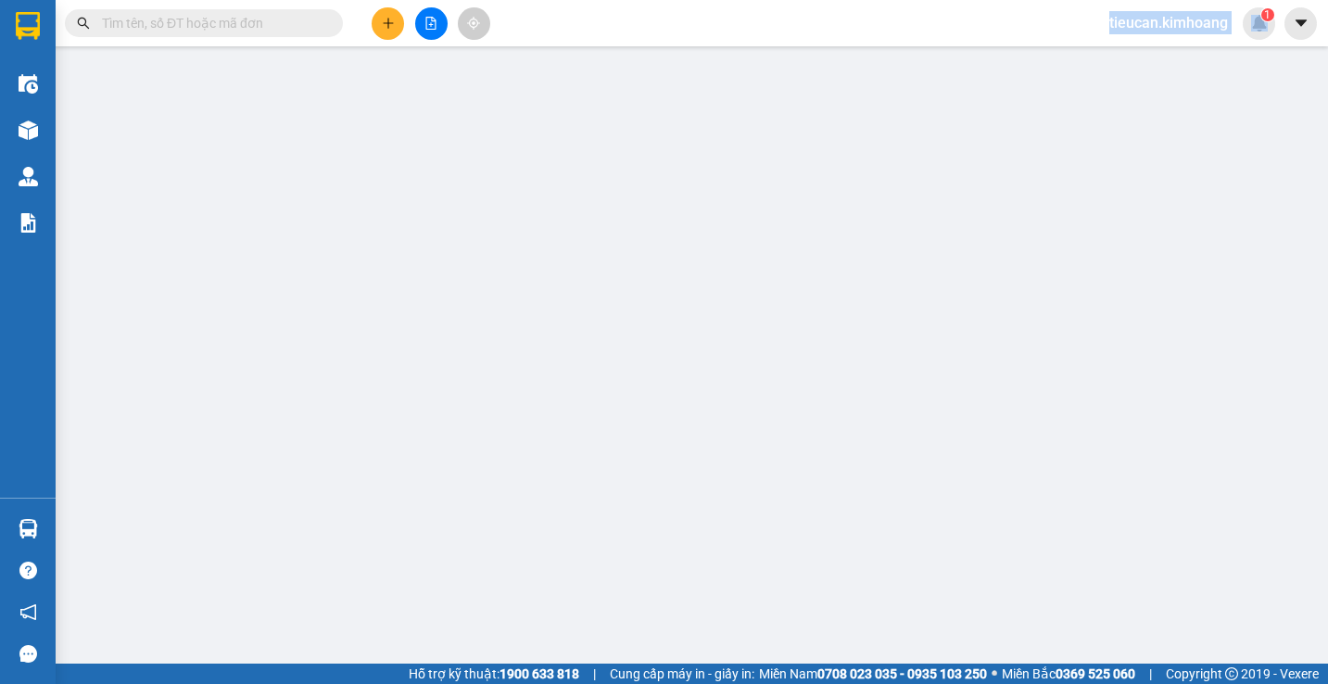
type input "0901223268"
type input "LÊ ĐIỆP"
type input "35.000"
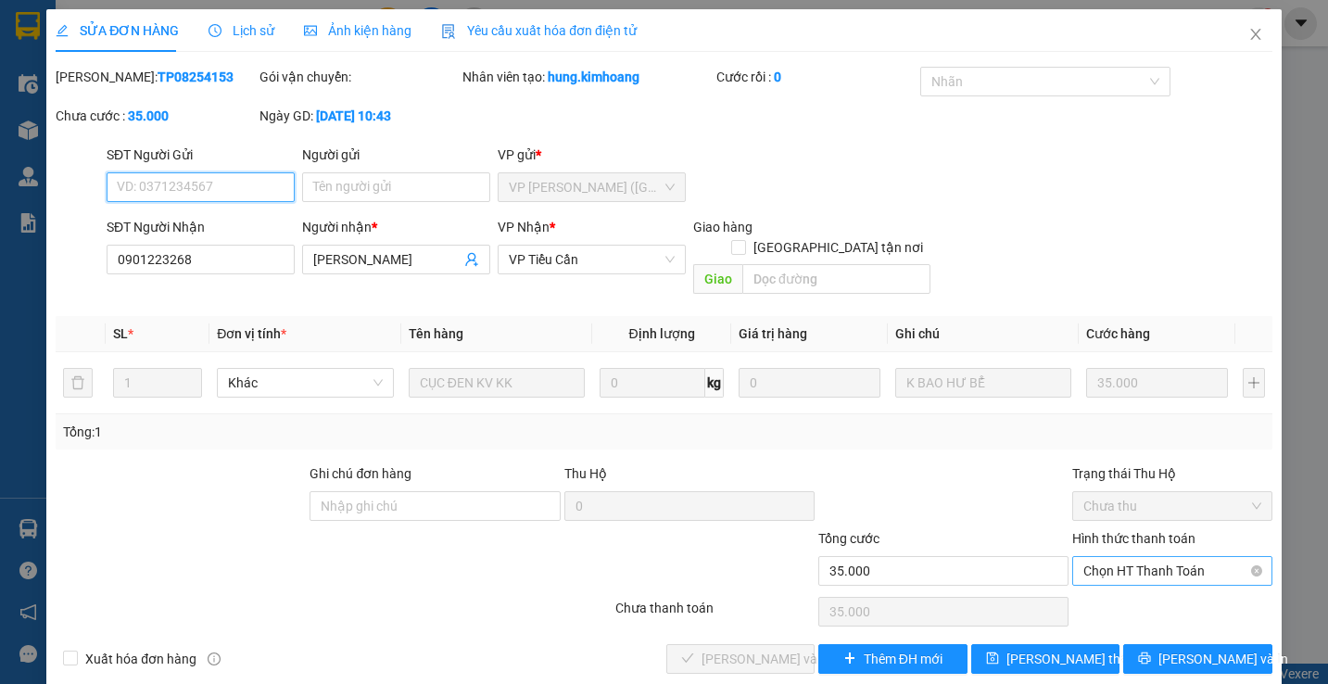
click at [1115, 557] on span "Chọn HT Thanh Toán" at bounding box center [1171, 571] width 177 height 28
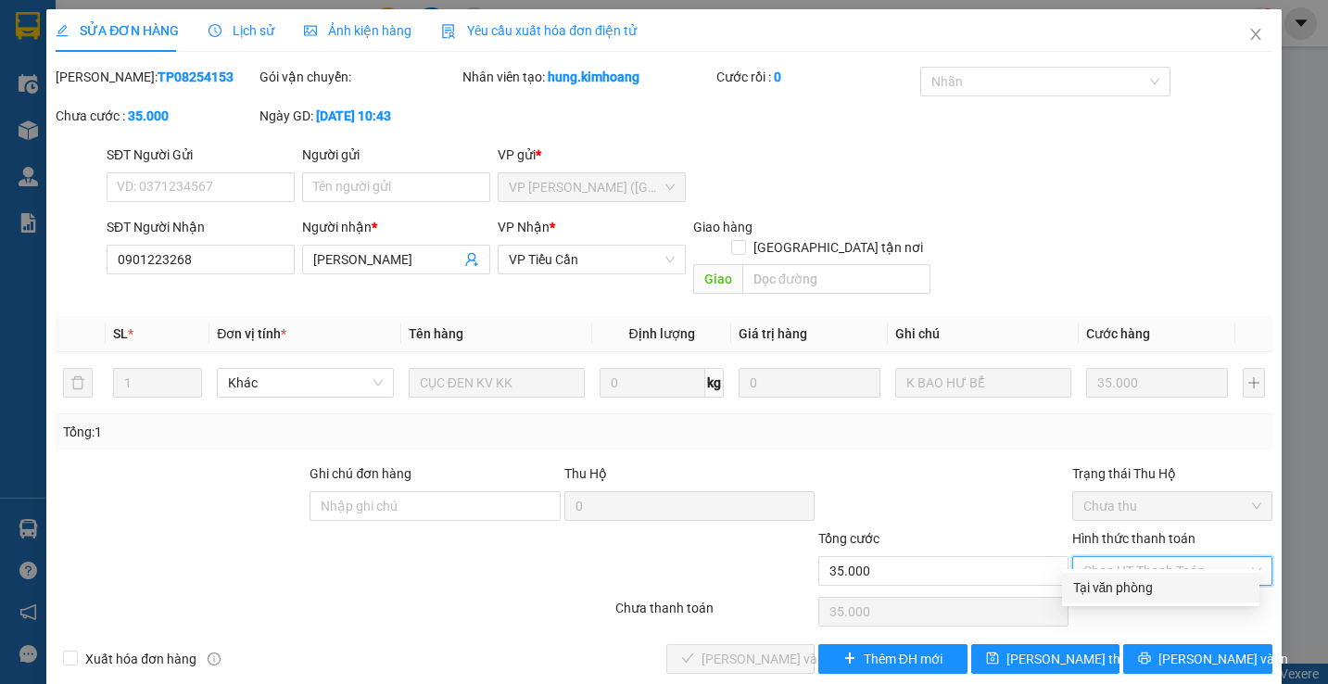
click at [1094, 588] on div "Tại văn phòng" at bounding box center [1160, 587] width 175 height 20
type input "0"
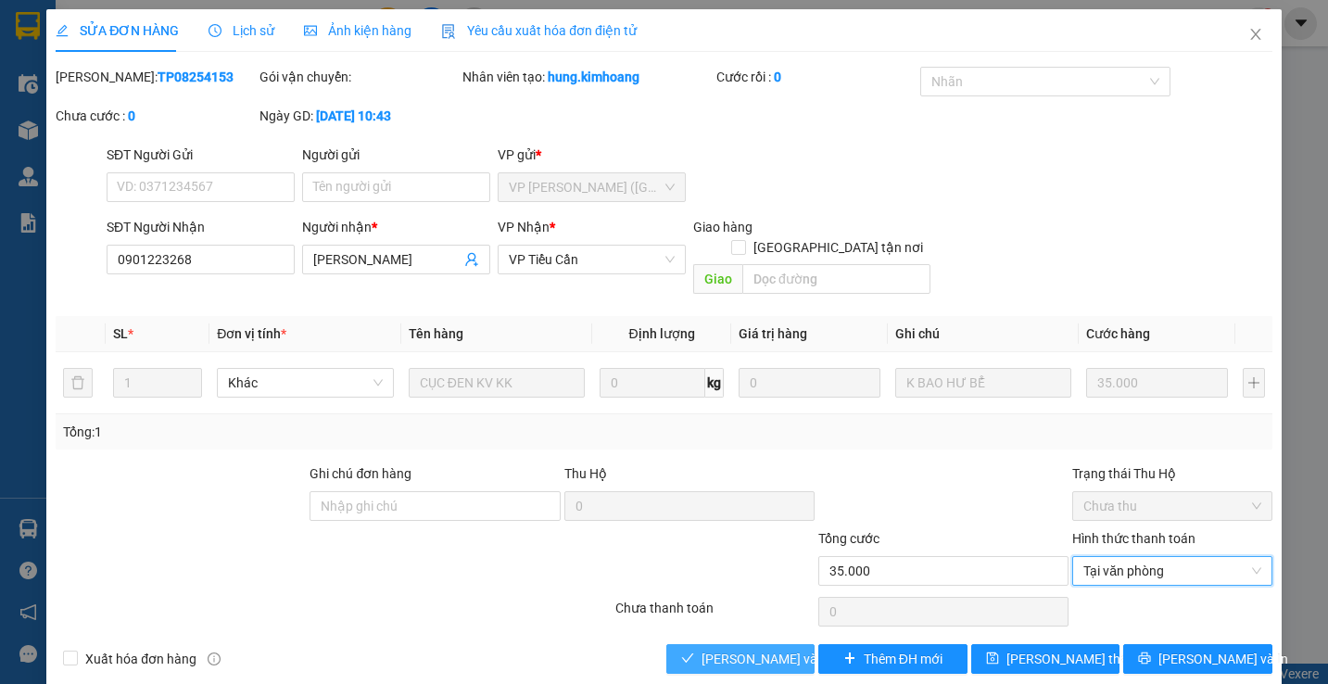
click at [791, 649] on span "Lưu và Giao hàng" at bounding box center [790, 659] width 178 height 20
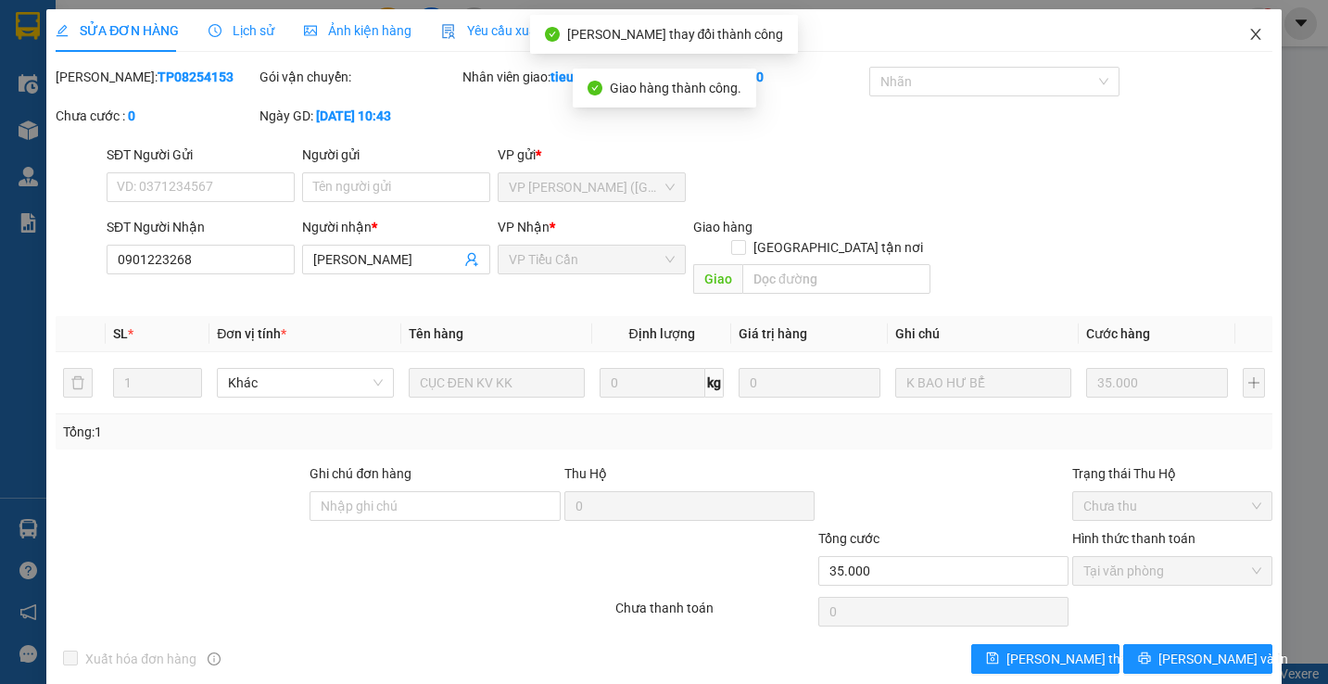
click at [1248, 32] on icon "close" at bounding box center [1255, 34] width 15 height 15
click at [1240, 32] on span "tieucan.kimhoang" at bounding box center [1168, 22] width 148 height 23
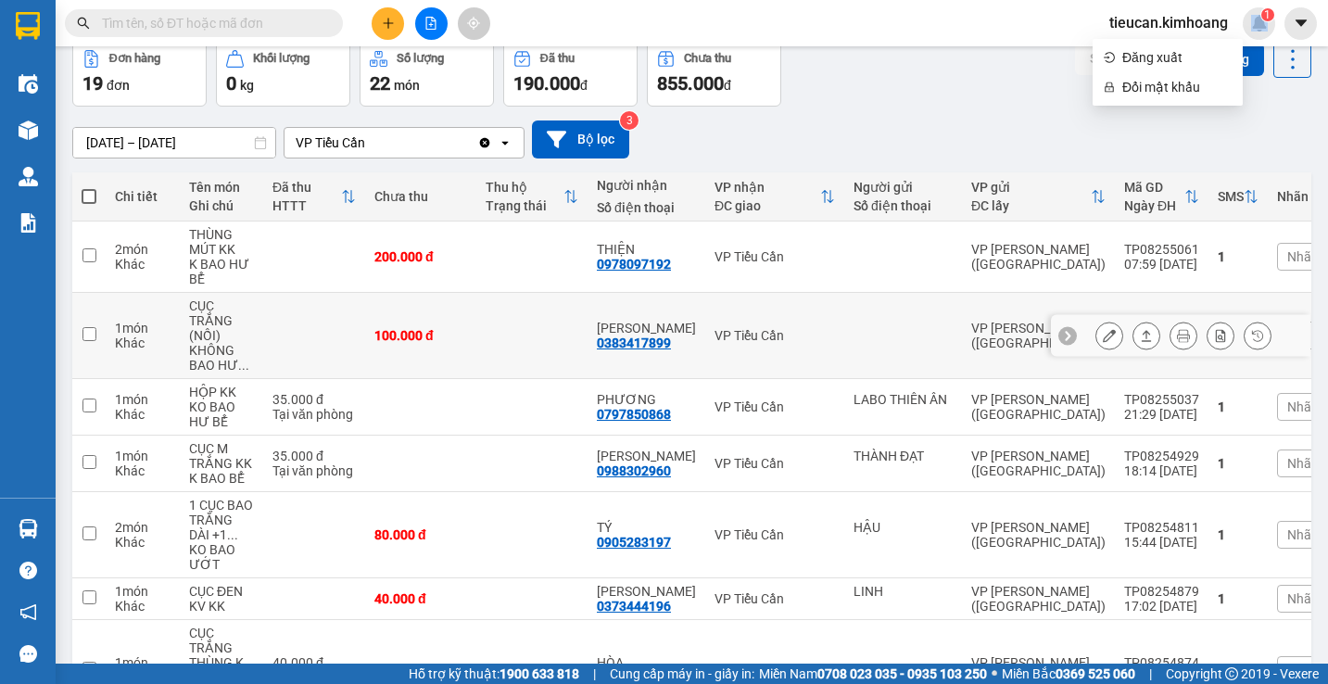
scroll to position [182, 0]
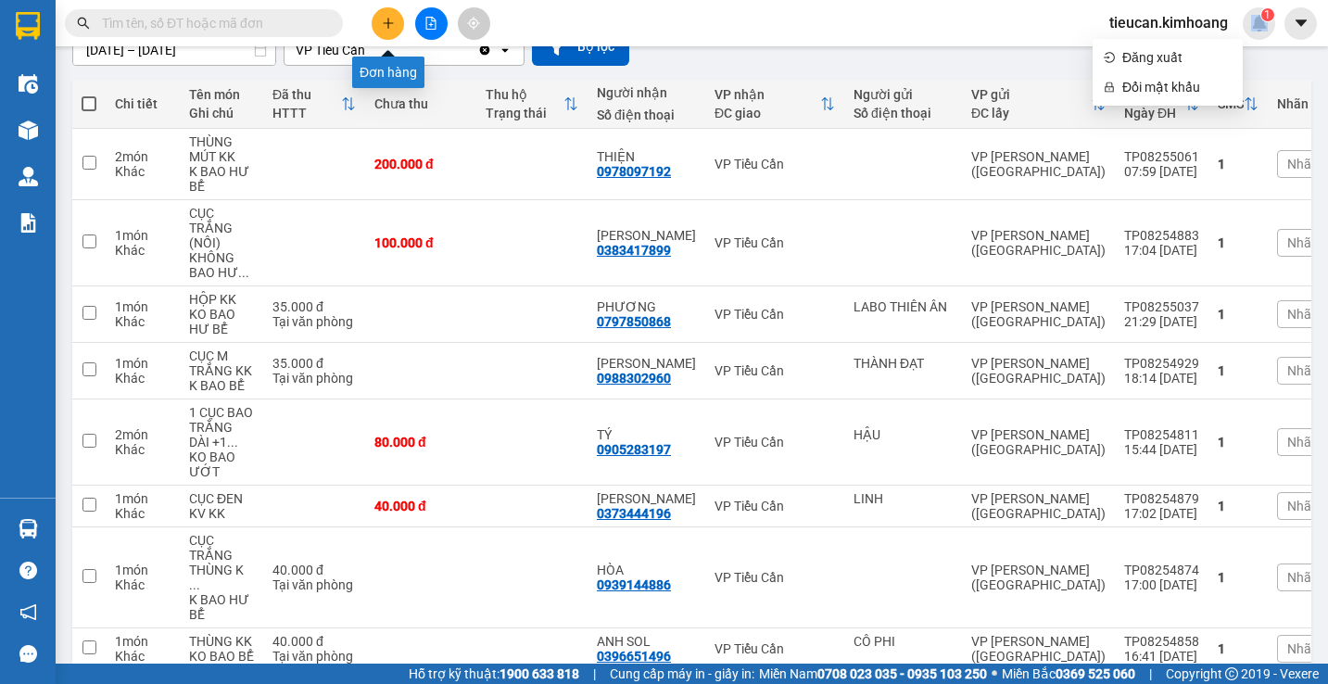
click at [396, 21] on button at bounding box center [388, 23] width 32 height 32
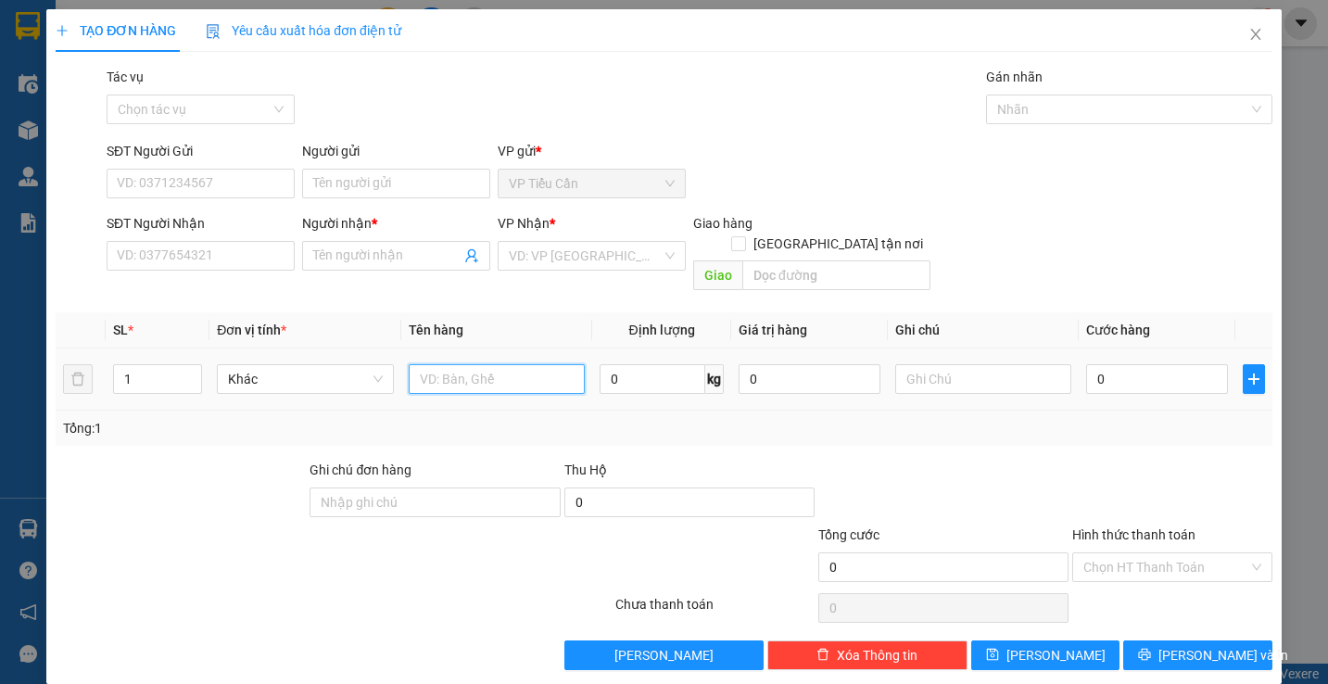
click at [432, 364] on input "text" at bounding box center [497, 379] width 176 height 30
type input "CỤC TRẮNG THÙNG KK"
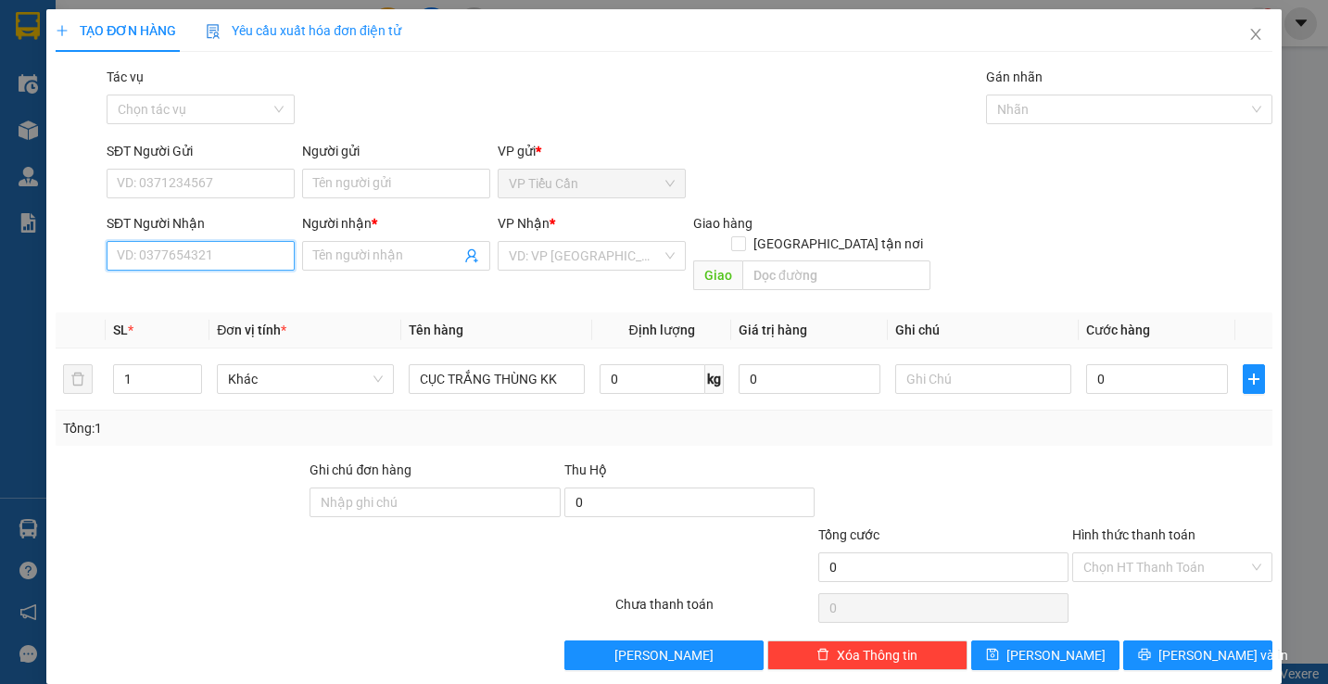
click at [249, 260] on input "SĐT Người Nhận" at bounding box center [201, 256] width 188 height 30
click at [249, 260] on input "03699" at bounding box center [201, 256] width 188 height 30
click at [190, 287] on div "0369996519 - NHẬT" at bounding box center [199, 293] width 164 height 20
type input "0369996519"
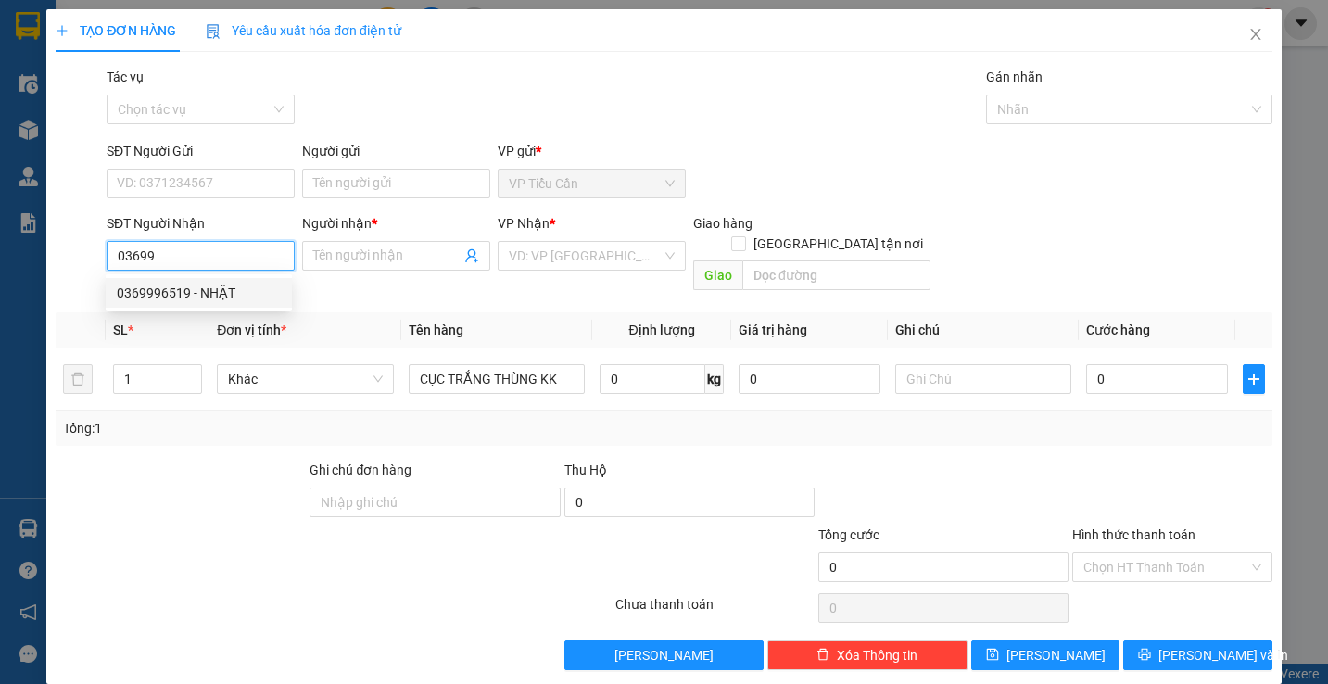
type input "NHẬT"
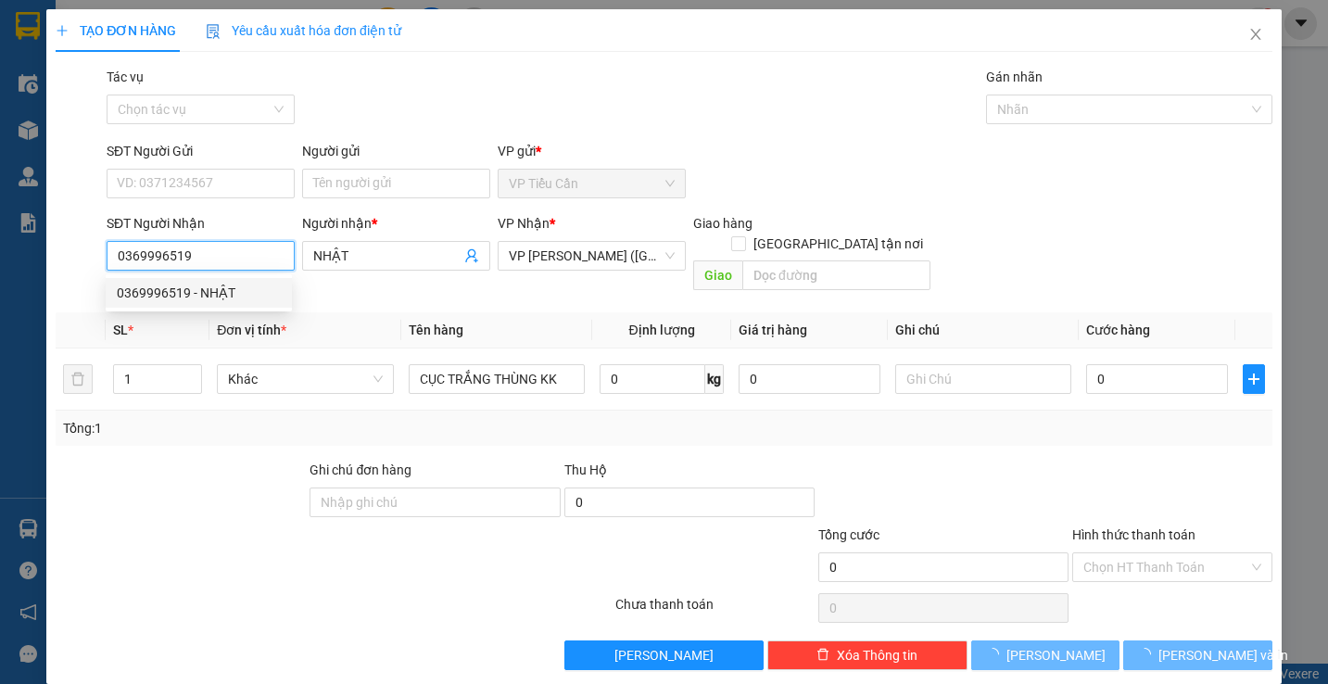
type input "40.000"
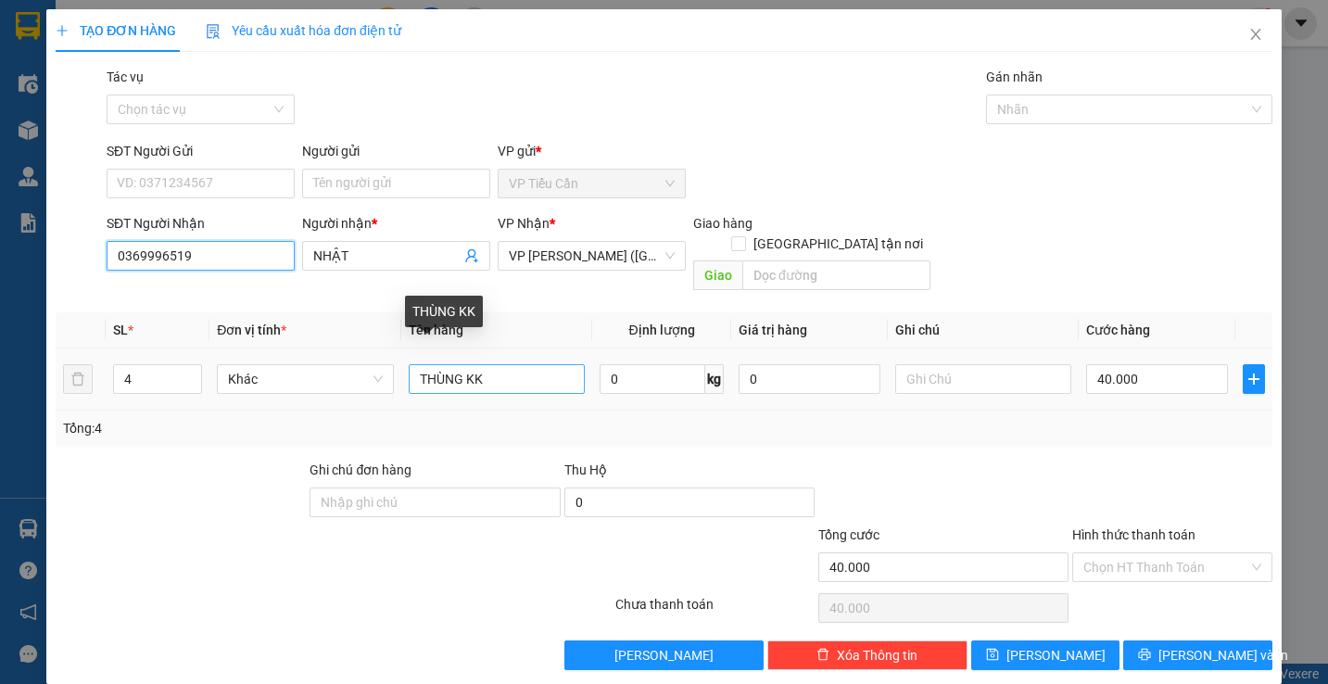
type input "0369996519"
click at [410, 364] on input "THÙNG KK" at bounding box center [497, 379] width 176 height 30
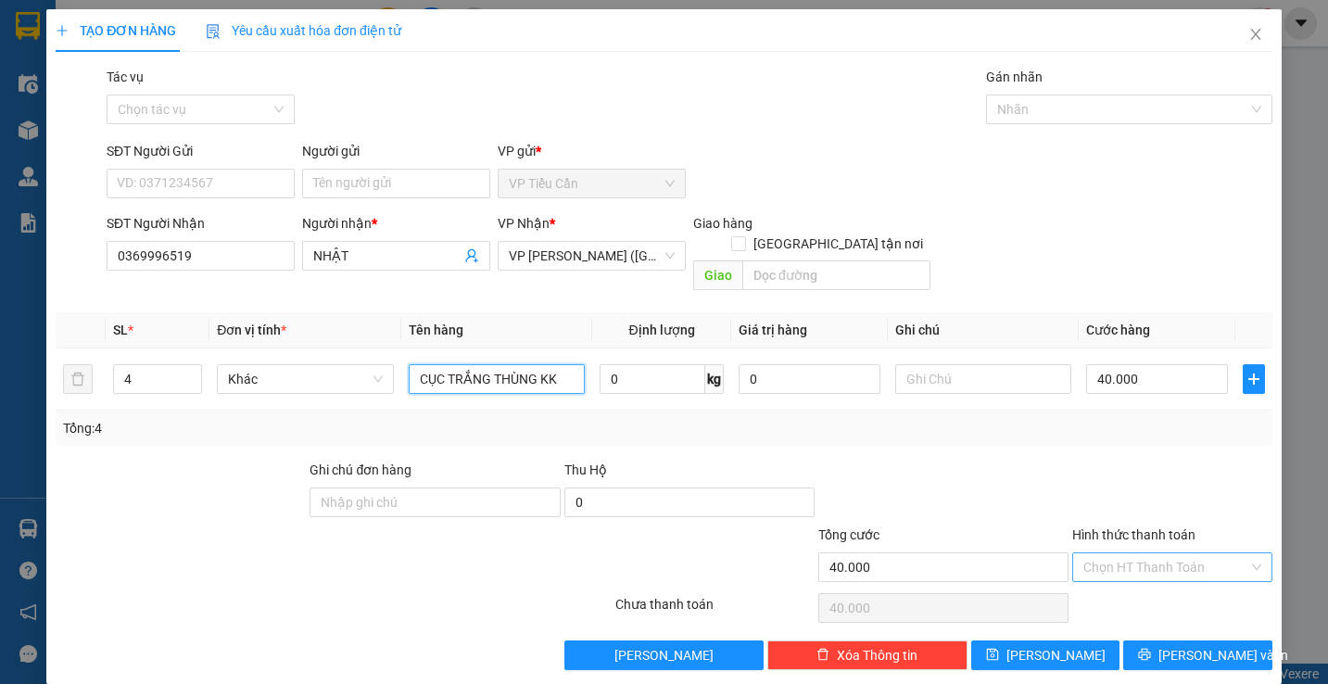
type input "CỤC TRẮNG THÙNG KK"
click at [1131, 553] on input "Hình thức thanh toán" at bounding box center [1165, 567] width 164 height 28
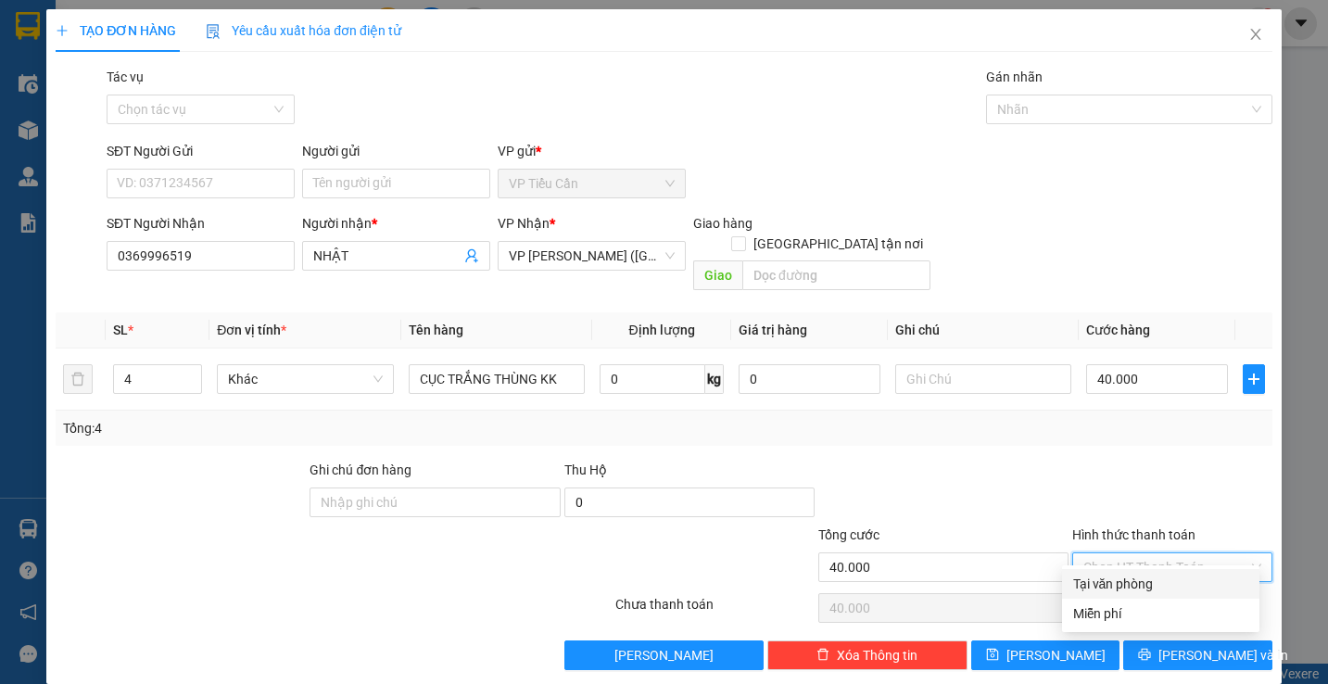
click at [1152, 581] on div "Tại văn phòng" at bounding box center [1160, 584] width 175 height 20
type input "0"
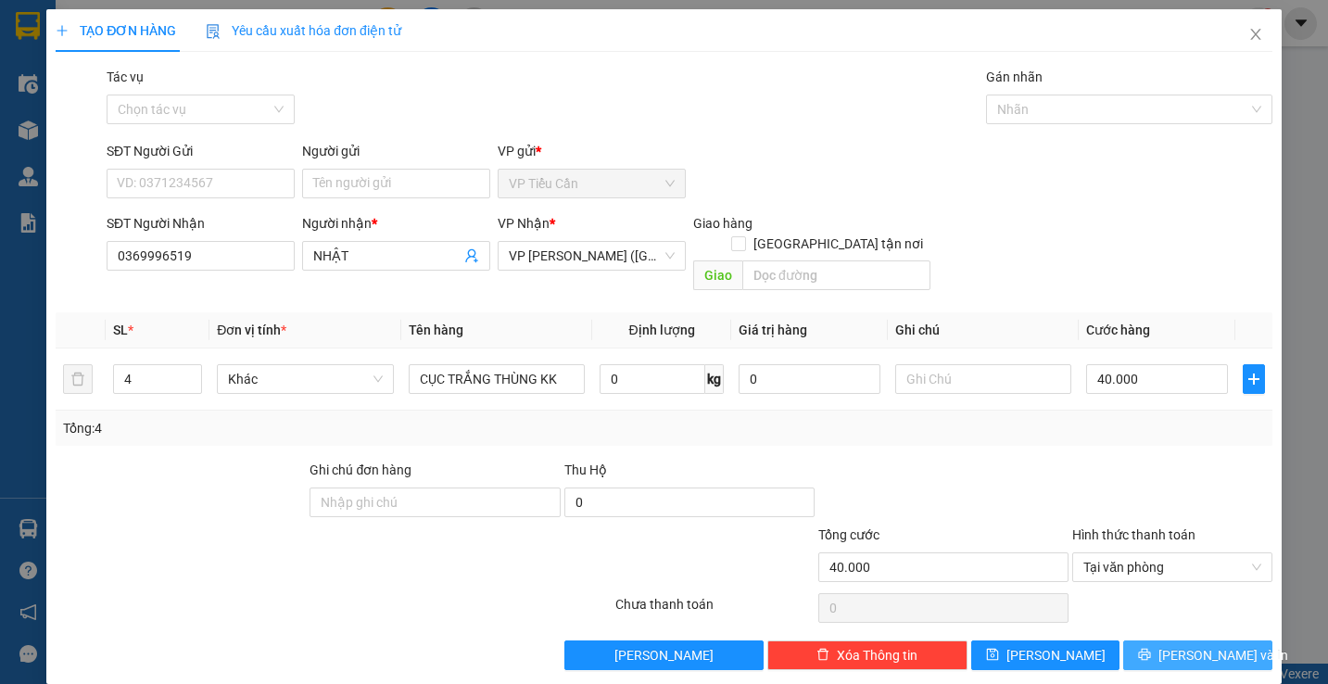
click at [1184, 645] on span "[PERSON_NAME] và In" at bounding box center [1223, 655] width 130 height 20
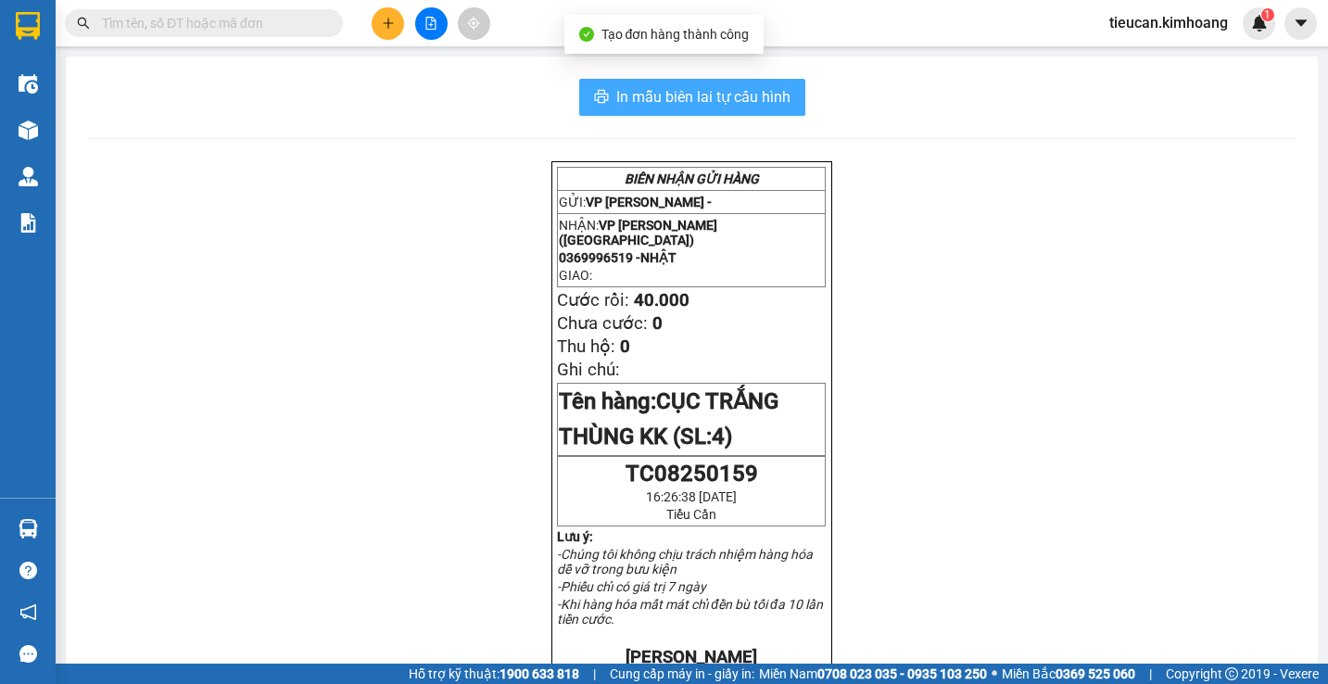
click at [738, 86] on span "In mẫu biên lai tự cấu hình" at bounding box center [703, 96] width 174 height 23
